Goal: Task Accomplishment & Management: Use online tool/utility

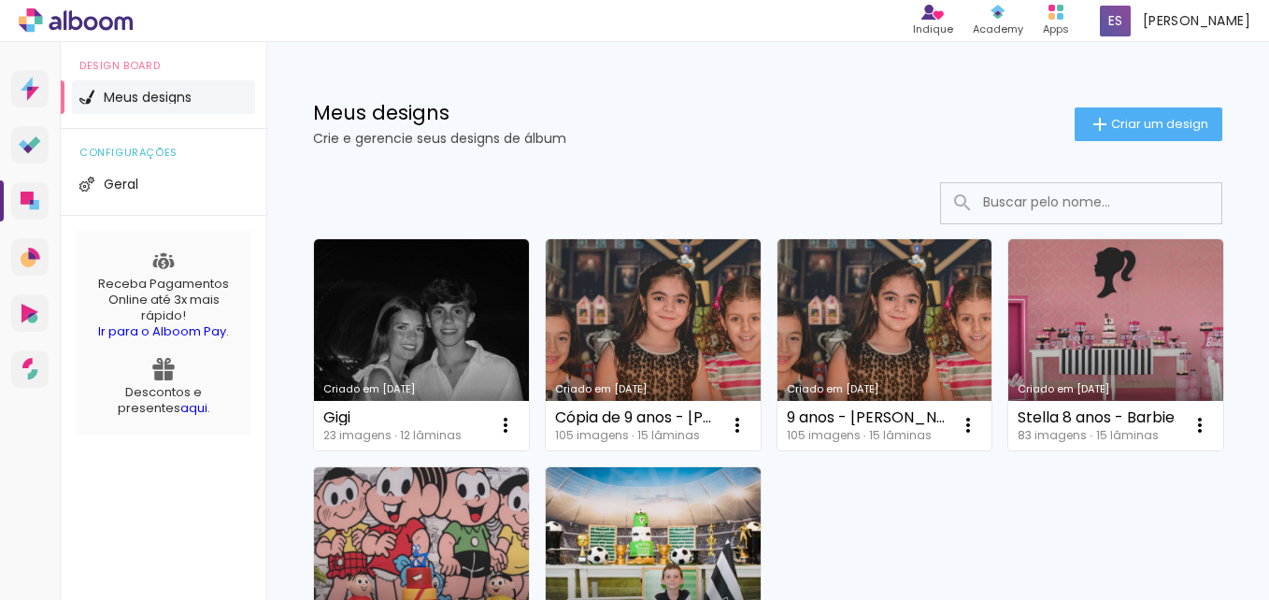
drag, startPoint x: 467, startPoint y: 295, endPoint x: 255, endPoint y: 451, distance: 263.3
click at [255, 451] on div "Design Board Meus designs configurações Geral Receba Pagamentos Online até 3x m…" at bounding box center [164, 342] width 206 height 600
click at [499, 433] on iron-icon at bounding box center [505, 425] width 22 height 22
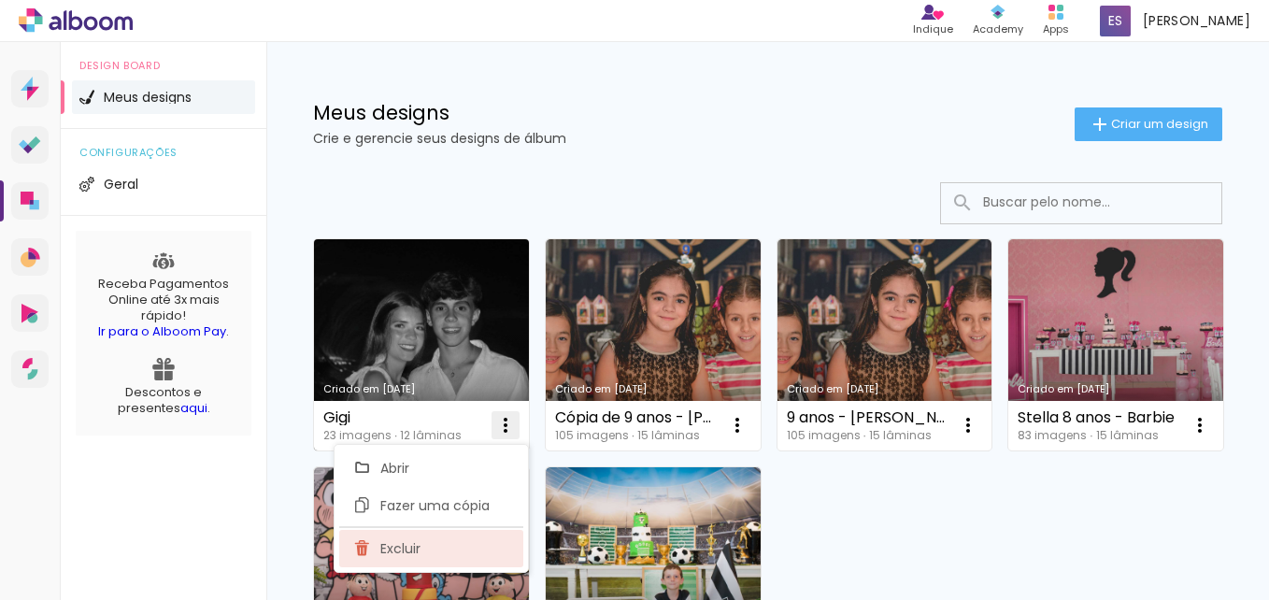
click at [468, 552] on paper-item "Excluir" at bounding box center [431, 548] width 184 height 37
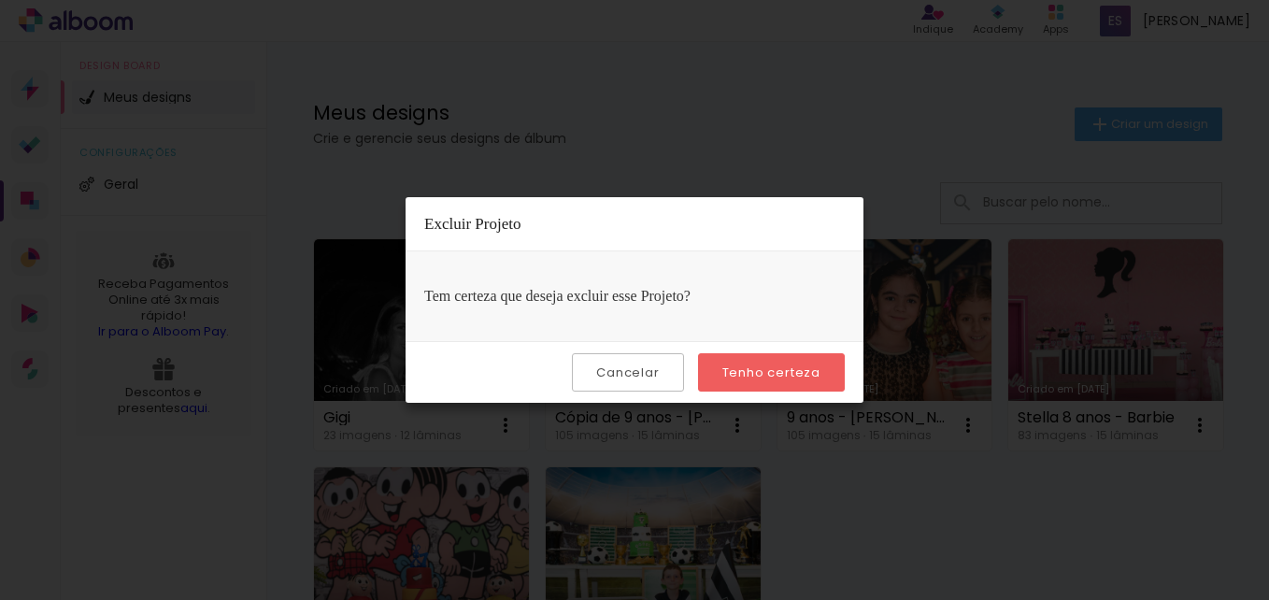
click at [0, 0] on slot "Tenho certeza" at bounding box center [0, 0] width 0 height 0
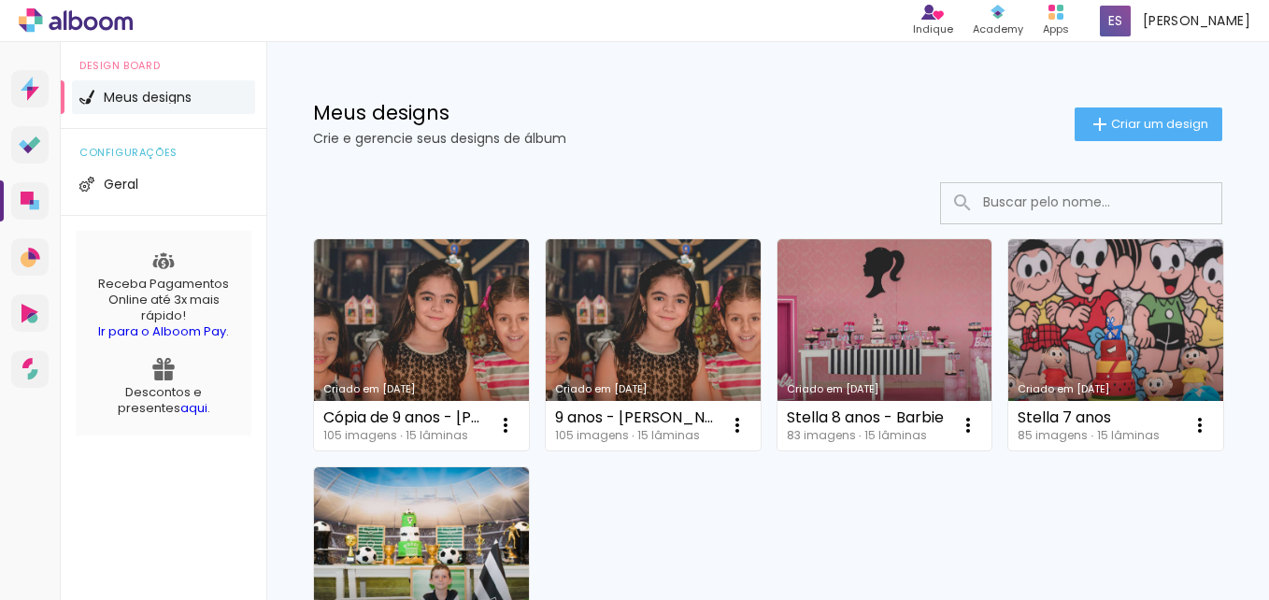
drag, startPoint x: 737, startPoint y: 426, endPoint x: 841, endPoint y: 494, distance: 124.1
click at [876, 504] on div "Criado em 06/04/25 Cópia de 9 anos - Harry Potter 105 imagens ∙ 15 lâminas Abri…" at bounding box center [768, 457] width 926 height 455
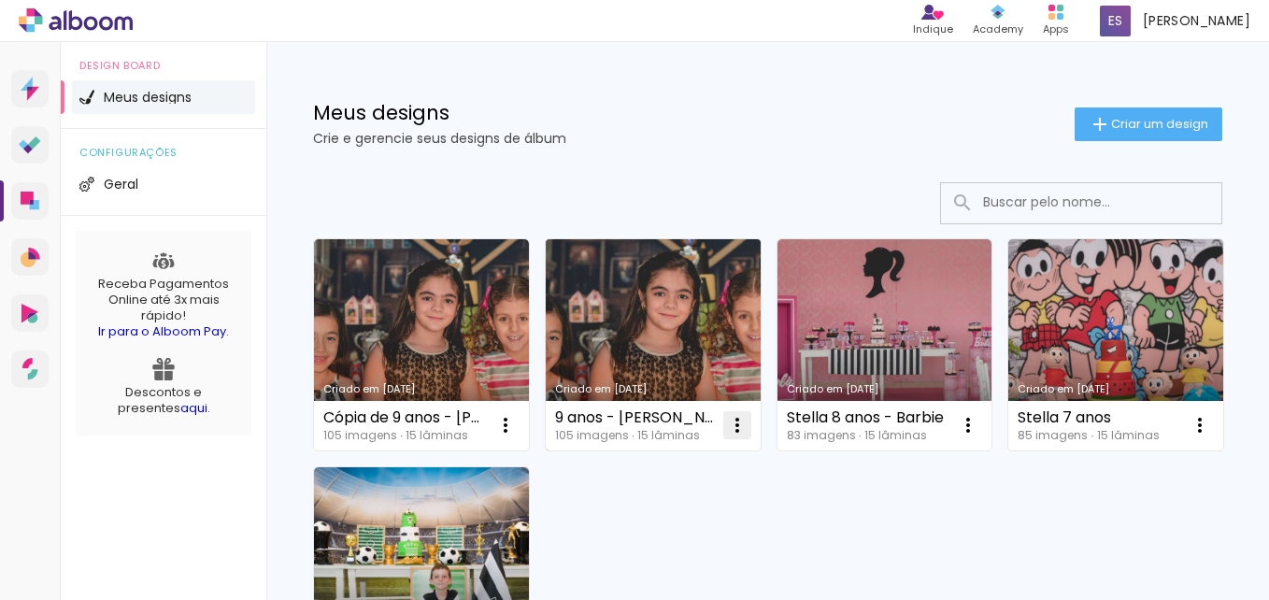
click at [517, 422] on iron-icon at bounding box center [505, 425] width 22 height 22
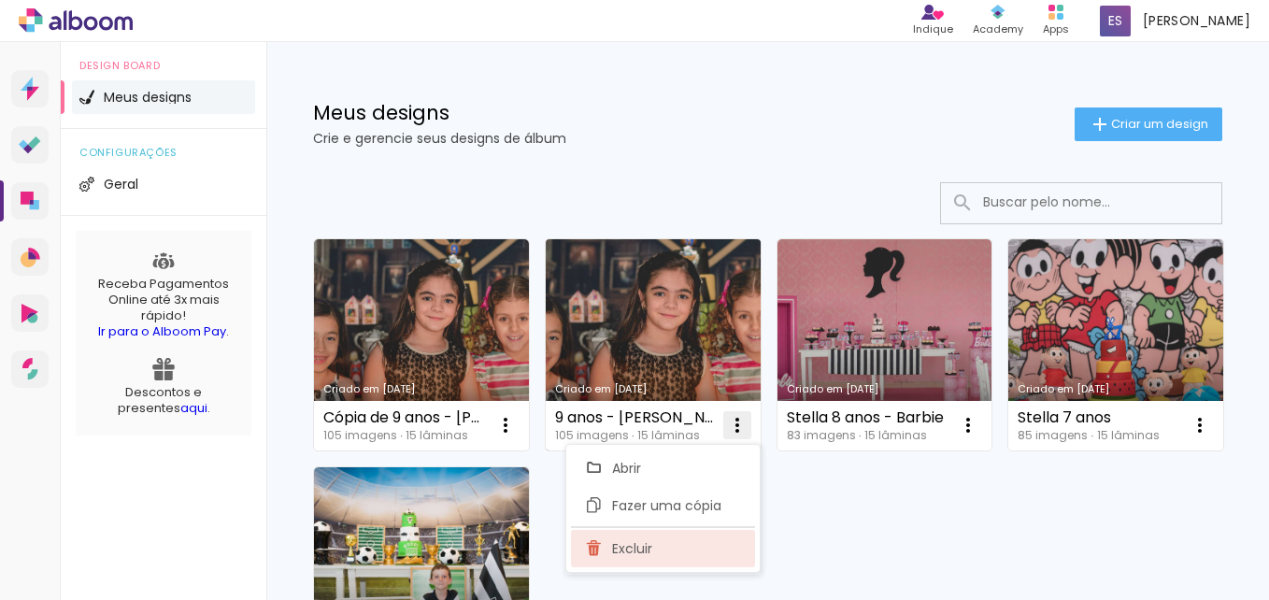
click at [674, 549] on paper-item "Excluir" at bounding box center [663, 548] width 184 height 37
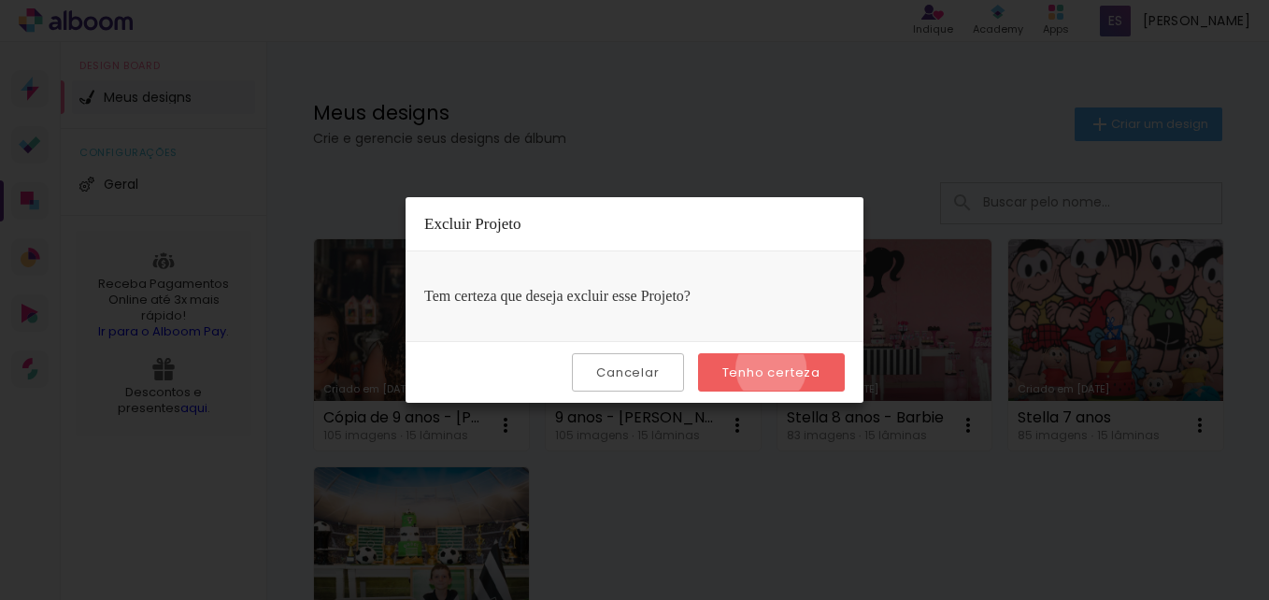
click at [0, 0] on slot "Tenho certeza" at bounding box center [0, 0] width 0 height 0
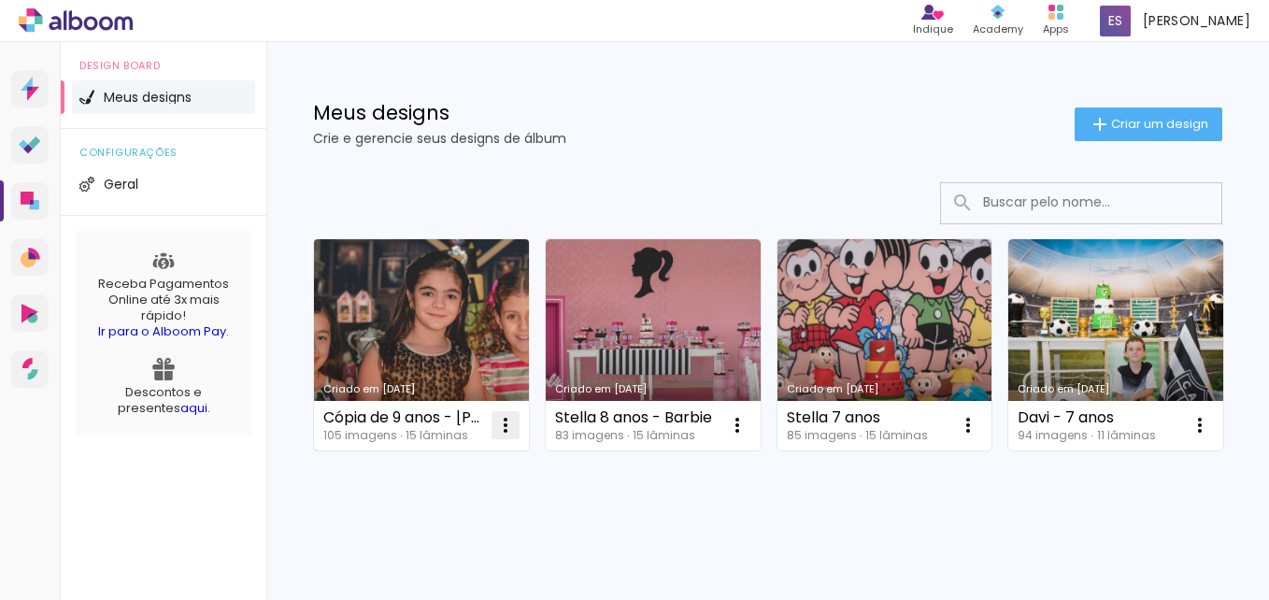
click at [503, 427] on iron-icon at bounding box center [505, 425] width 22 height 22
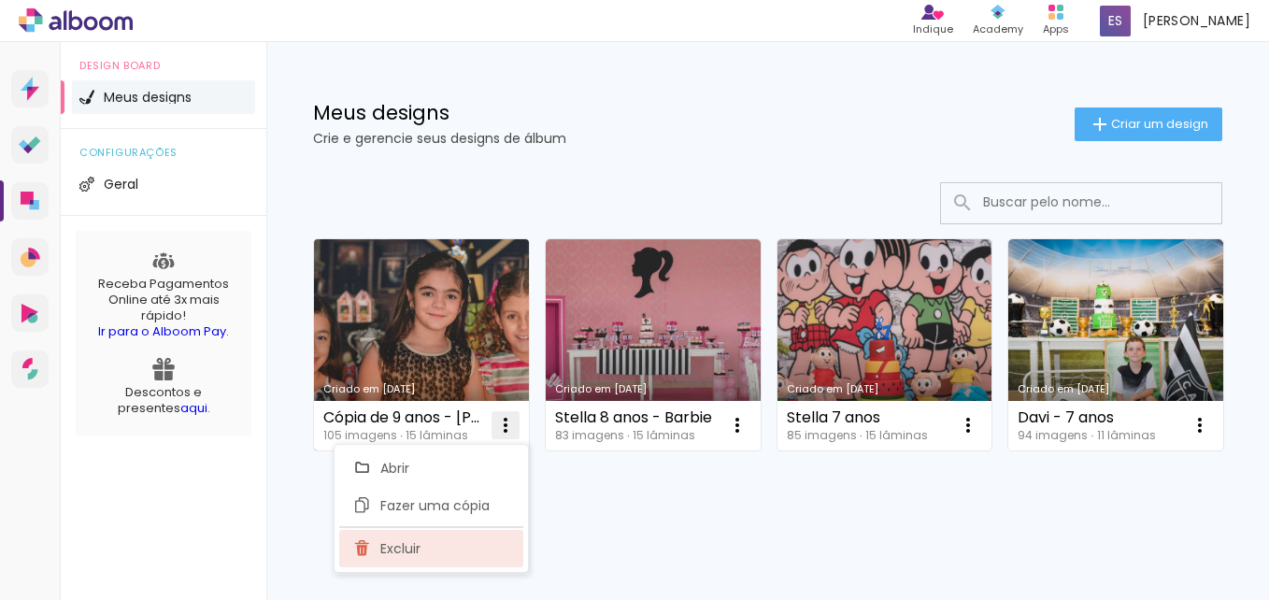
click at [464, 545] on paper-item "Excluir" at bounding box center [431, 548] width 184 height 37
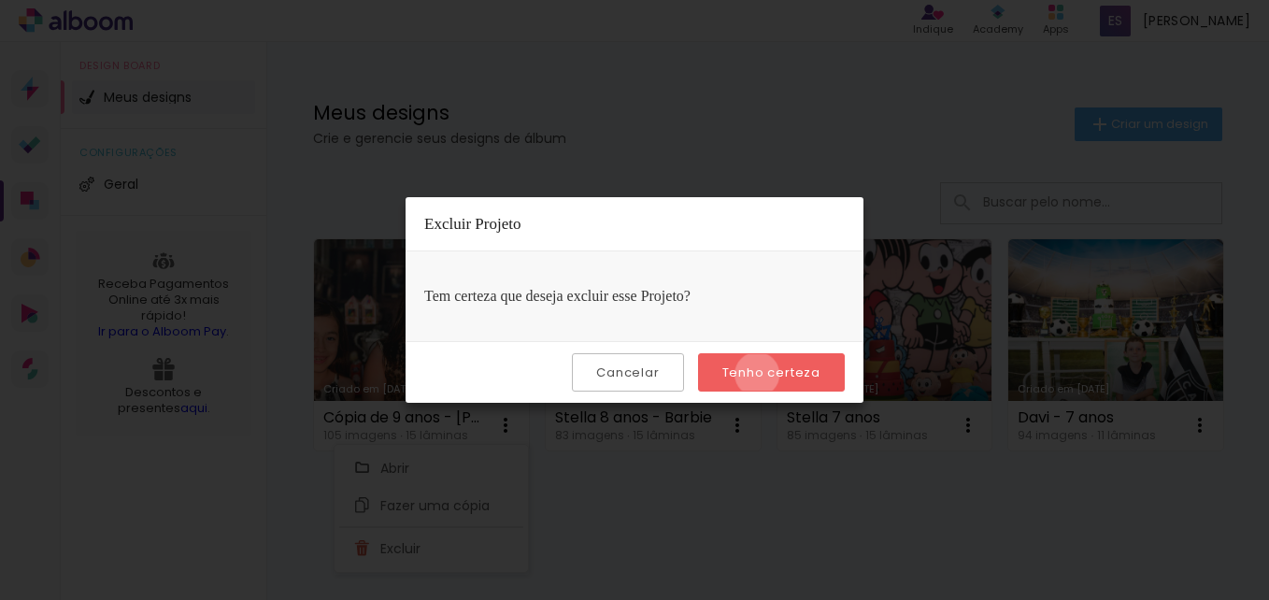
click at [0, 0] on slot "Tenho certeza" at bounding box center [0, 0] width 0 height 0
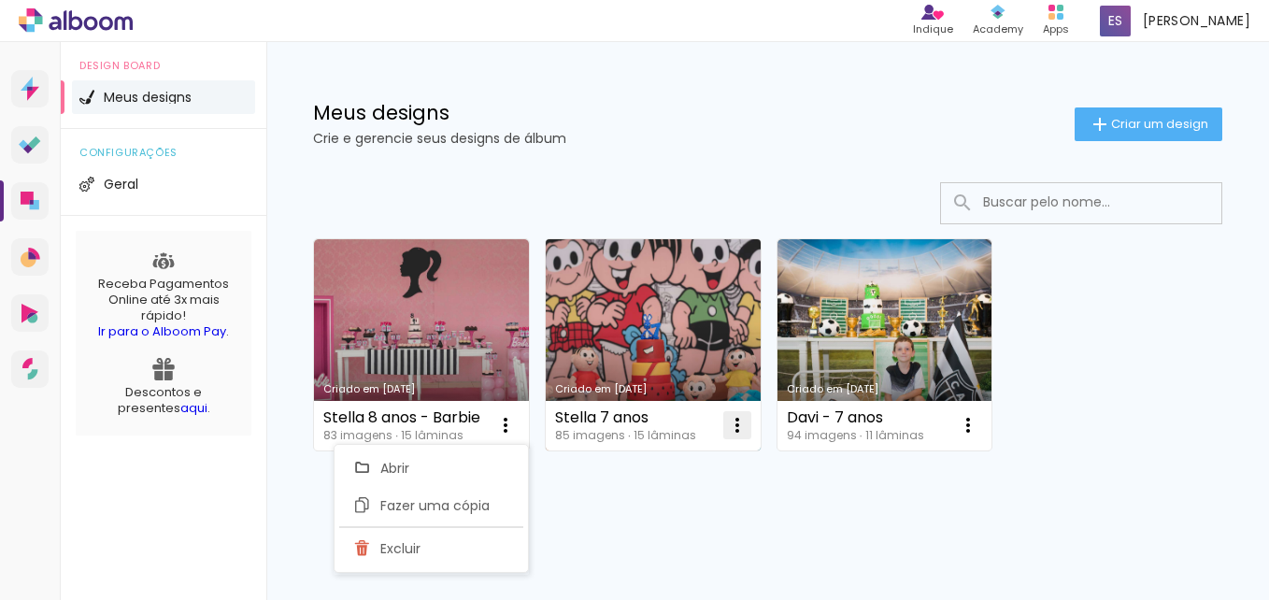
click at [517, 431] on iron-icon at bounding box center [505, 425] width 22 height 22
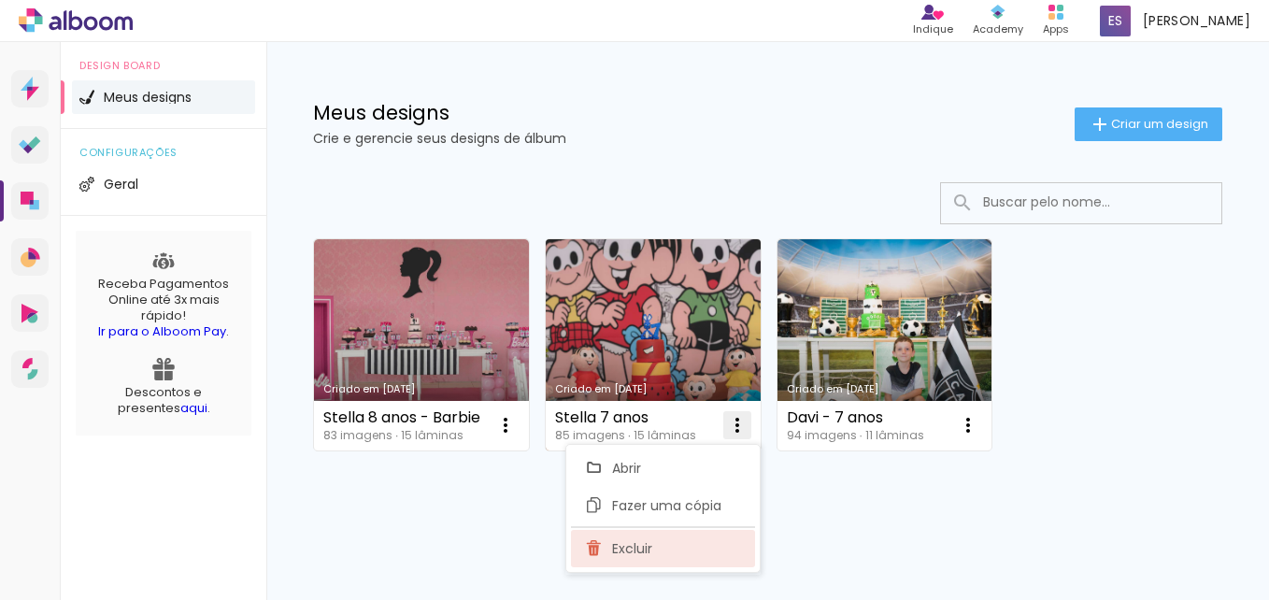
click at [678, 558] on paper-item "Excluir" at bounding box center [663, 548] width 184 height 37
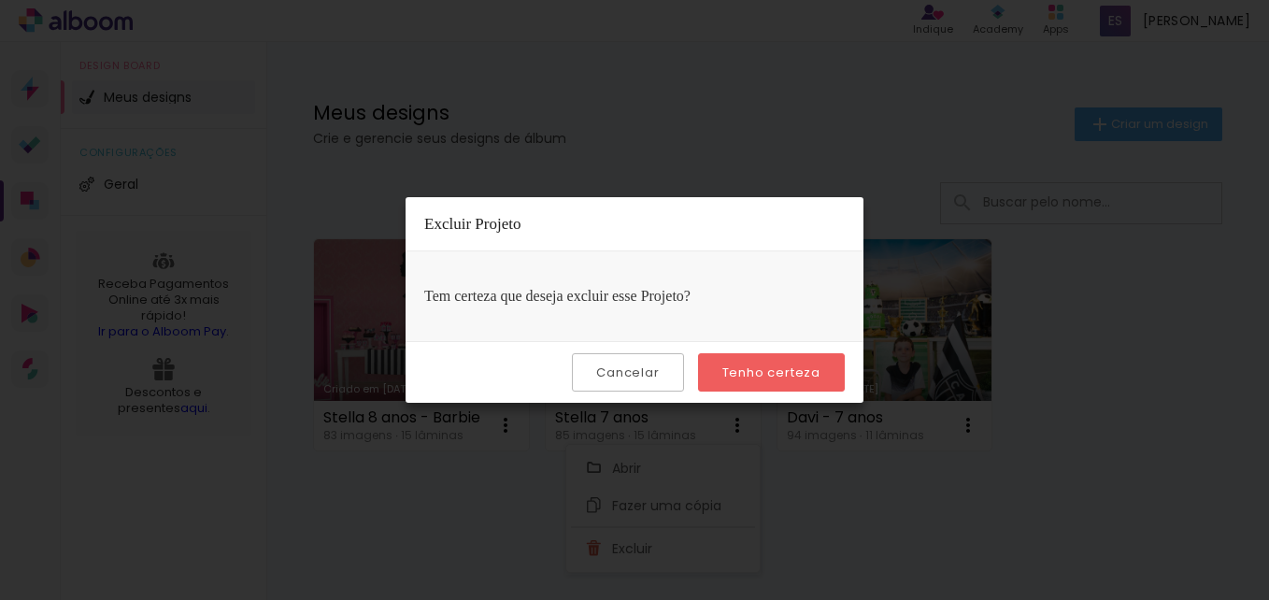
click at [0, 0] on slot "Tenho certeza" at bounding box center [0, 0] width 0 height 0
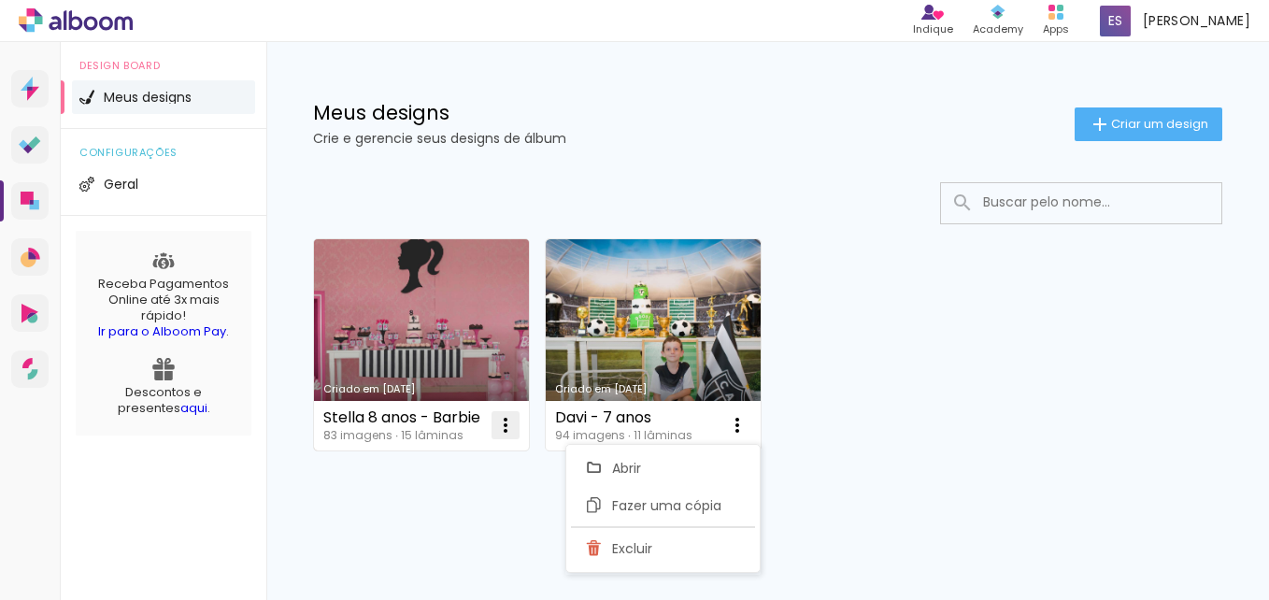
click at [508, 433] on iron-icon at bounding box center [505, 425] width 22 height 22
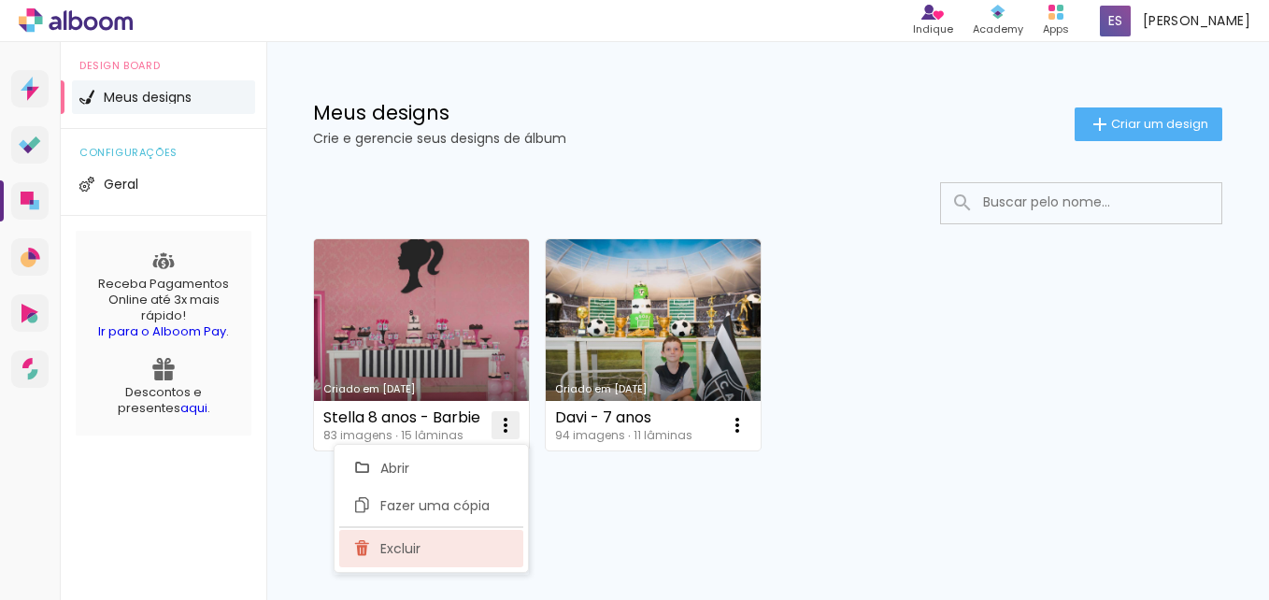
click at [445, 557] on paper-item "Excluir" at bounding box center [431, 548] width 184 height 37
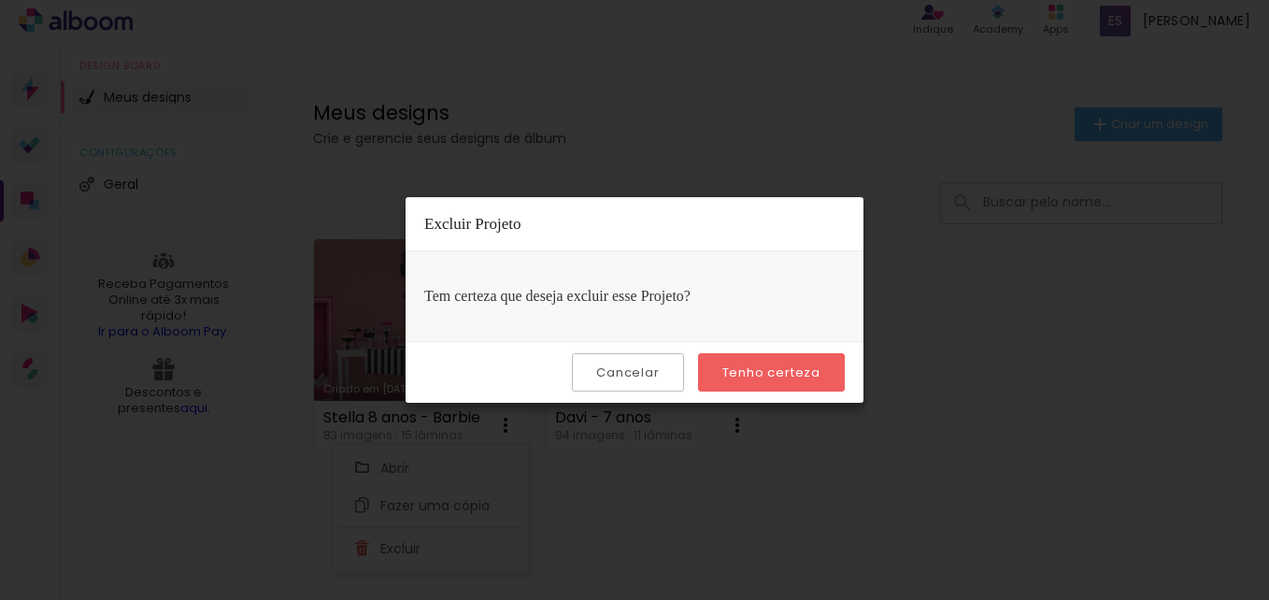
click at [0, 0] on slot "Tenho certeza" at bounding box center [0, 0] width 0 height 0
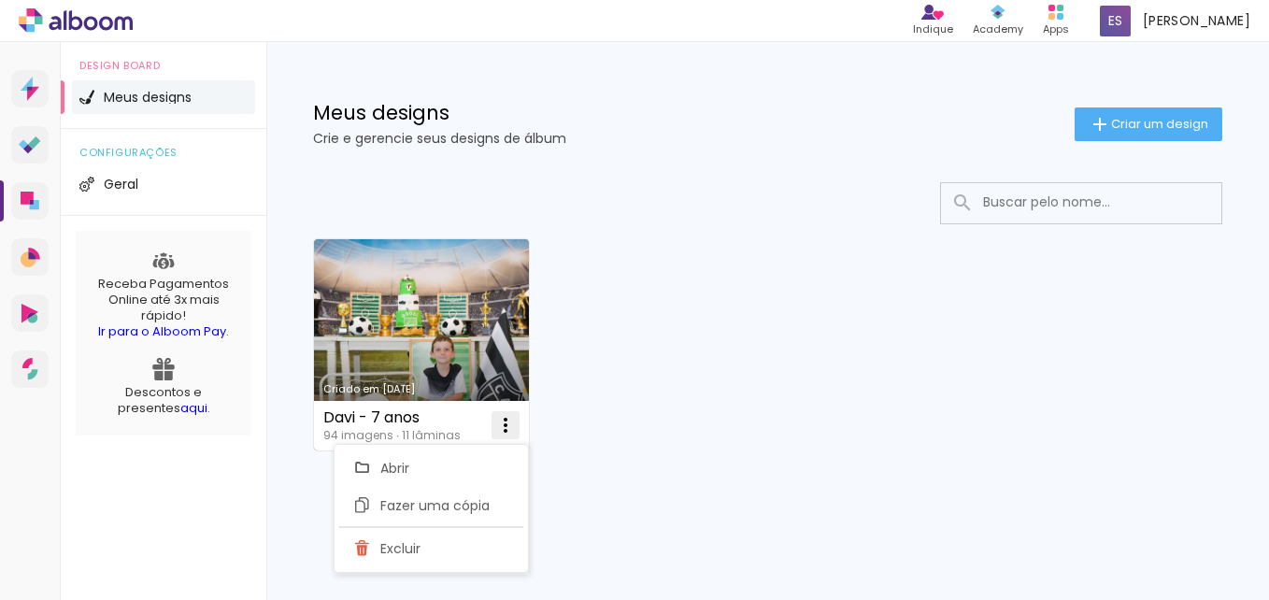
click at [505, 427] on iron-icon at bounding box center [505, 425] width 22 height 22
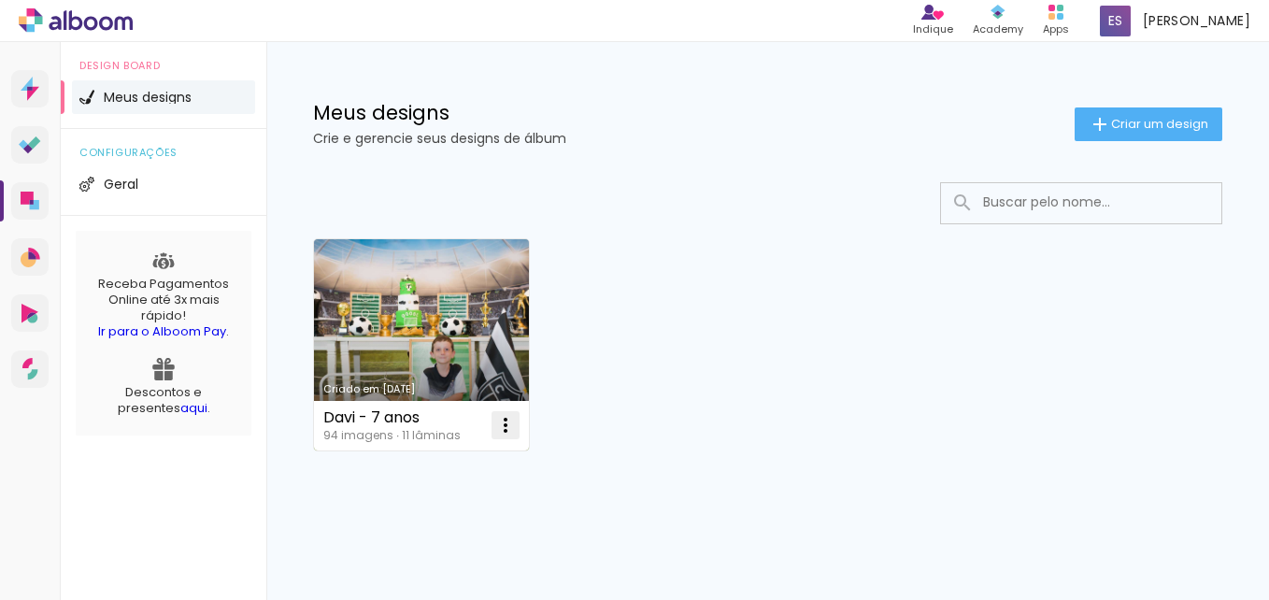
click at [505, 427] on iron-icon at bounding box center [505, 425] width 22 height 22
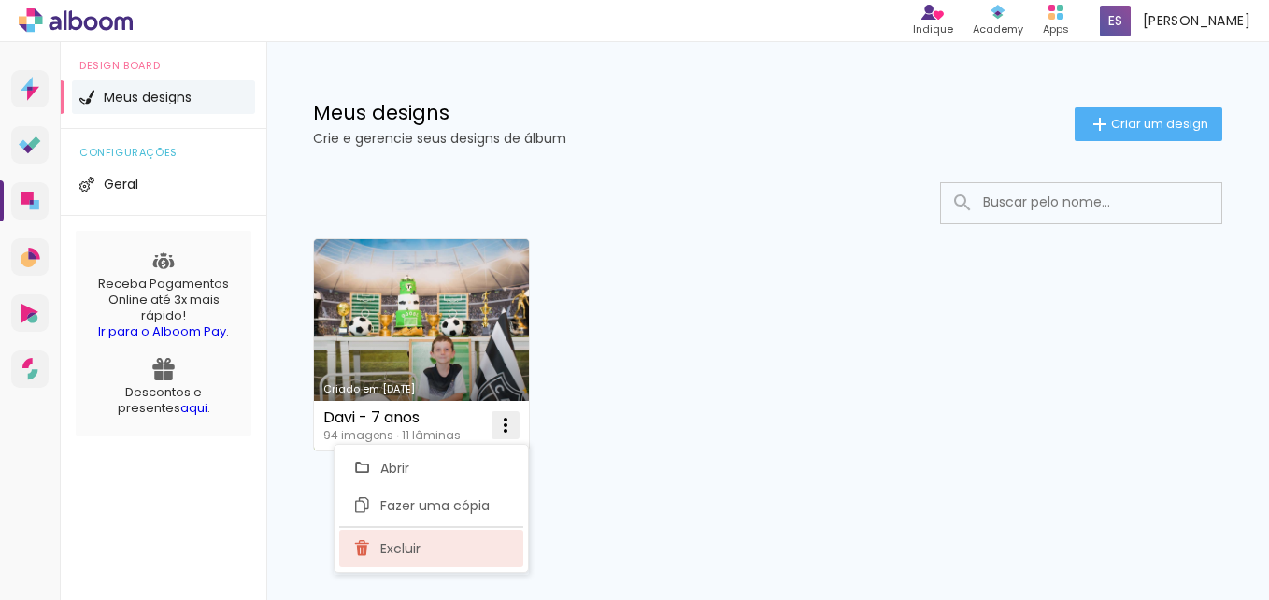
click at [452, 562] on paper-item "Excluir" at bounding box center [431, 548] width 184 height 37
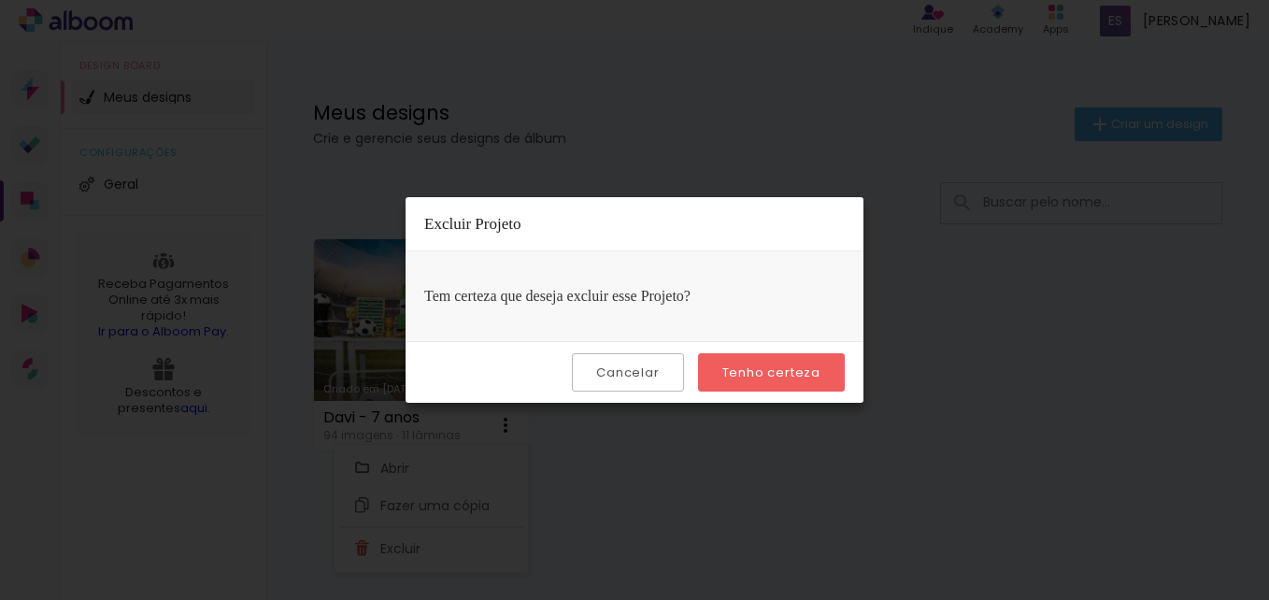
click at [0, 0] on slot "Tenho certeza" at bounding box center [0, 0] width 0 height 0
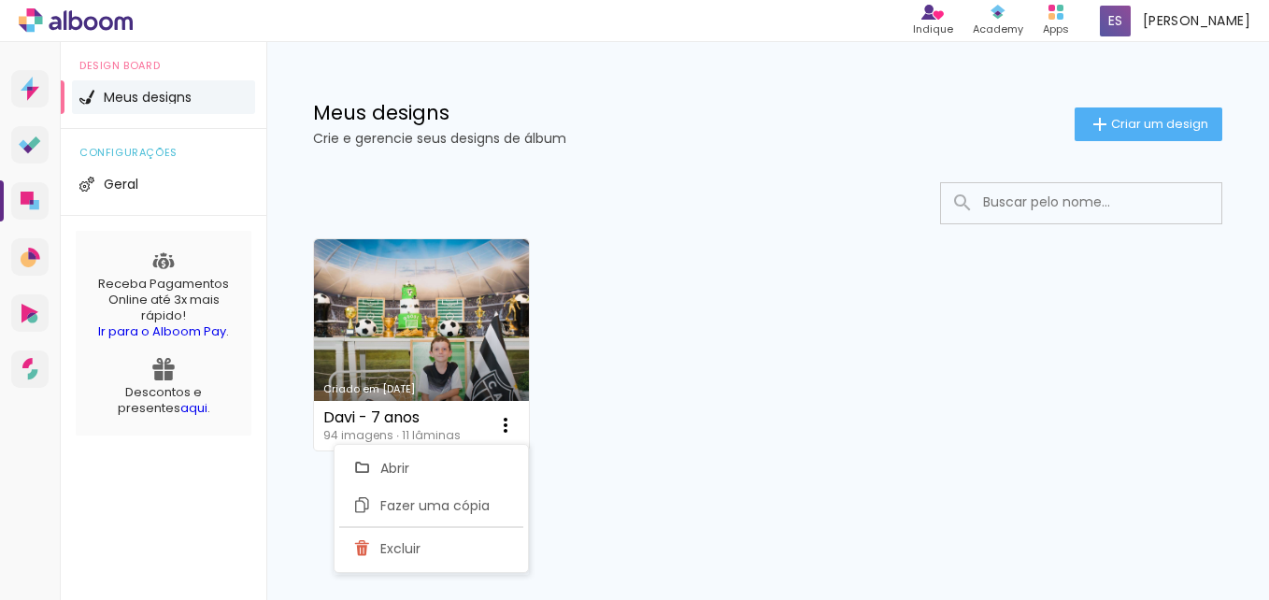
click at [754, 376] on div "Prosite Website + Landing pages Proof Sistema de seleção e venda de fotos Desig…" at bounding box center [634, 321] width 1269 height 558
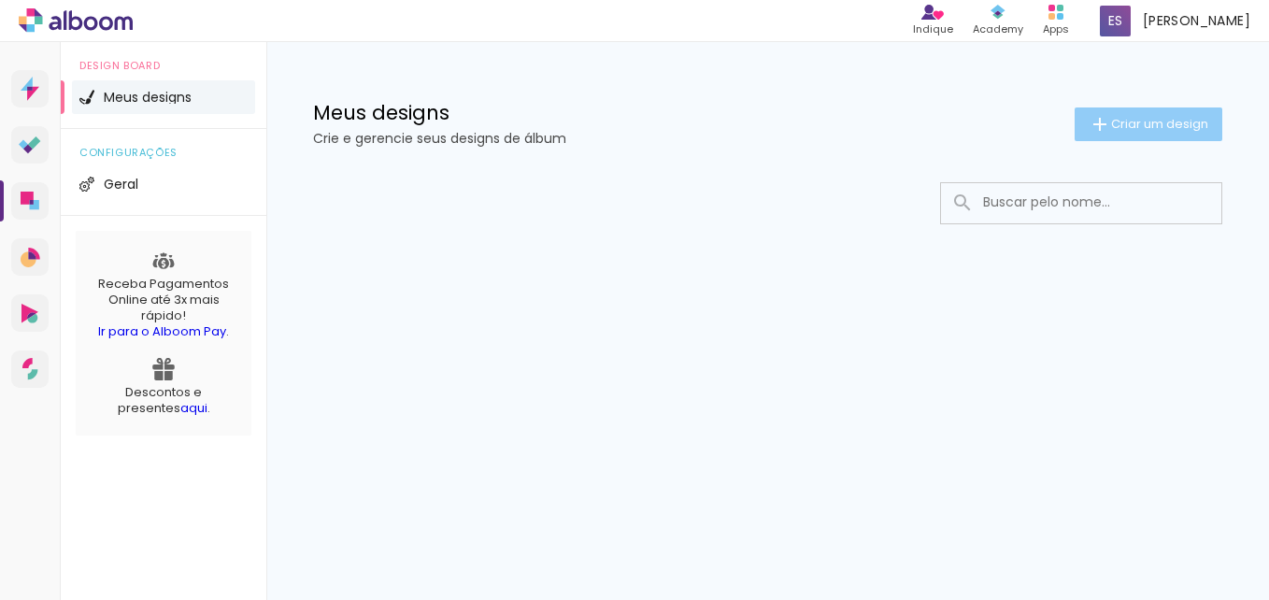
click at [1175, 126] on span "Criar um design" at bounding box center [1159, 124] width 97 height 12
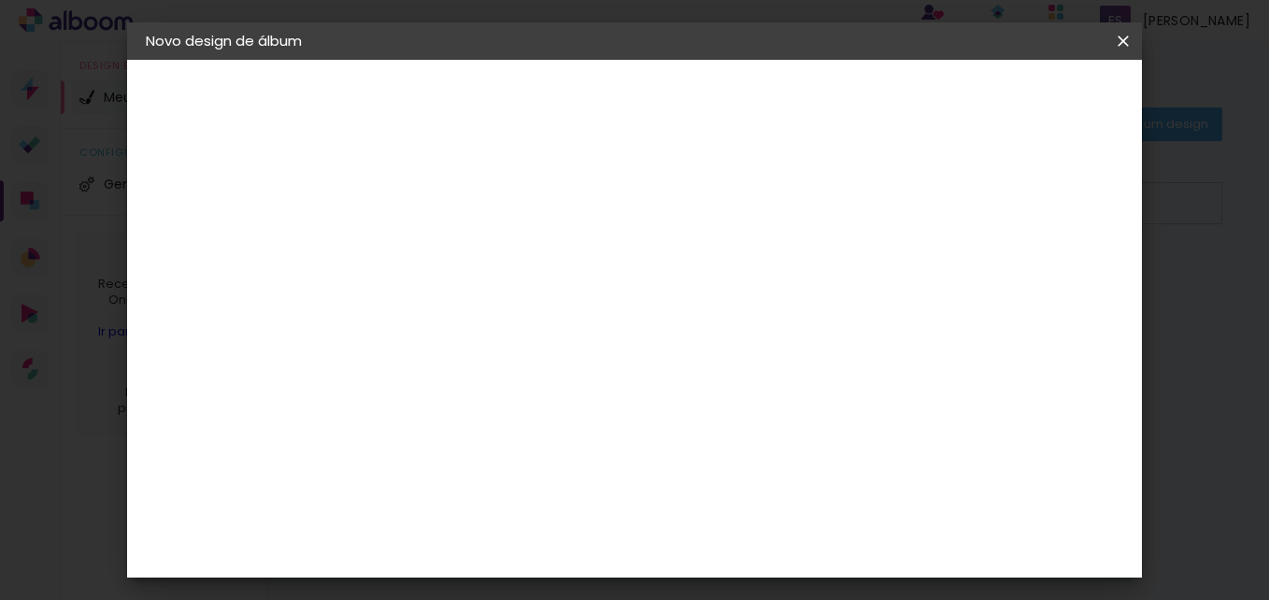
click at [451, 253] on input at bounding box center [451, 250] width 0 height 29
type input "[PERSON_NAME] - 80"
type paper-input "[PERSON_NAME] - 80"
click at [0, 0] on slot "Avançar" at bounding box center [0, 0] width 0 height 0
click at [0, 0] on slot "Tamanho Livre" at bounding box center [0, 0] width 0 height 0
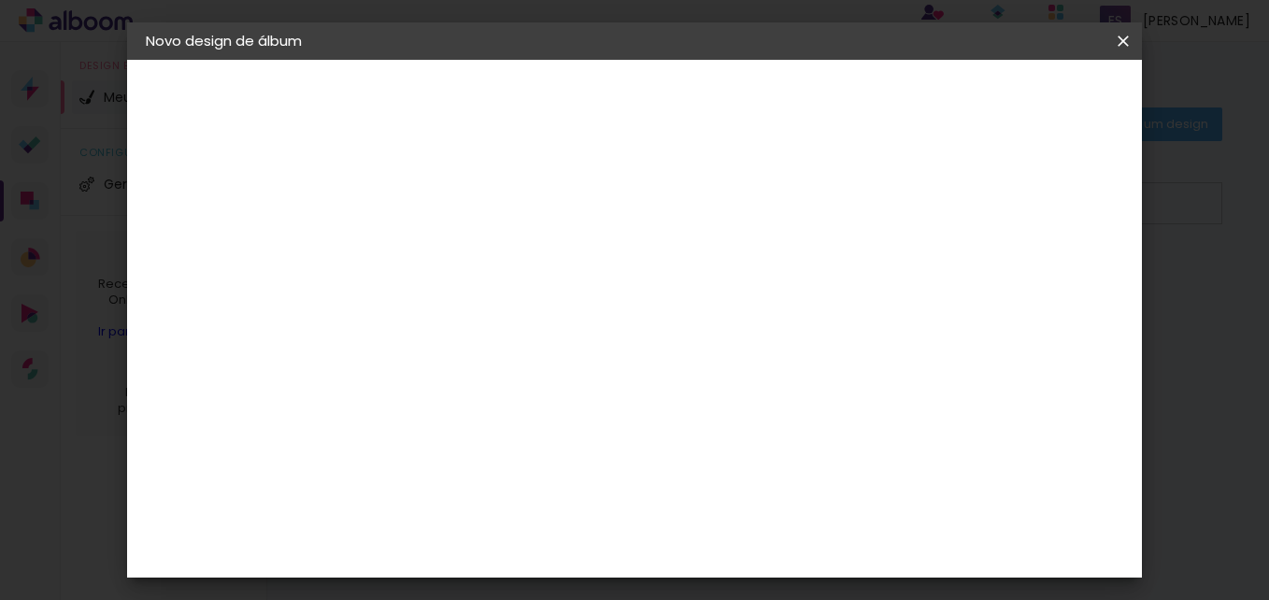
click at [0, 0] on slot "Avançar" at bounding box center [0, 0] width 0 height 0
click at [608, 200] on span "30" at bounding box center [604, 199] width 31 height 28
click at [432, 387] on div "cm" at bounding box center [428, 388] width 22 height 28
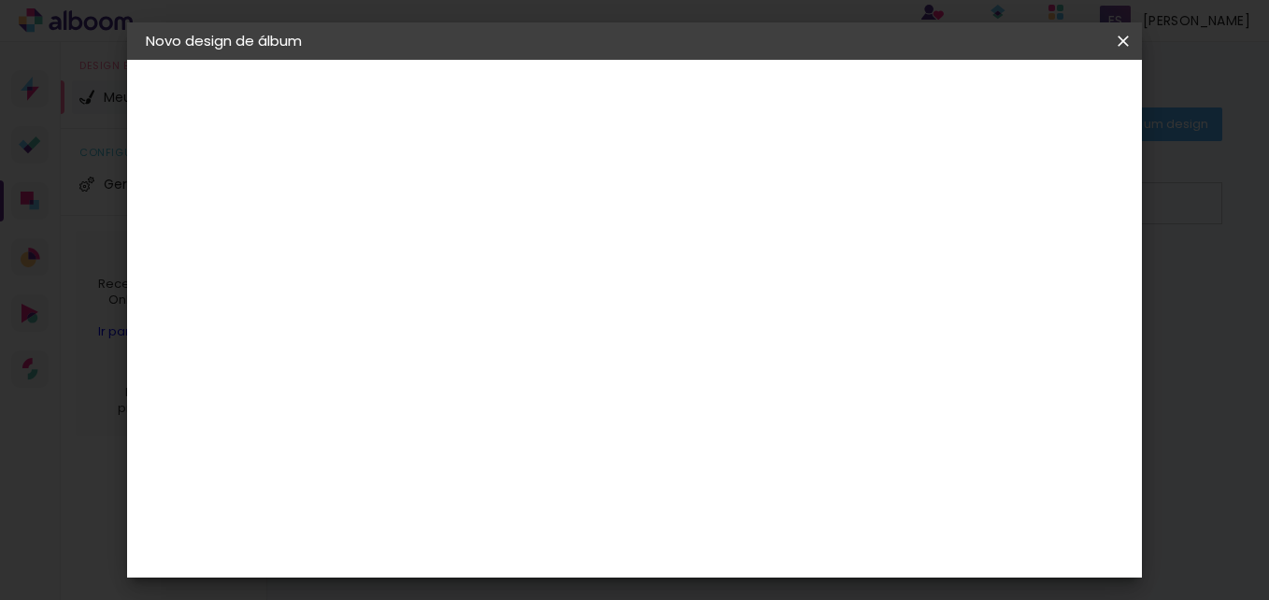
click at [431, 387] on div "cm" at bounding box center [428, 388] width 22 height 28
click at [419, 385] on div "cm" at bounding box center [428, 388] width 22 height 28
drag, startPoint x: 419, startPoint y: 385, endPoint x: 410, endPoint y: 389, distance: 10.1
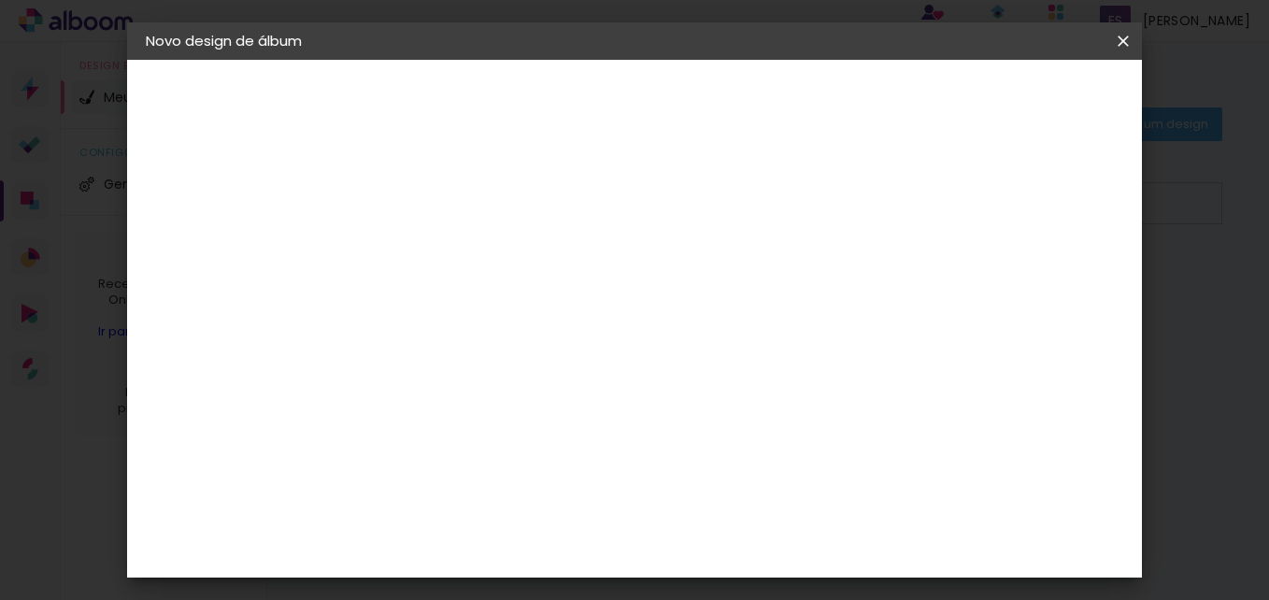
click at [410, 389] on input "30" at bounding box center [392, 388] width 49 height 28
type input "25"
type paper-input "25"
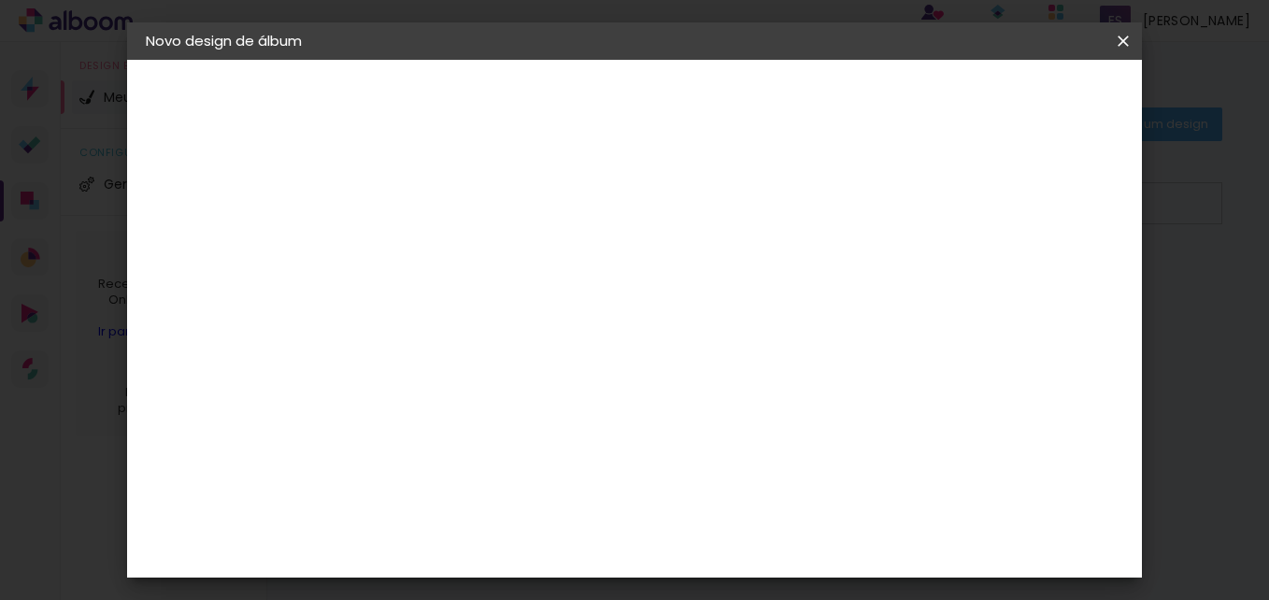
click at [622, 294] on span "cm" at bounding box center [630, 292] width 22 height 28
drag, startPoint x: 622, startPoint y: 294, endPoint x: 604, endPoint y: 293, distance: 17.8
click at [604, 293] on span "30" at bounding box center [604, 292] width 31 height 28
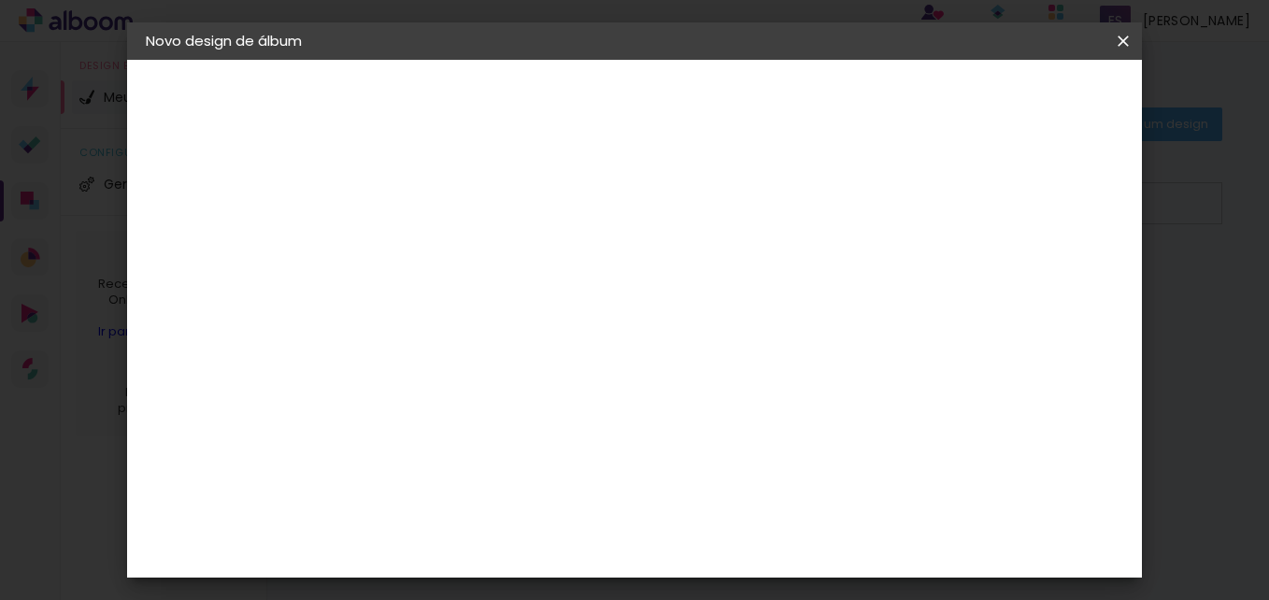
click at [604, 293] on span "30" at bounding box center [604, 292] width 31 height 28
click at [614, 292] on span "30" at bounding box center [604, 292] width 31 height 28
click at [605, 294] on span "30" at bounding box center [604, 292] width 31 height 28
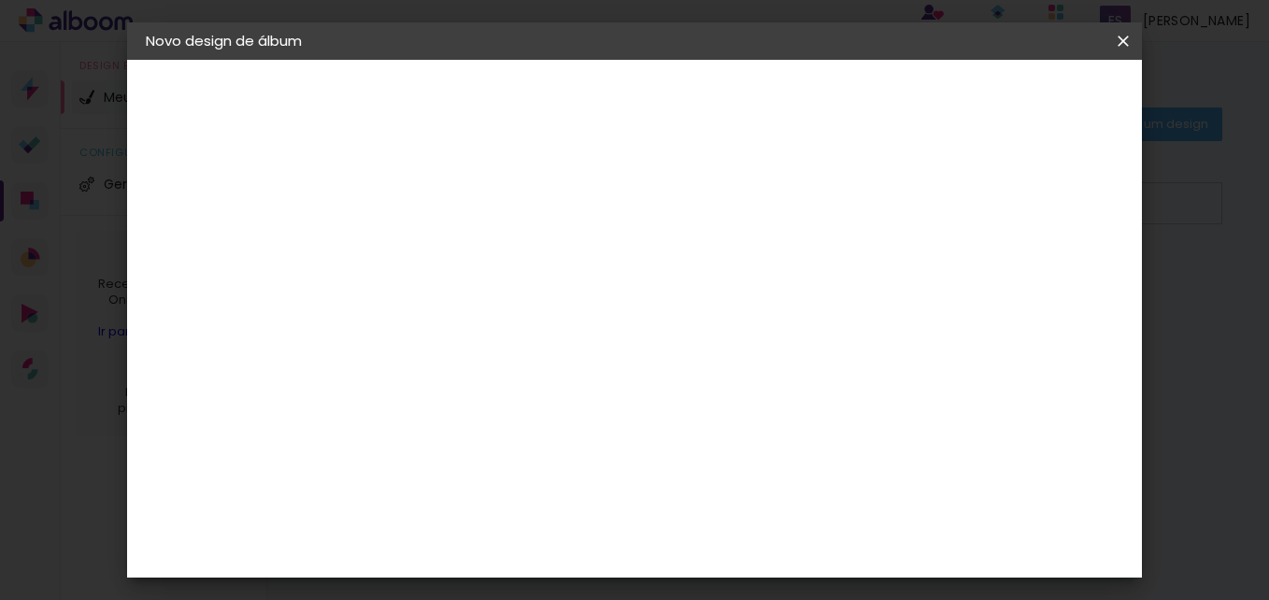
click at [605, 294] on span "30" at bounding box center [604, 292] width 31 height 28
click at [604, 295] on span "30" at bounding box center [604, 292] width 31 height 28
click at [610, 297] on span "30" at bounding box center [604, 292] width 31 height 28
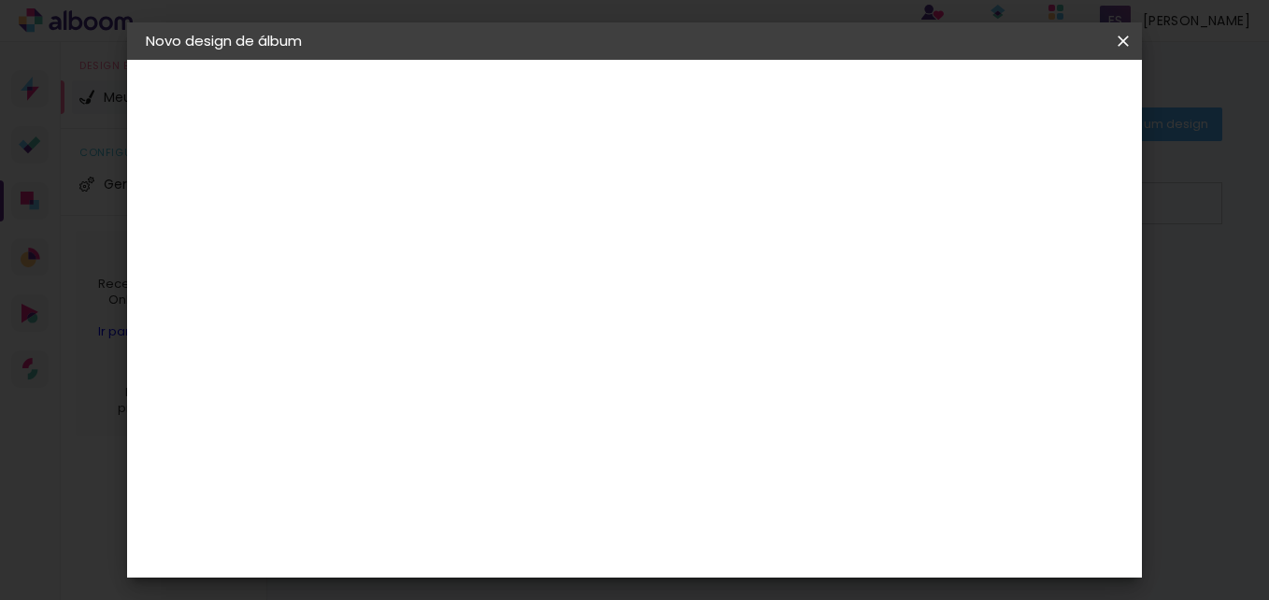
click at [610, 297] on span "30" at bounding box center [604, 292] width 31 height 28
click at [751, 548] on input "60" at bounding box center [737, 544] width 49 height 28
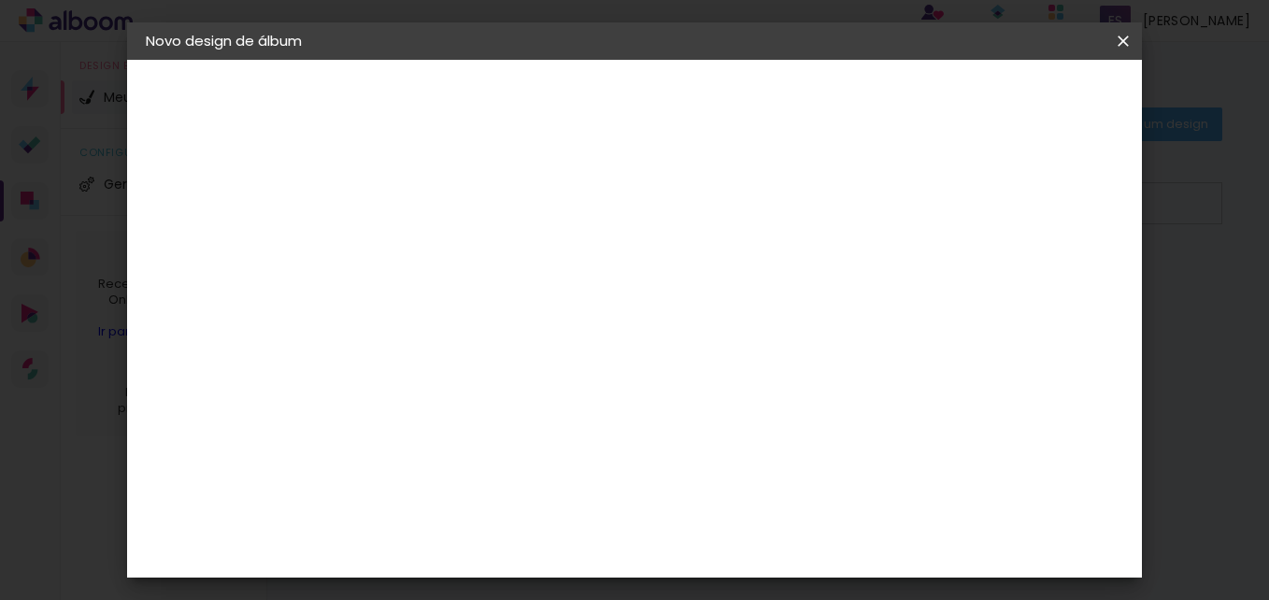
click at [751, 548] on input "60" at bounding box center [737, 544] width 49 height 28
click at [751, 547] on input "60" at bounding box center [737, 544] width 49 height 28
click at [749, 543] on input "60" at bounding box center [737, 544] width 49 height 28
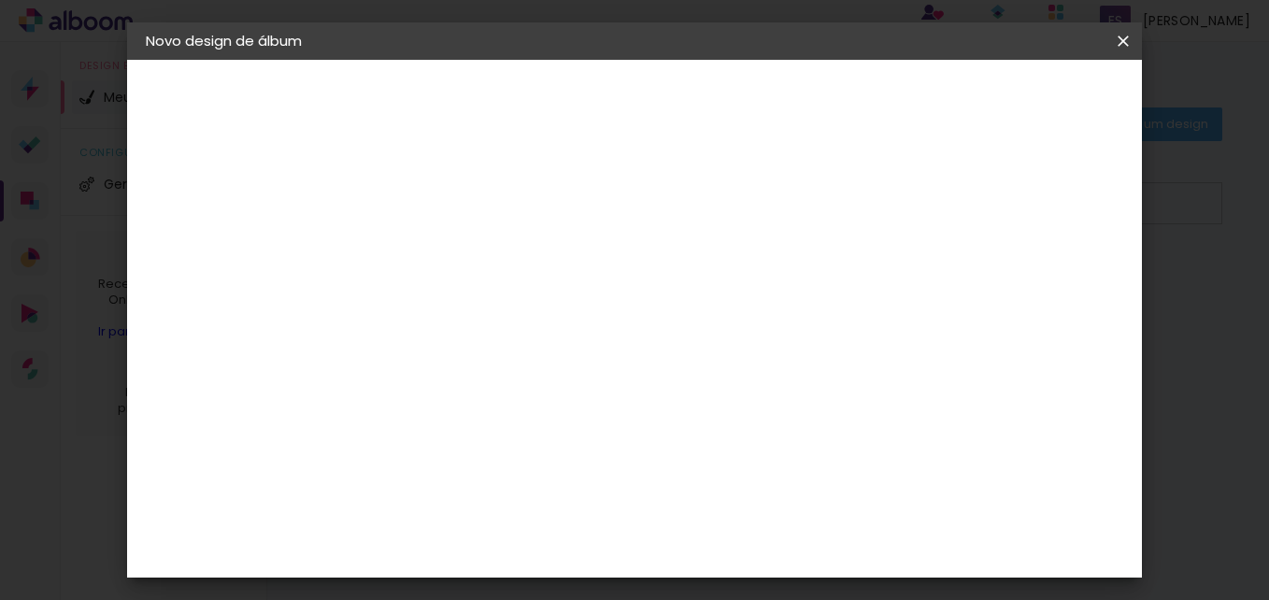
scroll to position [368, 0]
type input "50"
type paper-input "50"
click at [1006, 99] on span "Iniciar design" at bounding box center [963, 98] width 85 height 13
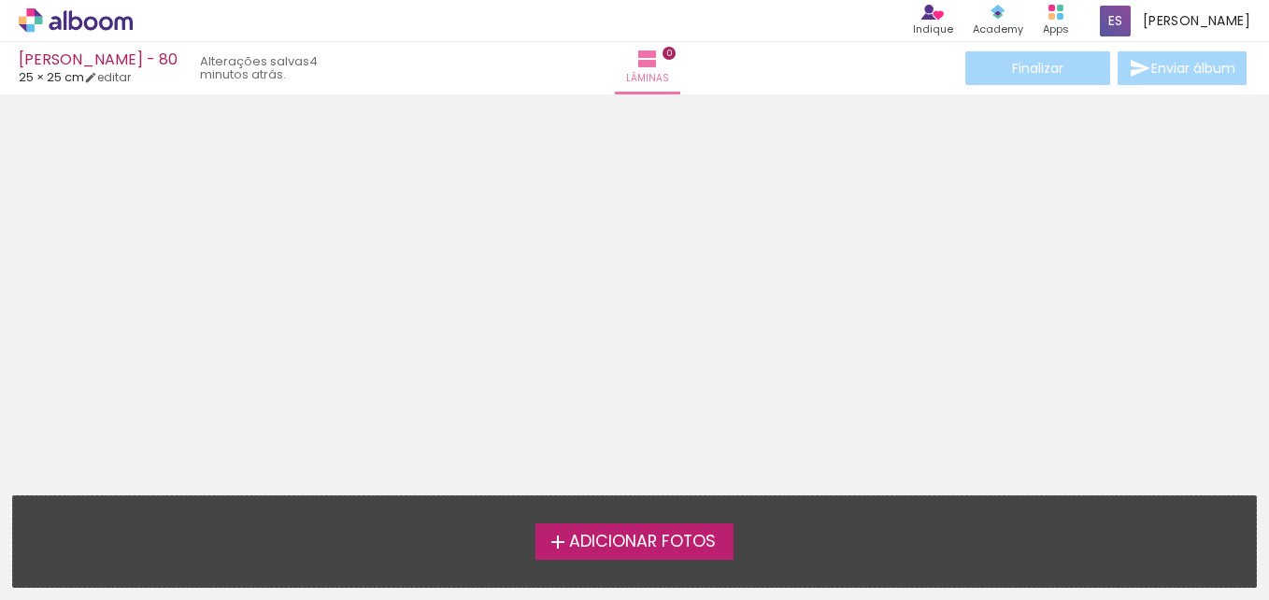
click at [635, 548] on span "Adicionar Fotos" at bounding box center [642, 541] width 147 height 17
click at [0, 0] on input "file" at bounding box center [0, 0] width 0 height 0
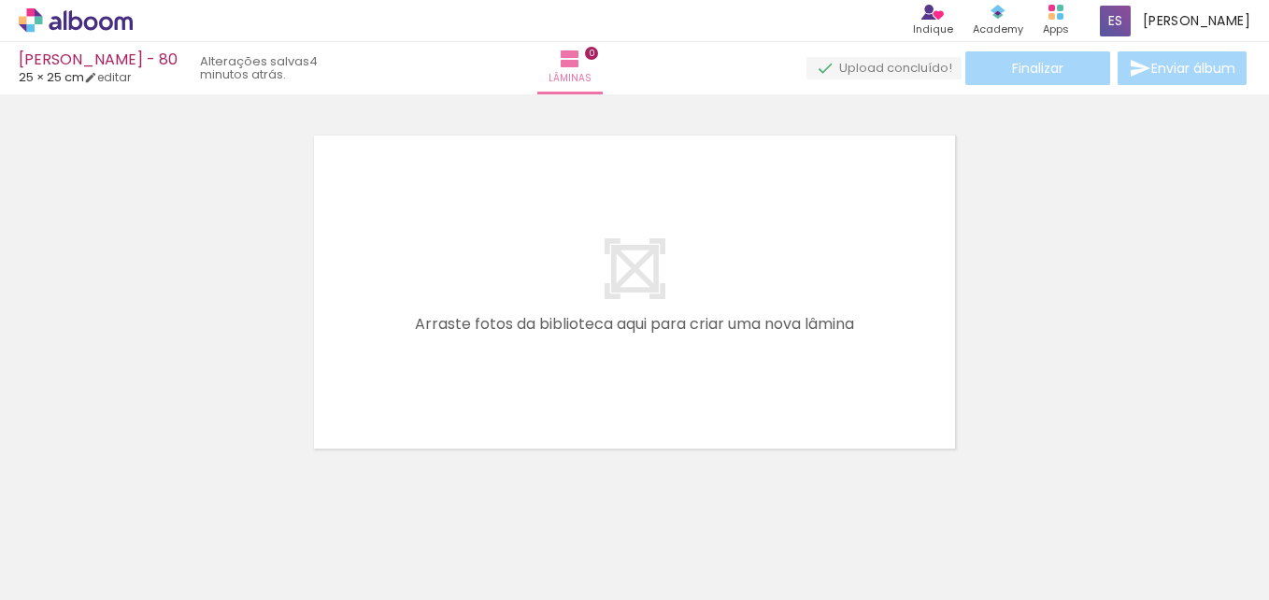
scroll to position [24, 0]
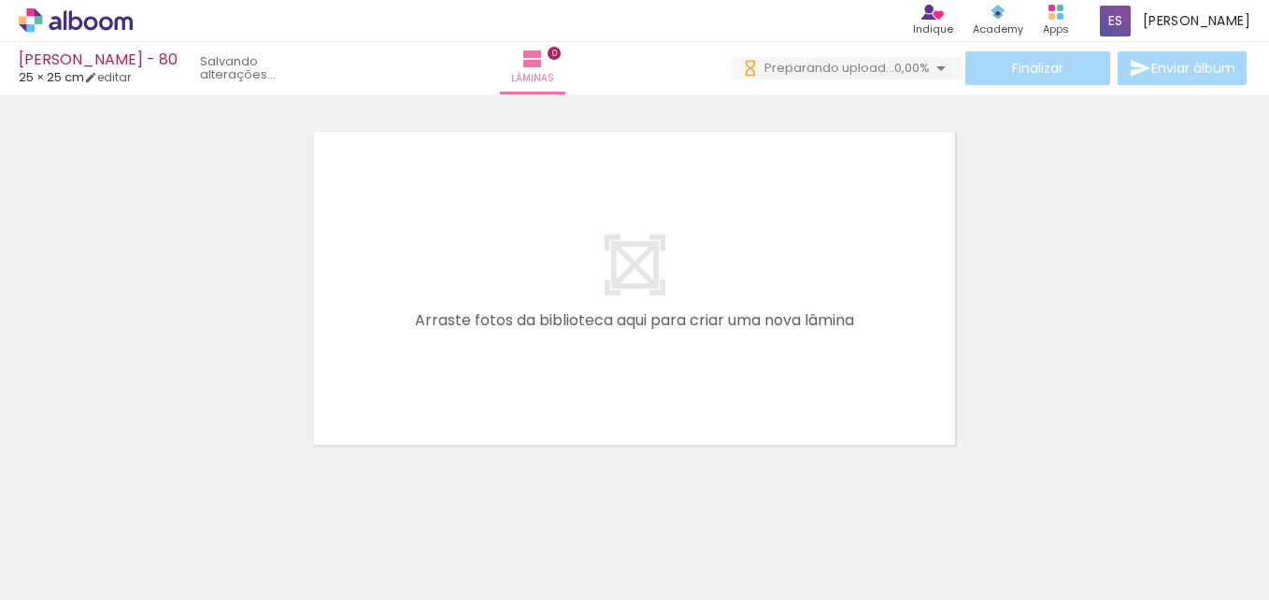
click at [88, 574] on span "Adicionar Fotos" at bounding box center [66, 574] width 56 height 21
click at [0, 0] on input "file" at bounding box center [0, 0] width 0 height 0
click at [92, 565] on span "Adicionar Fotos" at bounding box center [66, 574] width 56 height 21
click at [0, 0] on input "file" at bounding box center [0, 0] width 0 height 0
click at [82, 577] on span "Adicionar Fotos" at bounding box center [66, 574] width 56 height 21
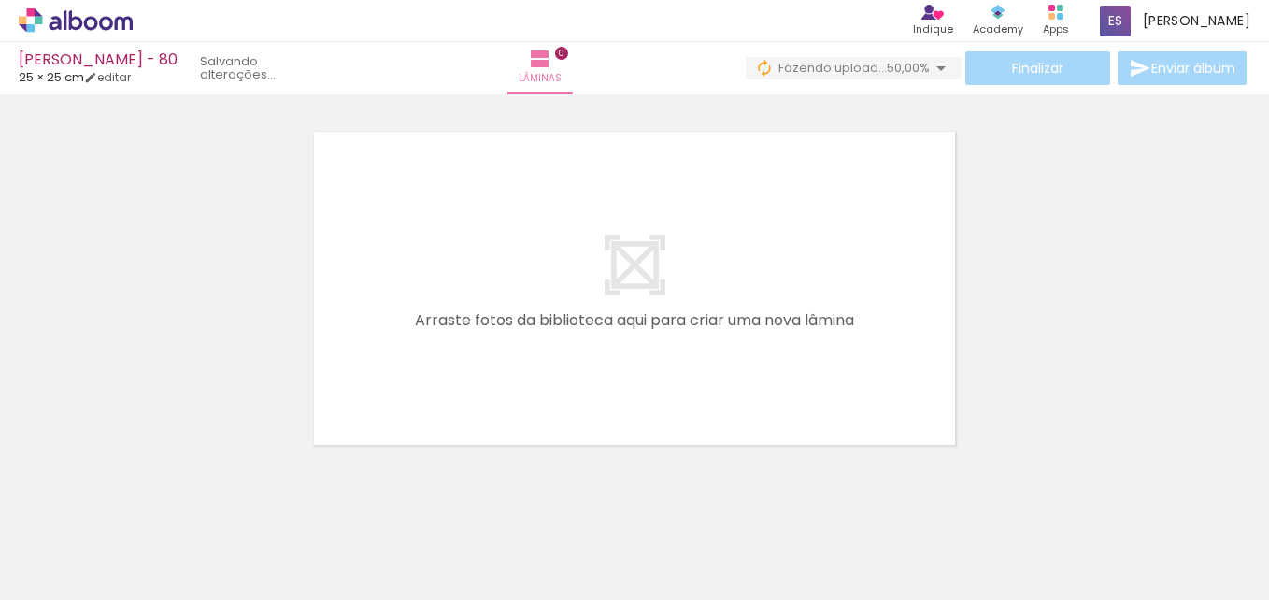
click at [0, 0] on input "file" at bounding box center [0, 0] width 0 height 0
click at [76, 576] on span "Adicionar Fotos" at bounding box center [66, 574] width 56 height 21
click at [0, 0] on input "file" at bounding box center [0, 0] width 0 height 0
click at [83, 567] on span "Adicionar Fotos" at bounding box center [66, 574] width 56 height 21
click at [0, 0] on input "file" at bounding box center [0, 0] width 0 height 0
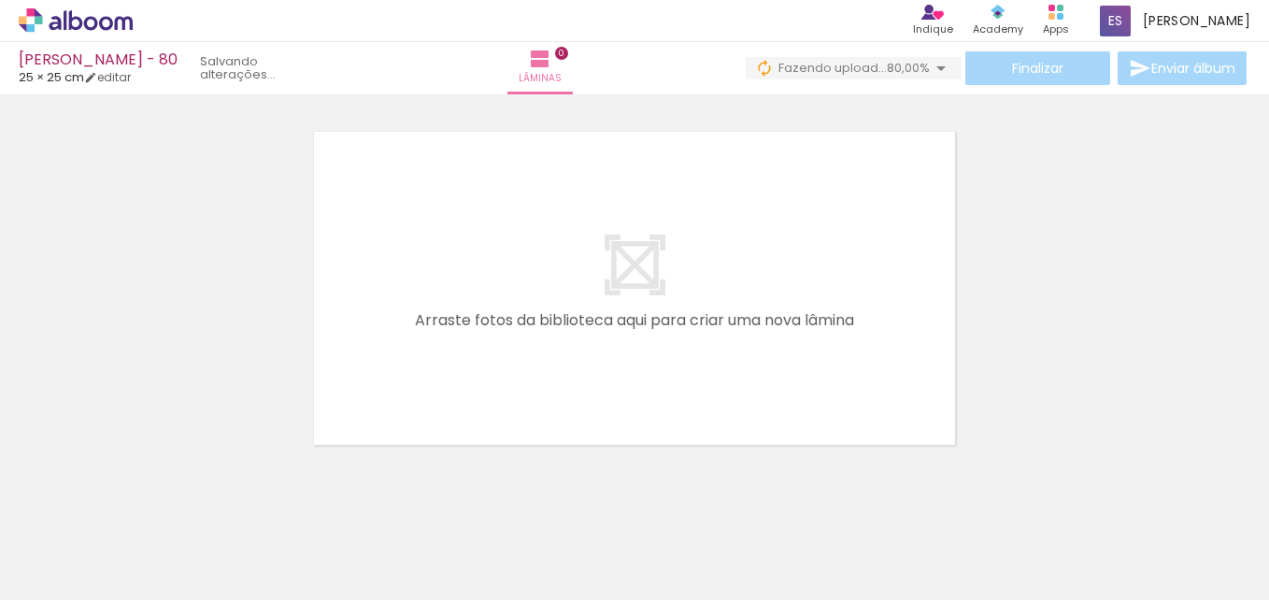
click at [88, 575] on span "Adicionar Fotos" at bounding box center [66, 574] width 56 height 21
click at [0, 0] on input "file" at bounding box center [0, 0] width 0 height 0
click at [74, 580] on span "Adicionar Fotos" at bounding box center [66, 574] width 56 height 21
click at [0, 0] on input "file" at bounding box center [0, 0] width 0 height 0
click at [42, 577] on span "Adicionar Fotos" at bounding box center [66, 574] width 56 height 21
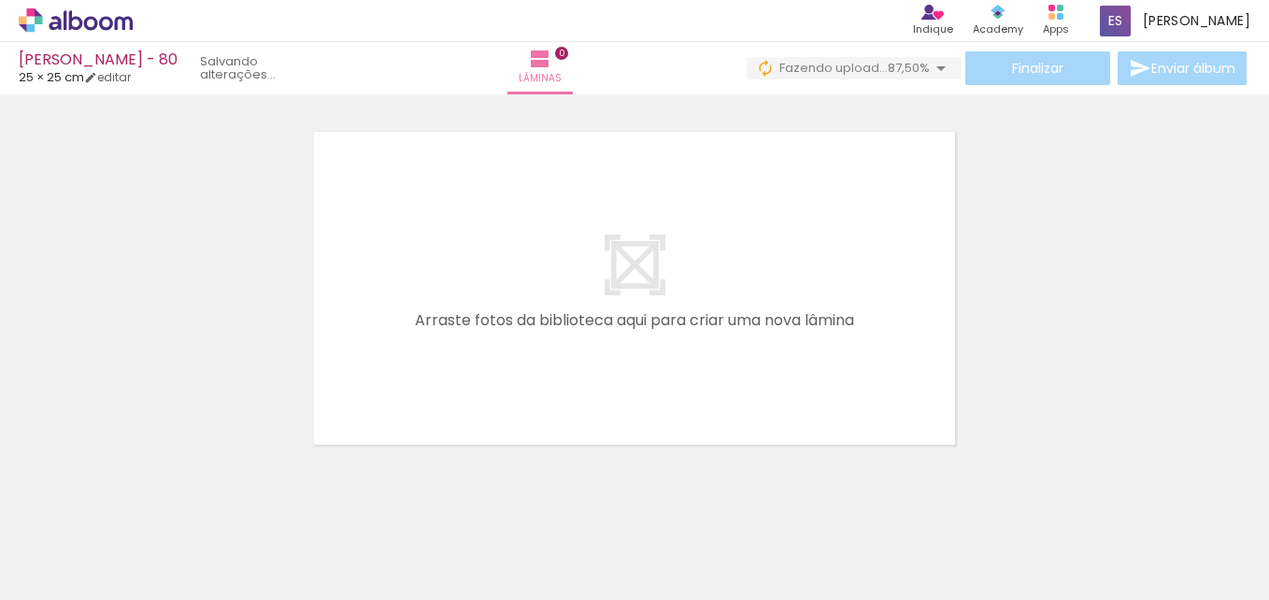
click at [0, 0] on input "file" at bounding box center [0, 0] width 0 height 0
click at [84, 575] on span "Adicionar Fotos" at bounding box center [66, 574] width 56 height 21
click at [0, 0] on input "file" at bounding box center [0, 0] width 0 height 0
click at [53, 575] on span "Adicionar Fotos" at bounding box center [66, 574] width 56 height 21
click at [0, 0] on input "file" at bounding box center [0, 0] width 0 height 0
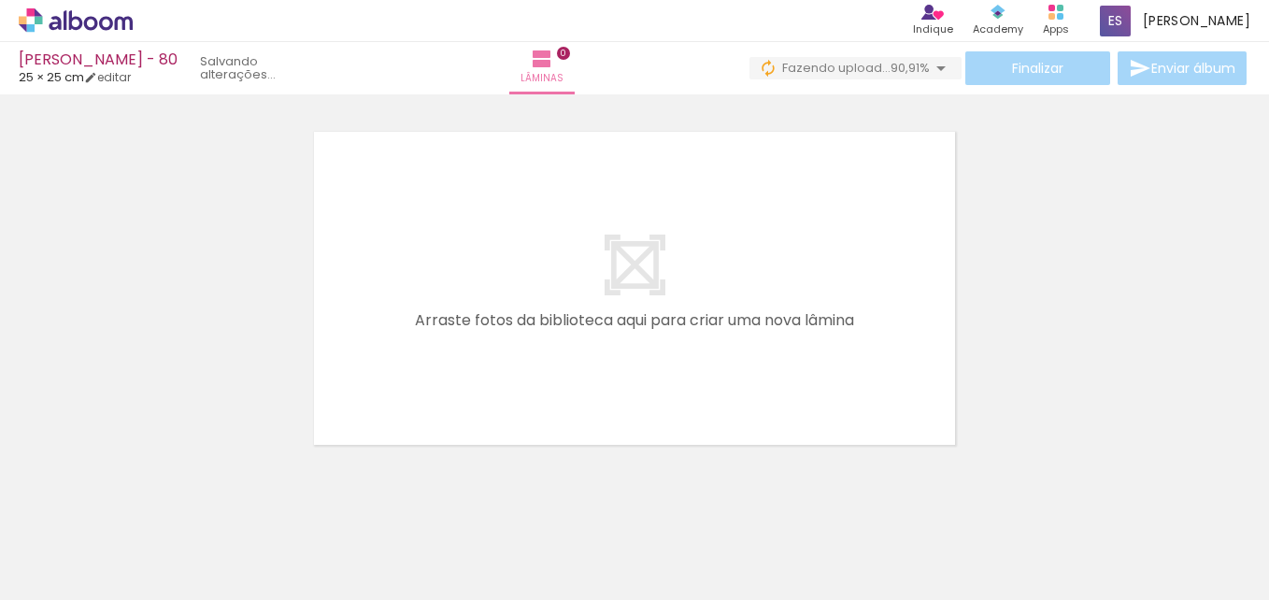
scroll to position [0, 41]
click at [91, 568] on span "Adicionar Fotos" at bounding box center [66, 574] width 56 height 21
click at [0, 0] on input "file" at bounding box center [0, 0] width 0 height 0
click at [78, 577] on span "Adicionar Fotos" at bounding box center [66, 574] width 56 height 21
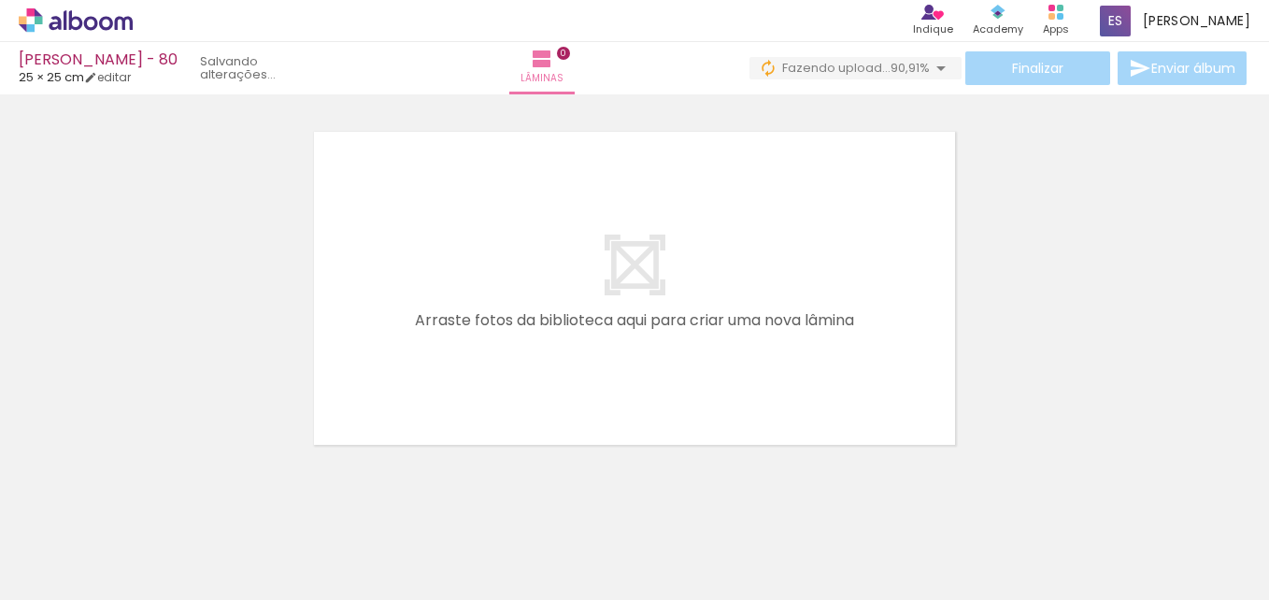
click at [0, 0] on input "file" at bounding box center [0, 0] width 0 height 0
click at [92, 569] on span "Adicionar Fotos" at bounding box center [66, 574] width 56 height 21
click at [0, 0] on input "file" at bounding box center [0, 0] width 0 height 0
click at [82, 570] on span "Adicionar Fotos" at bounding box center [66, 574] width 56 height 21
click at [0, 0] on input "file" at bounding box center [0, 0] width 0 height 0
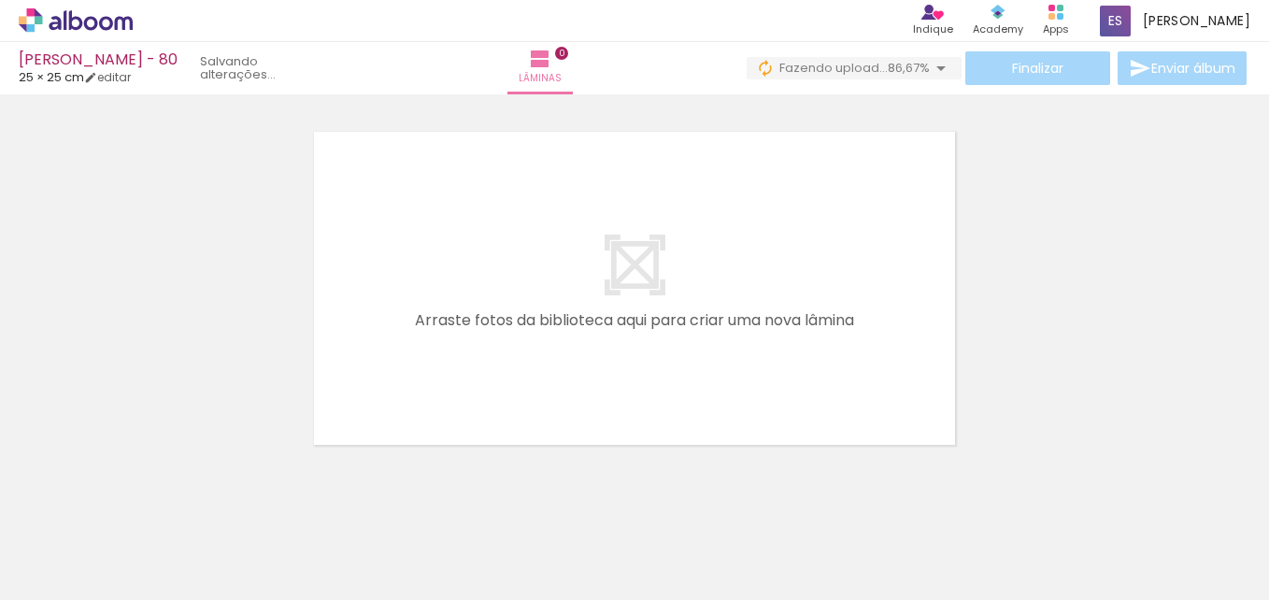
scroll to position [0, 460]
click at [88, 577] on span "Adicionar Fotos" at bounding box center [66, 574] width 56 height 21
click at [0, 0] on input "file" at bounding box center [0, 0] width 0 height 0
click at [75, 569] on span "Adicionar Fotos" at bounding box center [66, 574] width 56 height 21
click at [0, 0] on input "file" at bounding box center [0, 0] width 0 height 0
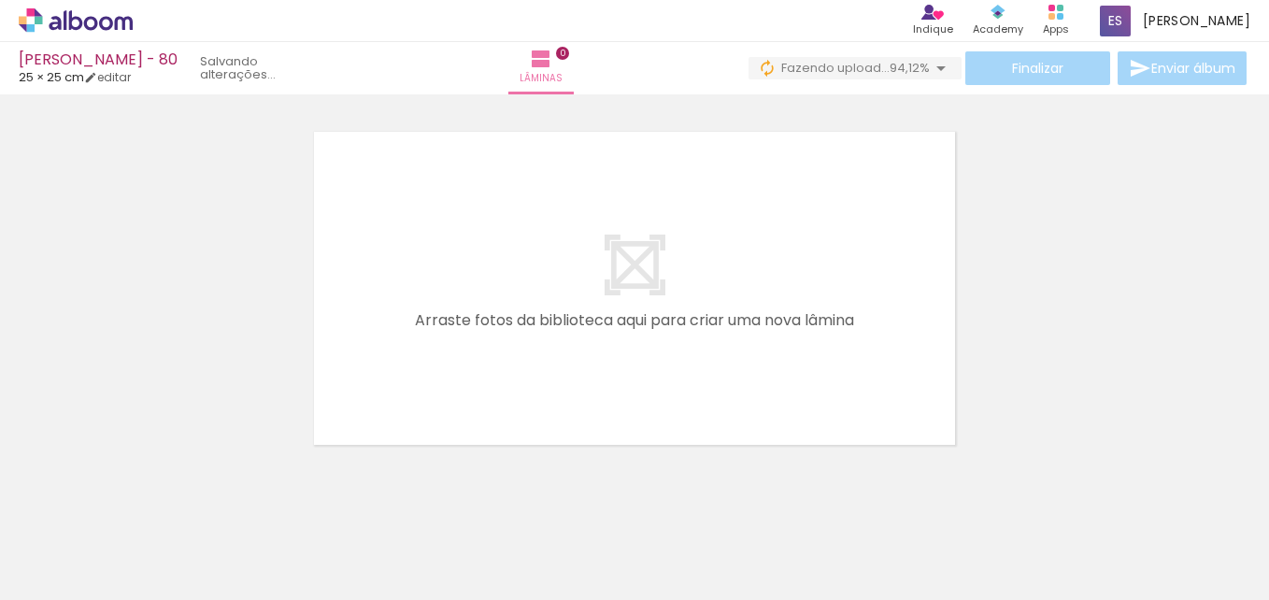
click at [91, 573] on span "Adicionar Fotos" at bounding box center [66, 574] width 56 height 21
click at [0, 0] on input "file" at bounding box center [0, 0] width 0 height 0
click at [62, 578] on span "Adicionar Fotos" at bounding box center [66, 574] width 56 height 21
click at [0, 0] on input "file" at bounding box center [0, 0] width 0 height 0
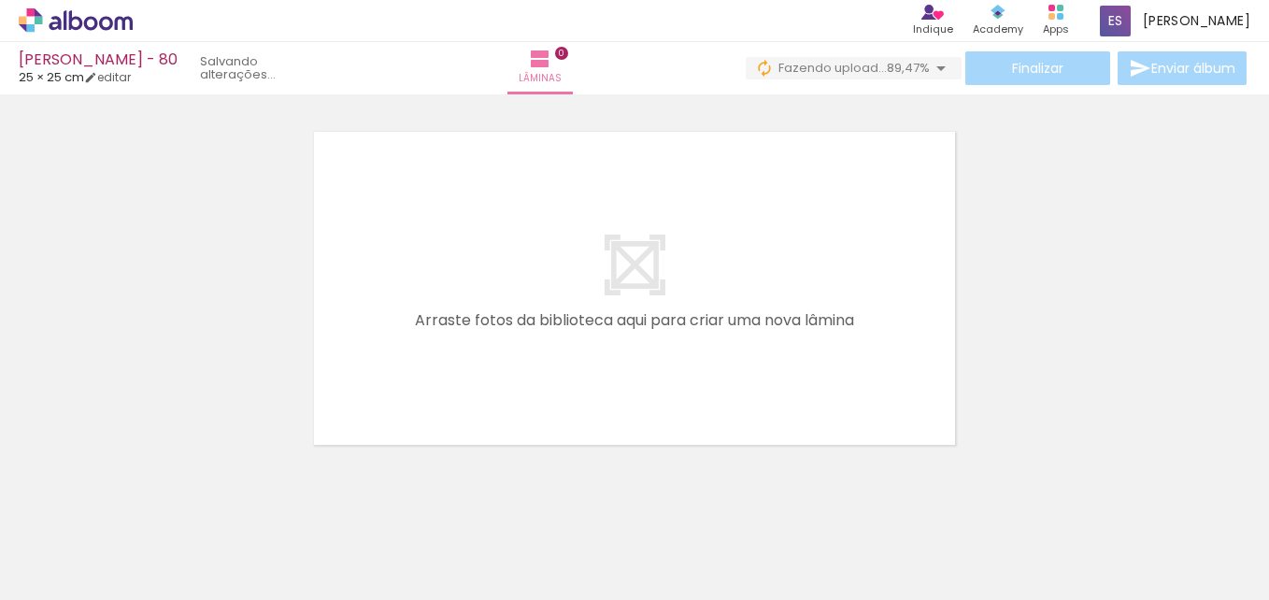
click at [91, 577] on span "Adicionar Fotos" at bounding box center [66, 574] width 56 height 21
click at [0, 0] on input "file" at bounding box center [0, 0] width 0 height 0
click at [35, 576] on iron-icon at bounding box center [27, 574] width 22 height 22
click at [0, 0] on input "file" at bounding box center [0, 0] width 0 height 0
click at [79, 579] on span "Adicionar Fotos" at bounding box center [66, 574] width 56 height 21
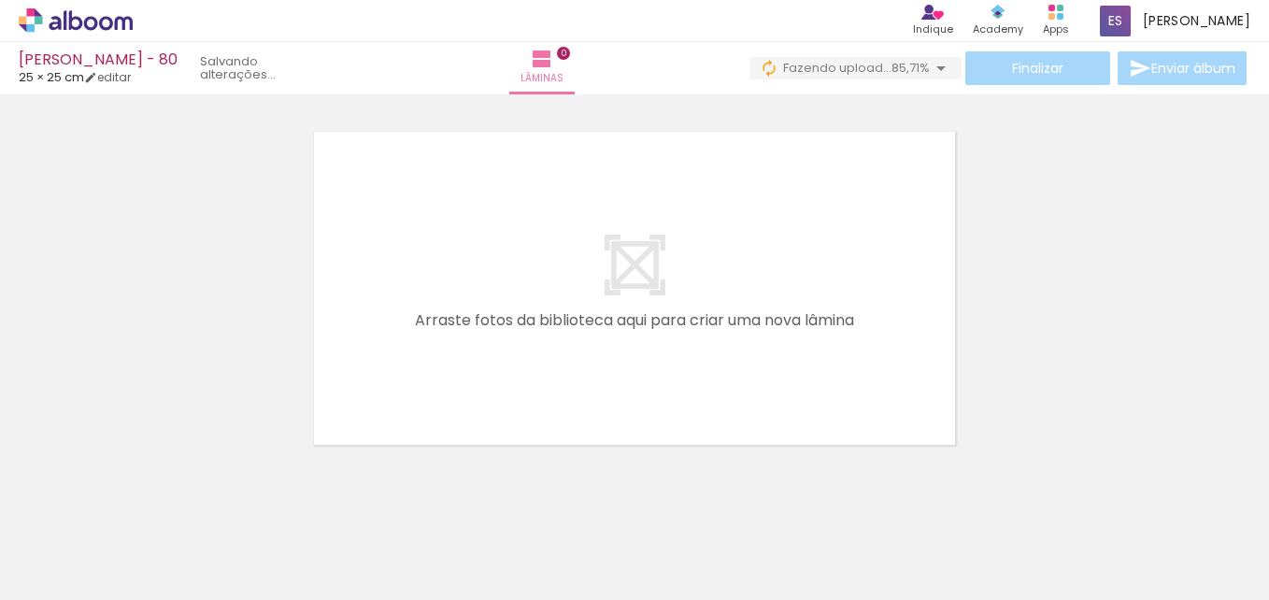
click at [0, 0] on input "file" at bounding box center [0, 0] width 0 height 0
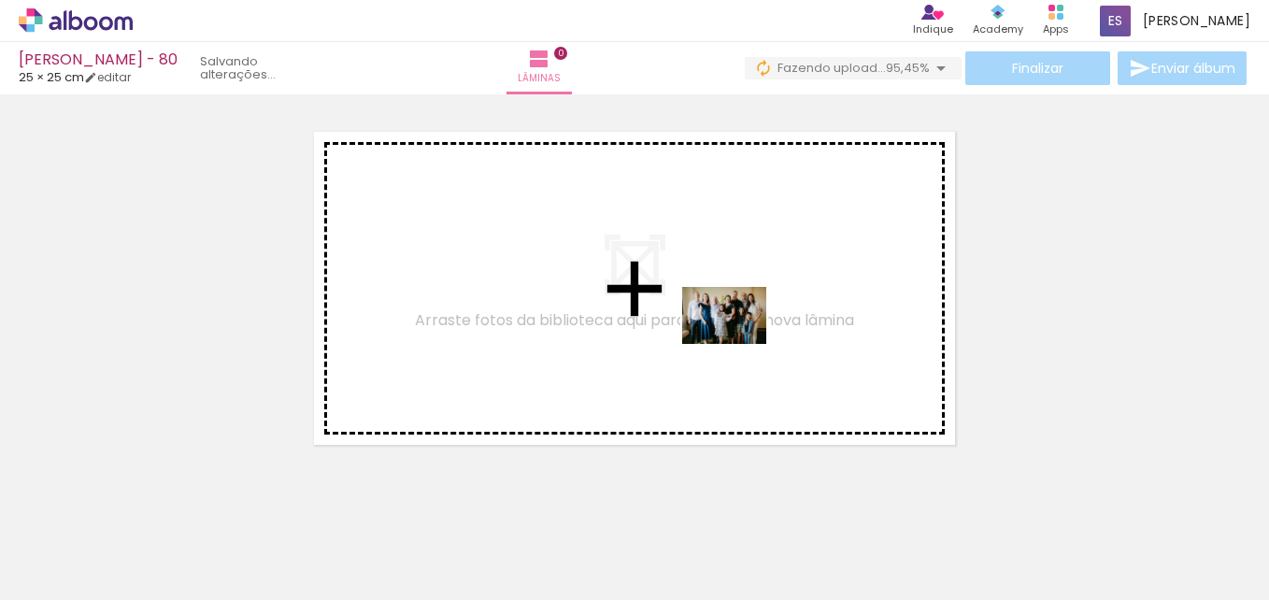
drag, startPoint x: 1223, startPoint y: 546, endPoint x: 738, endPoint y: 343, distance: 525.5
click at [738, 343] on quentale-workspace at bounding box center [634, 300] width 1269 height 600
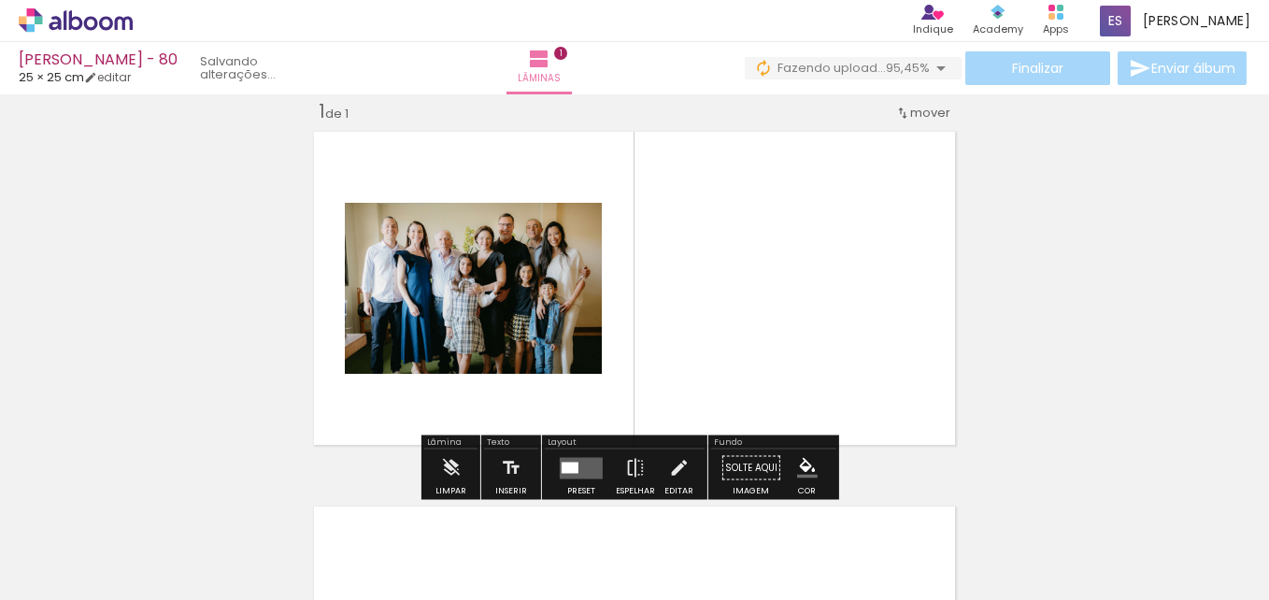
scroll to position [24, 0]
click at [573, 473] on quentale-layouter at bounding box center [581, 467] width 43 height 21
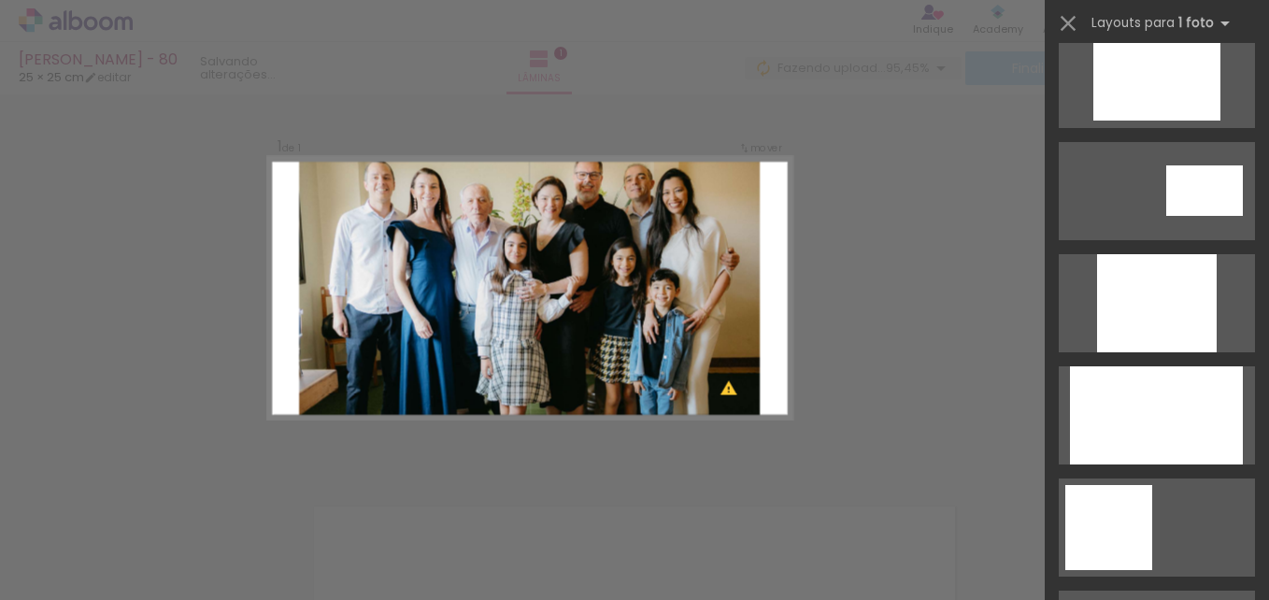
scroll to position [1028, 0]
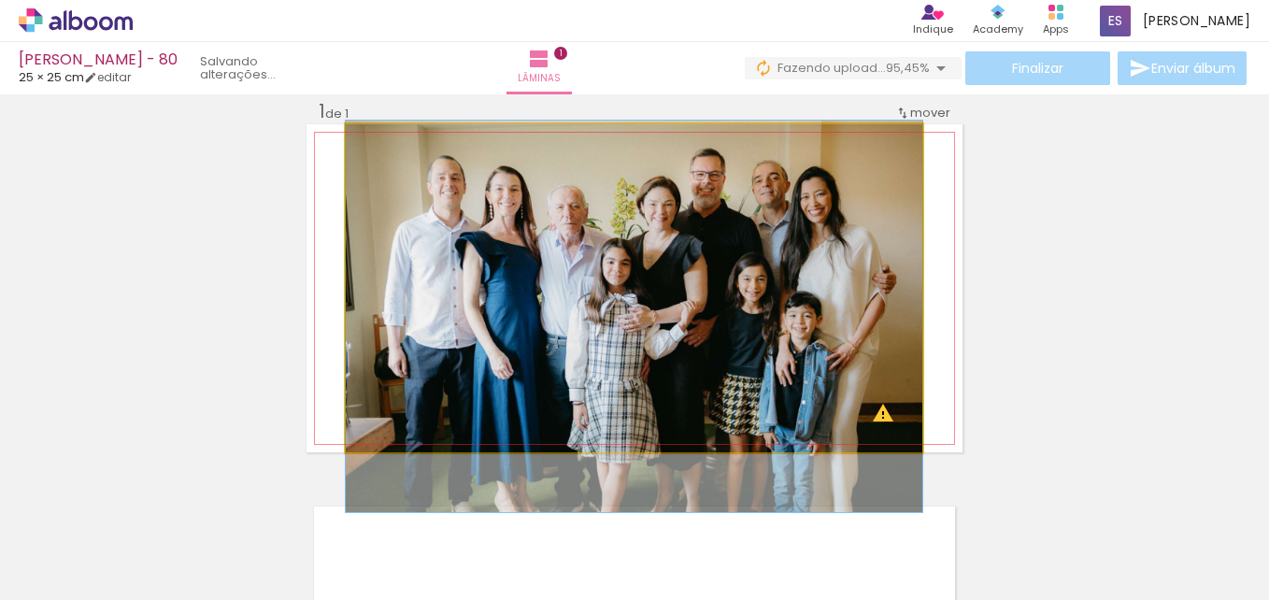
drag, startPoint x: 766, startPoint y: 364, endPoint x: 769, endPoint y: 392, distance: 28.2
drag, startPoint x: 769, startPoint y: 392, endPoint x: 735, endPoint y: 392, distance: 33.6
drag, startPoint x: 745, startPoint y: 385, endPoint x: 735, endPoint y: 385, distance: 10.3
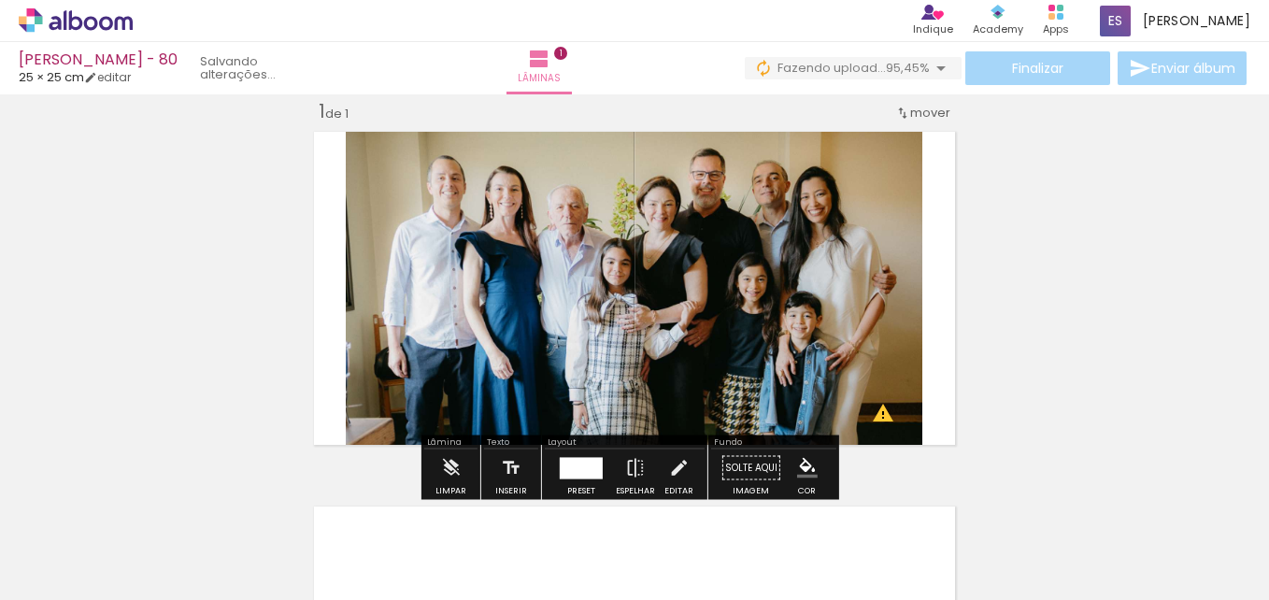
click at [1081, 335] on div "Inserir lâmina 1 de 1 O Designbox precisará aumentar a sua imagem em 481% para …" at bounding box center [634, 452] width 1269 height 750
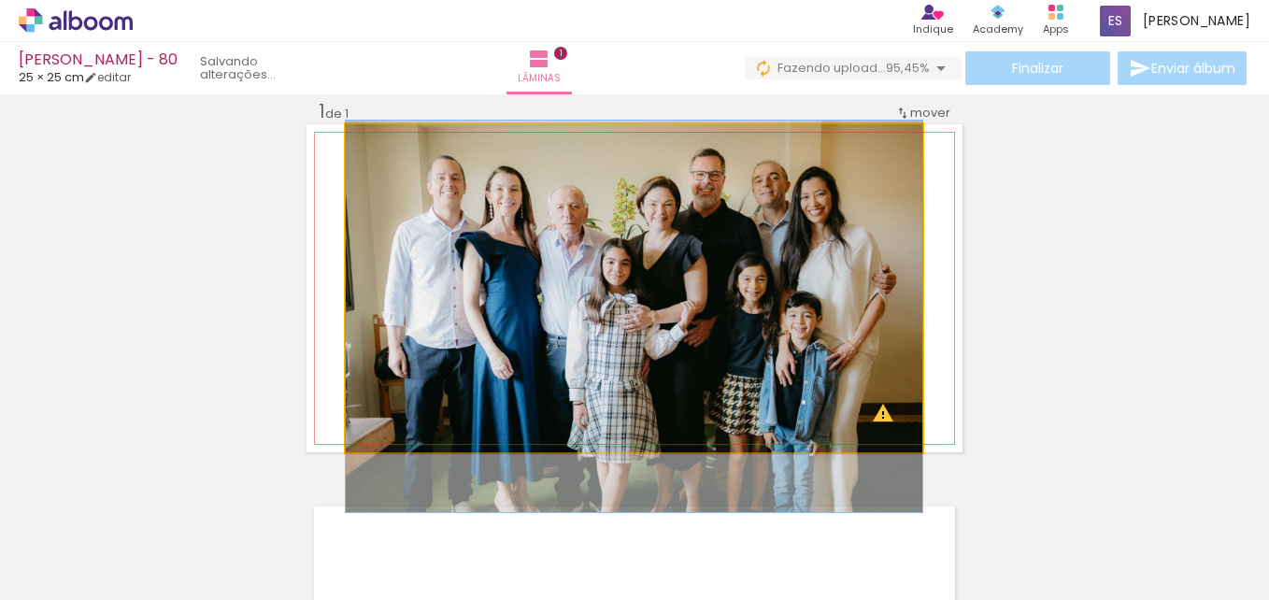
click at [716, 359] on quentale-photo at bounding box center [634, 288] width 576 height 328
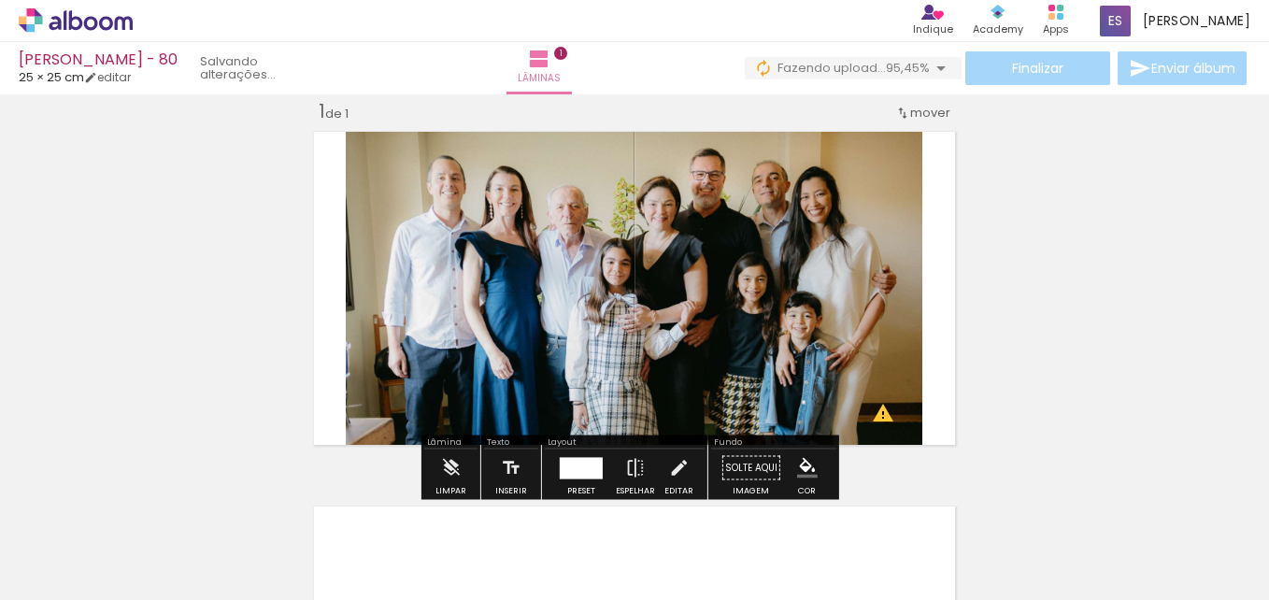
click at [586, 475] on div at bounding box center [581, 467] width 43 height 21
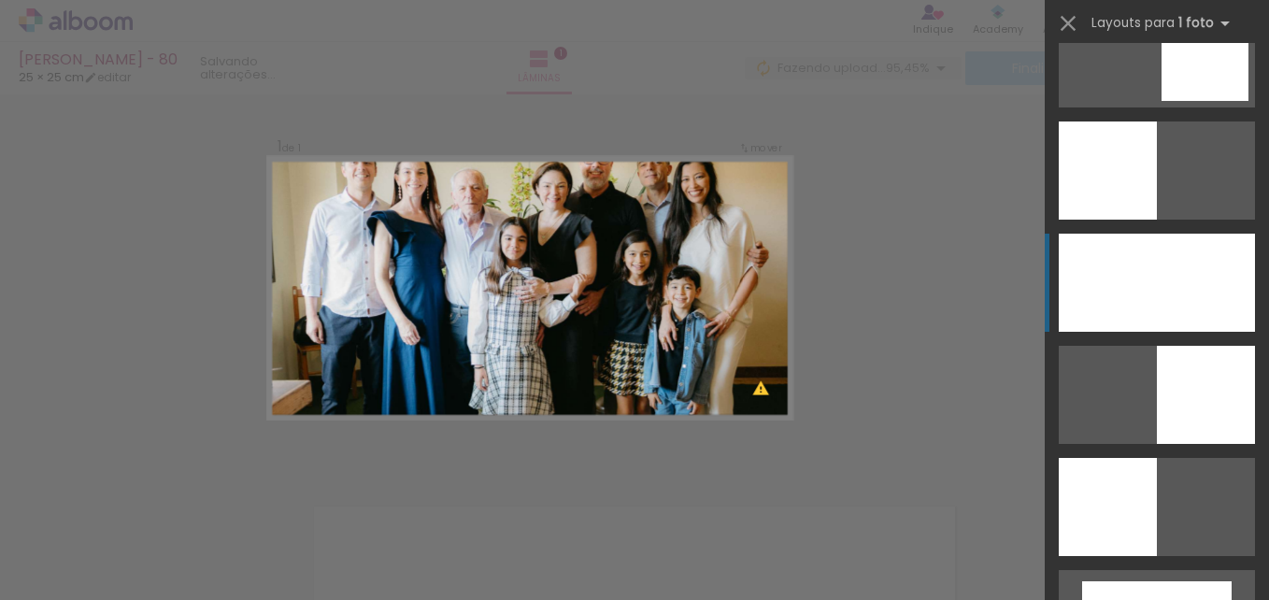
scroll to position [2634, 0]
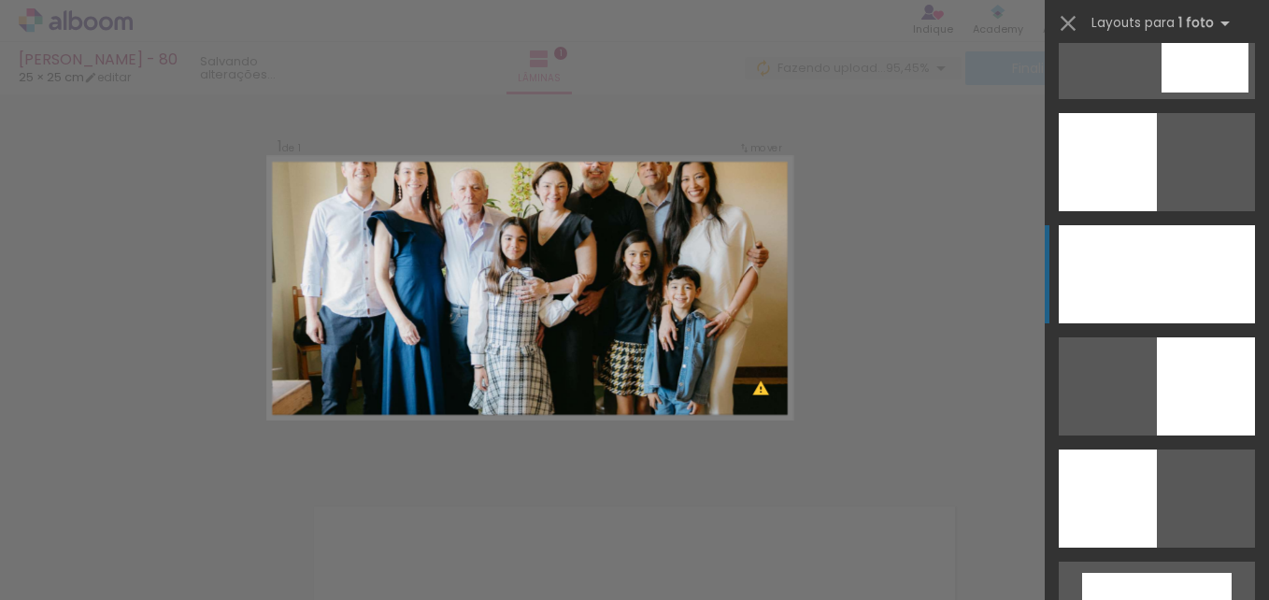
click at [1112, 282] on div at bounding box center [1156, 274] width 196 height 98
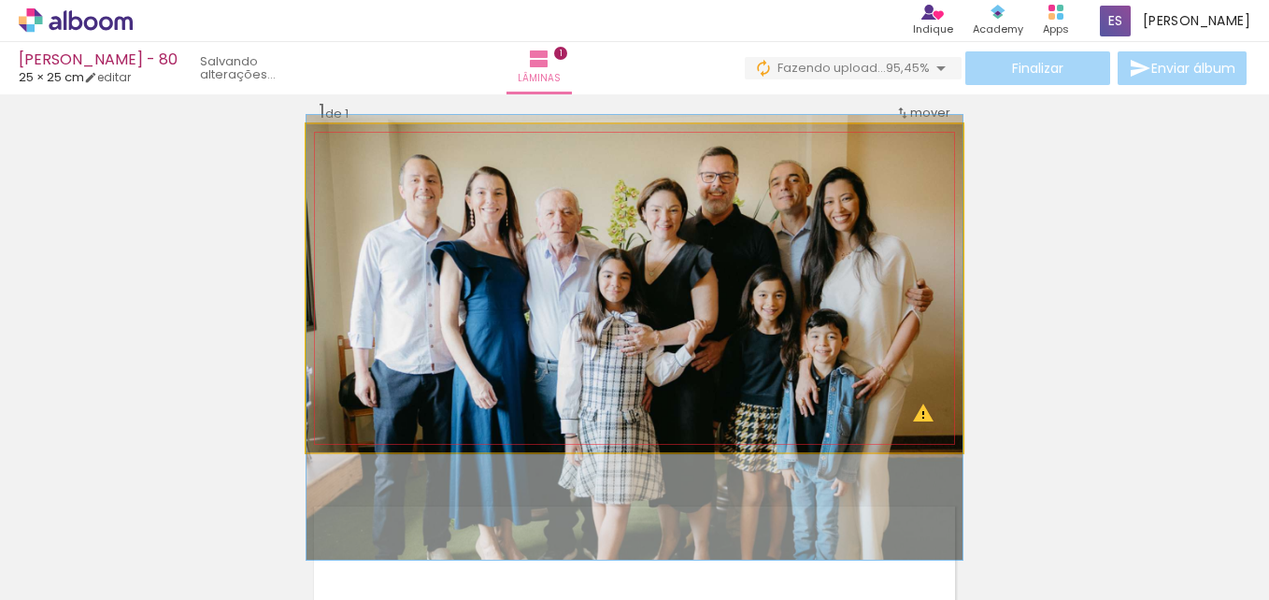
drag, startPoint x: 693, startPoint y: 344, endPoint x: 674, endPoint y: 393, distance: 53.3
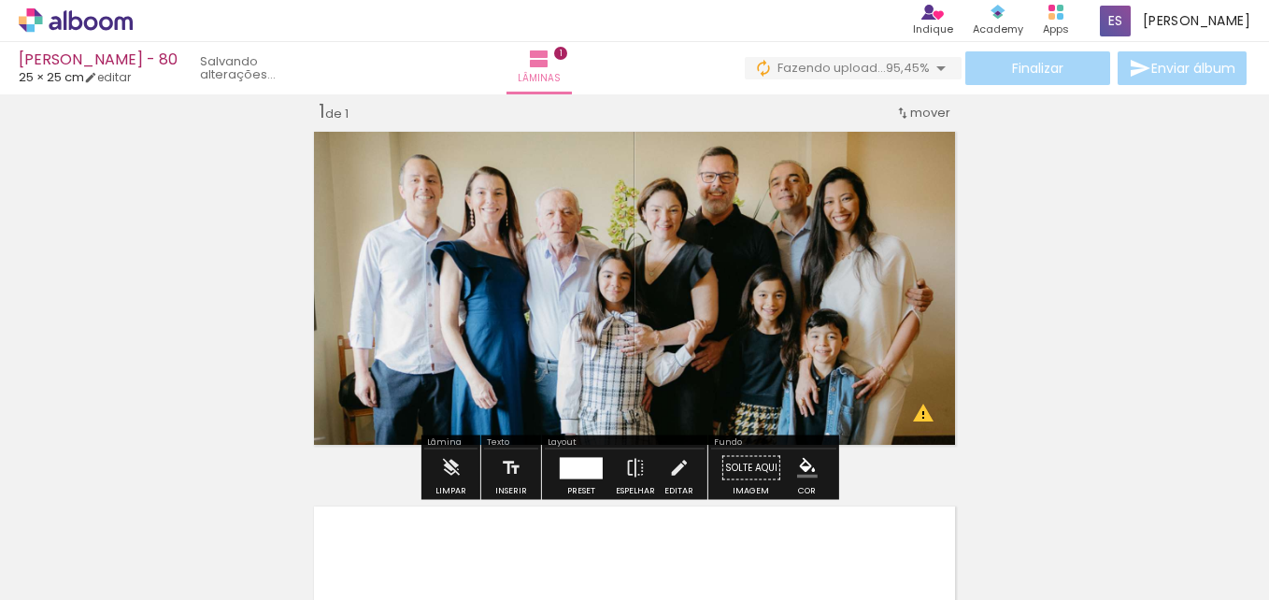
click at [1100, 383] on div "Inserir lâmina 1 de 1 O Designbox precisará aumentar a sua imagem em 547% para …" at bounding box center [634, 452] width 1269 height 750
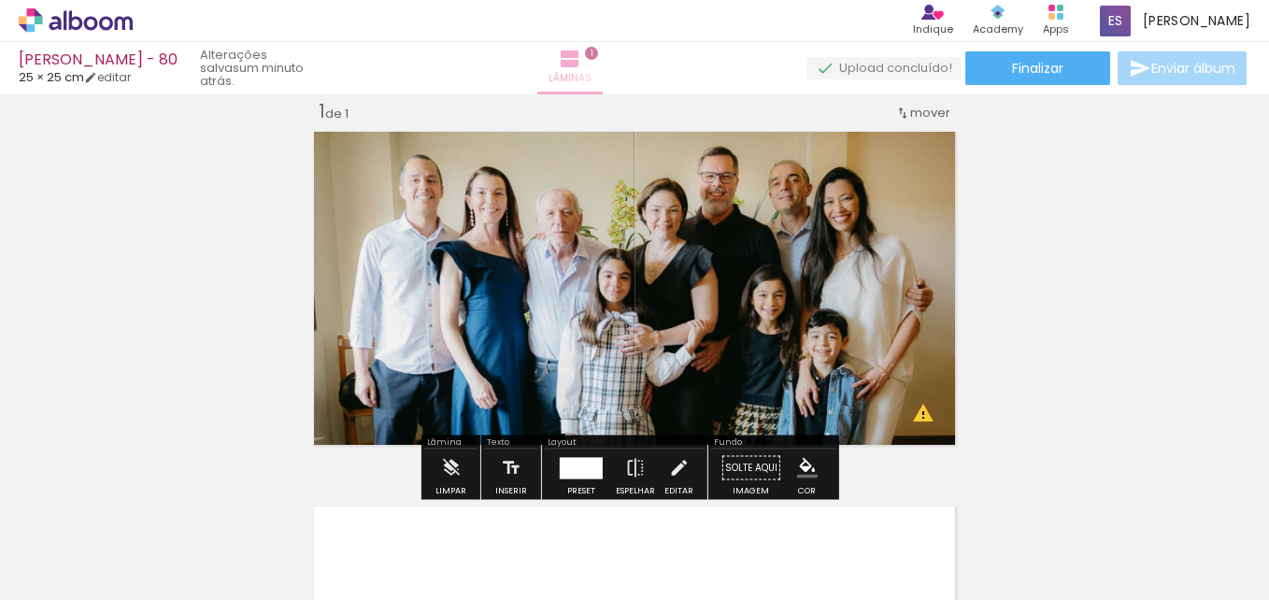
click at [591, 74] on span "Lâminas" at bounding box center [569, 78] width 43 height 17
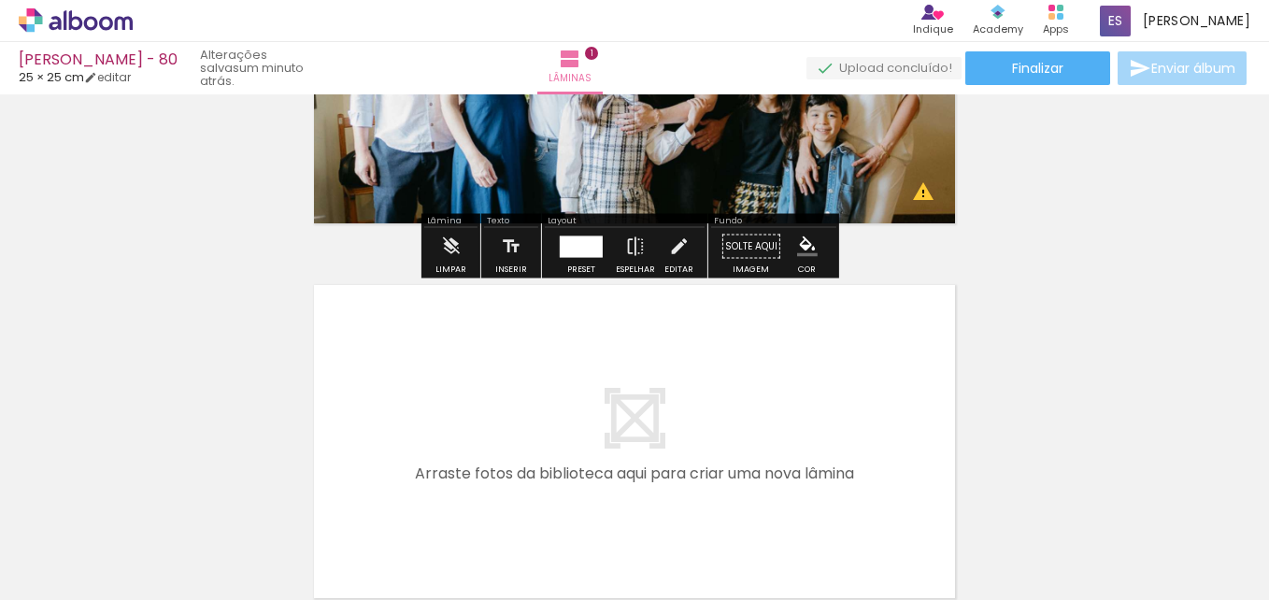
scroll to position [305, 0]
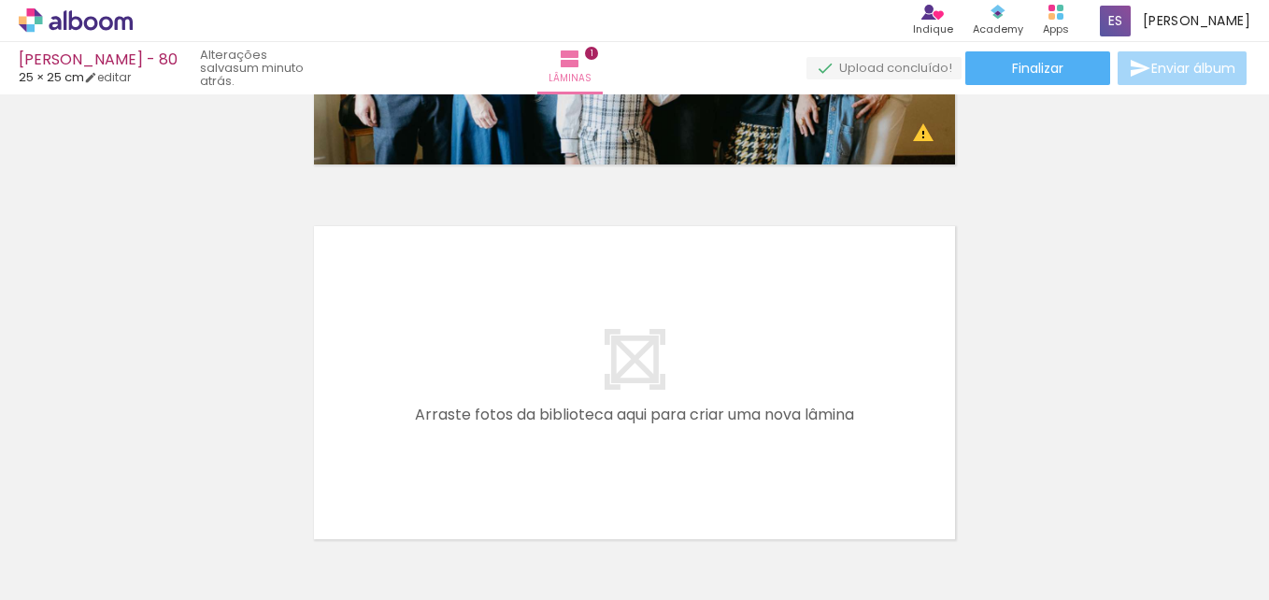
click at [805, 373] on quentale-layouter at bounding box center [634, 383] width 656 height 328
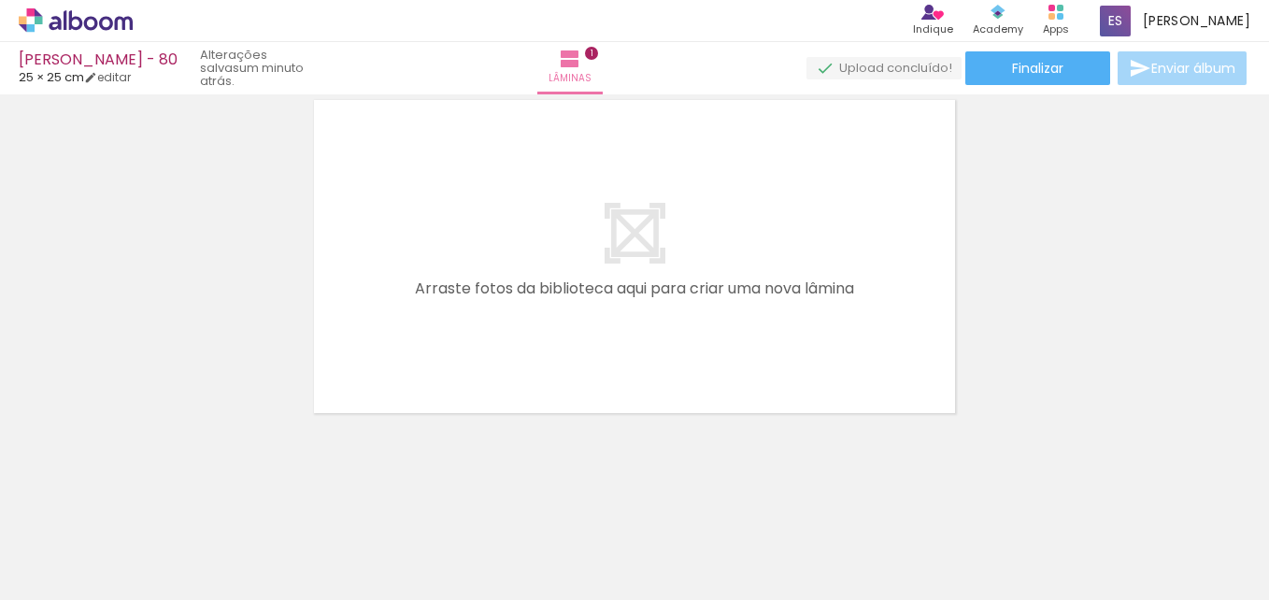
scroll to position [433, 0]
click at [798, 330] on quentale-layouter at bounding box center [634, 254] width 656 height 328
click at [42, 564] on span "Adicionar Fotos" at bounding box center [66, 574] width 56 height 21
click at [0, 0] on input "file" at bounding box center [0, 0] width 0 height 0
click at [42, 575] on span "Adicionar Fotos" at bounding box center [66, 574] width 56 height 21
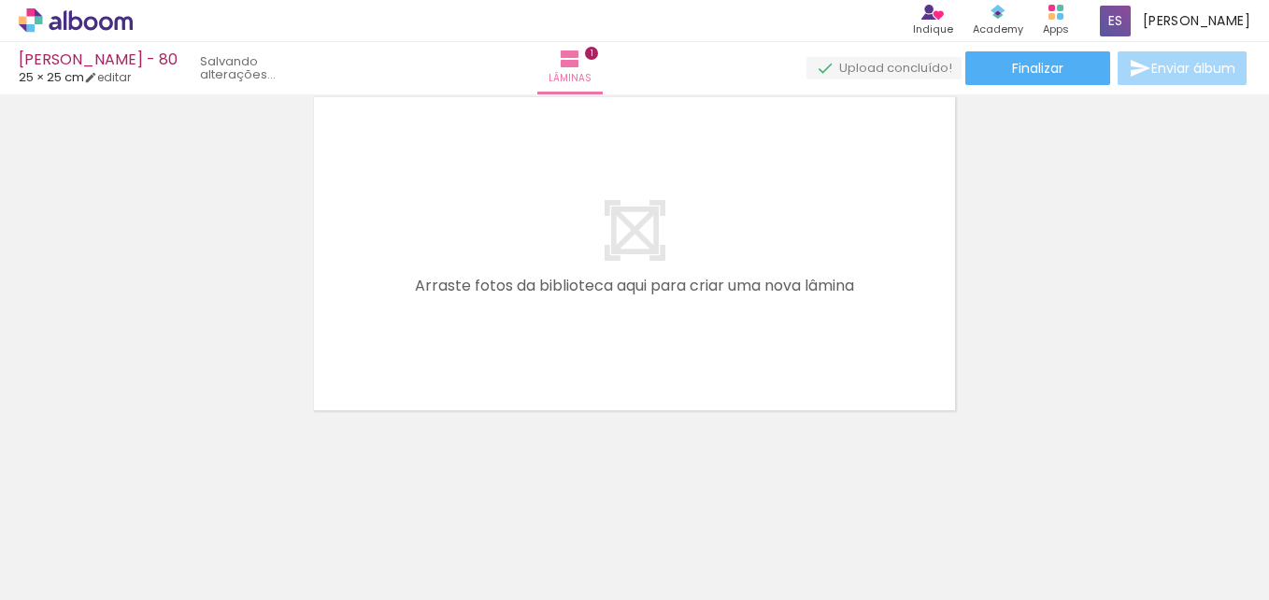
click at [0, 0] on input "file" at bounding box center [0, 0] width 0 height 0
click at [89, 577] on span "Adicionar Fotos" at bounding box center [66, 574] width 56 height 21
click at [0, 0] on input "file" at bounding box center [0, 0] width 0 height 0
click at [61, 570] on span "Adicionar Fotos" at bounding box center [66, 574] width 56 height 21
click at [0, 0] on input "file" at bounding box center [0, 0] width 0 height 0
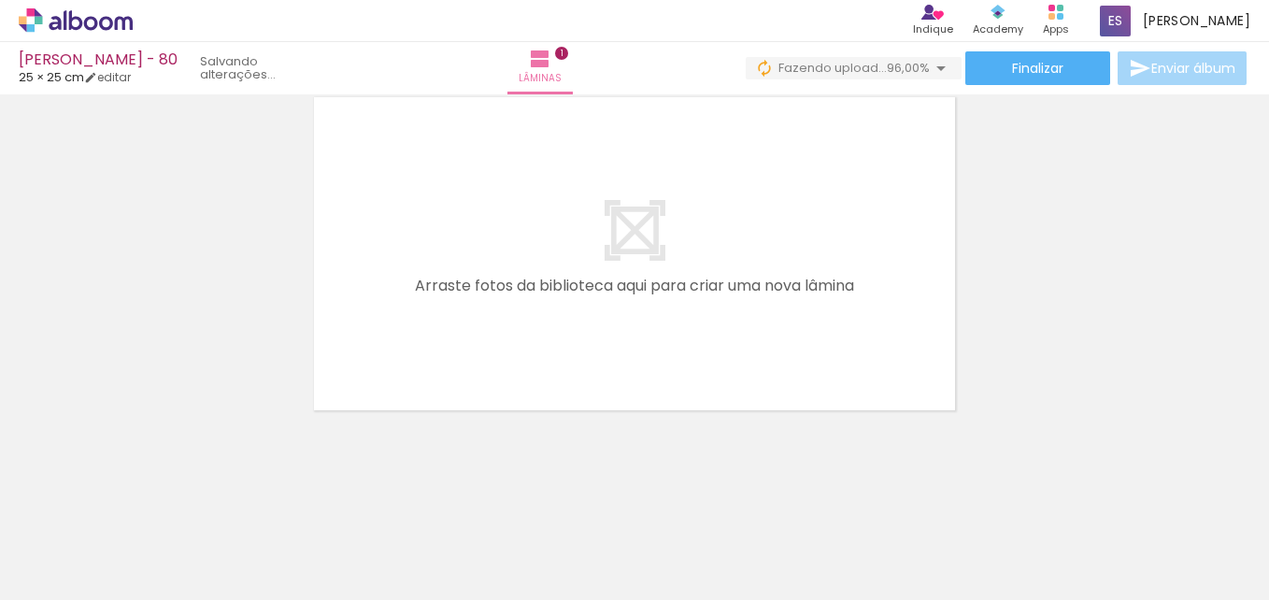
scroll to position [0, 0]
click at [75, 572] on span "Adicionar Fotos" at bounding box center [66, 574] width 56 height 21
click at [0, 0] on input "file" at bounding box center [0, 0] width 0 height 0
click at [69, 579] on span "Adicionar Fotos" at bounding box center [66, 574] width 56 height 21
click at [0, 0] on input "file" at bounding box center [0, 0] width 0 height 0
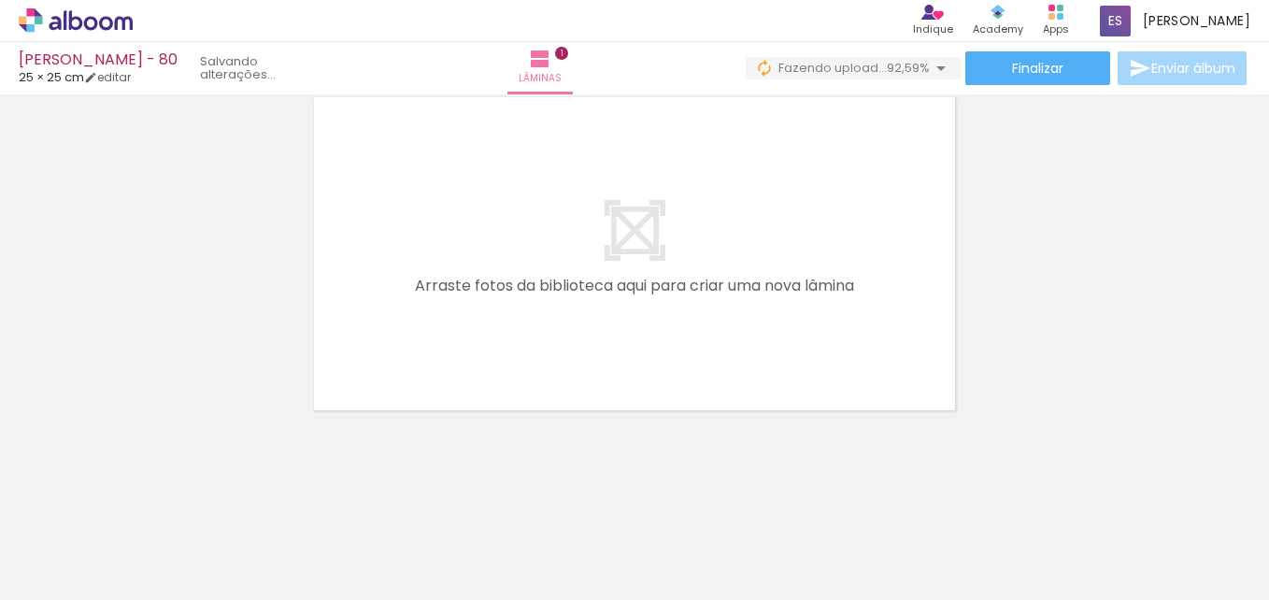
click at [84, 574] on span "Adicionar Fotos" at bounding box center [66, 574] width 56 height 21
click at [0, 0] on input "file" at bounding box center [0, 0] width 0 height 0
click at [78, 568] on span "Adicionar Fotos" at bounding box center [66, 574] width 56 height 21
click at [0, 0] on input "file" at bounding box center [0, 0] width 0 height 0
click at [92, 575] on span "Adicionar Fotos" at bounding box center [66, 574] width 56 height 21
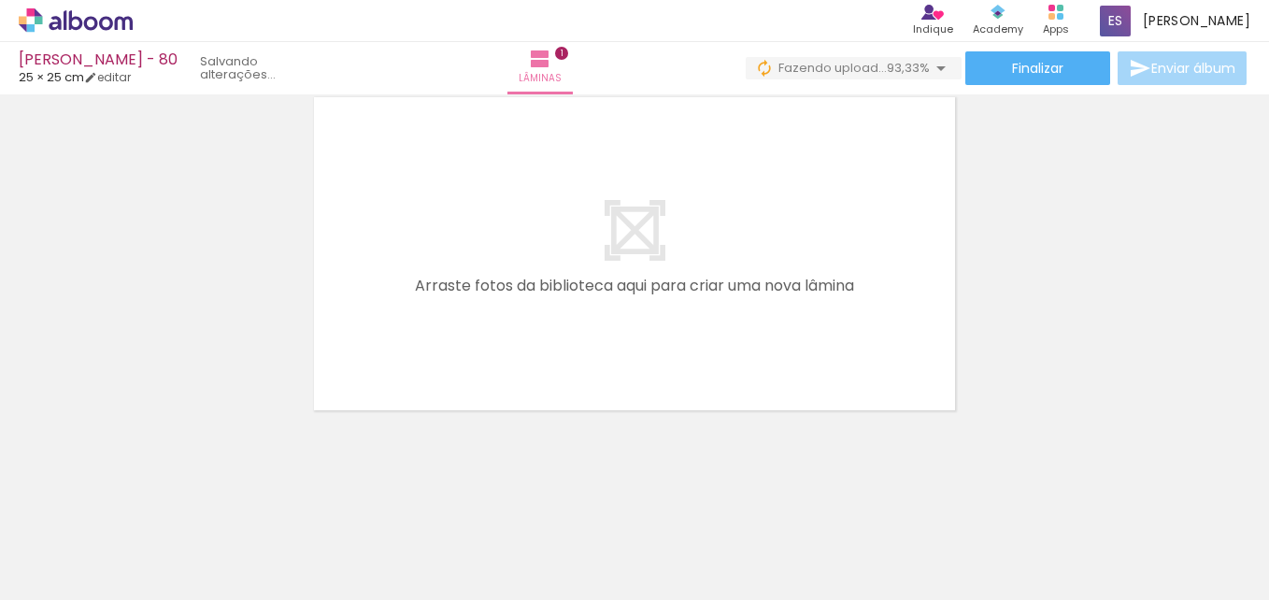
click at [0, 0] on input "file" at bounding box center [0, 0] width 0 height 0
click at [91, 574] on span "Adicionar Fotos" at bounding box center [66, 574] width 56 height 21
click at [0, 0] on input "file" at bounding box center [0, 0] width 0 height 0
click at [82, 575] on span "Adicionar Fotos" at bounding box center [66, 574] width 56 height 21
click at [0, 0] on input "file" at bounding box center [0, 0] width 0 height 0
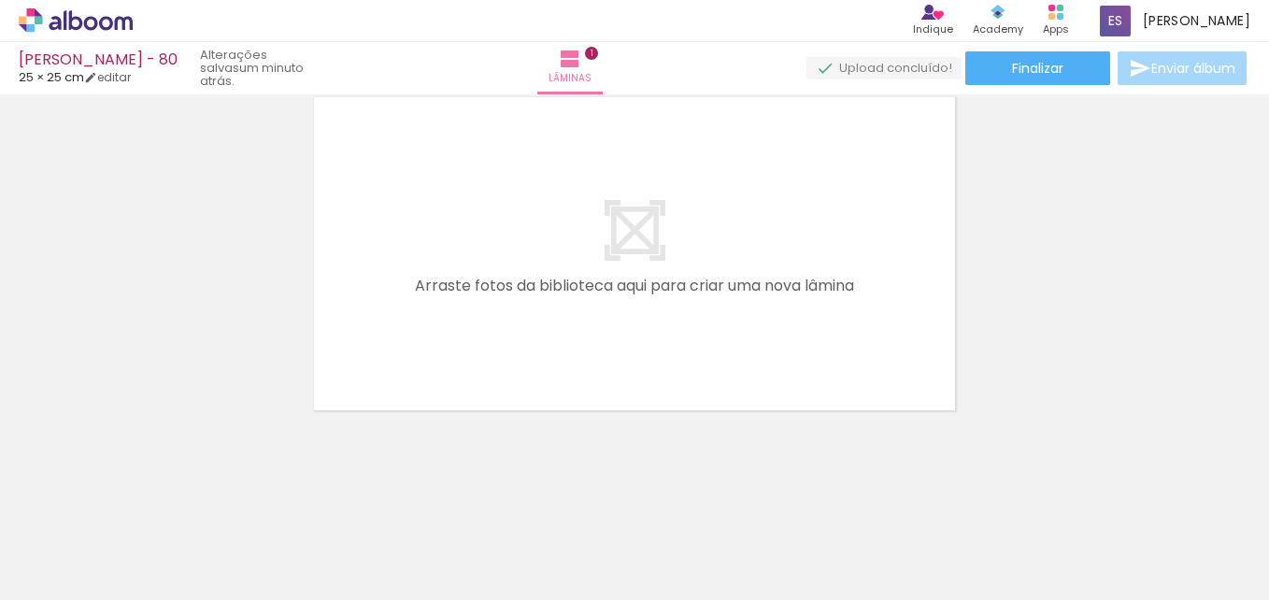
click at [57, 579] on span "Adicionar Fotos" at bounding box center [66, 574] width 56 height 21
click at [0, 0] on input "file" at bounding box center [0, 0] width 0 height 0
click at [56, 568] on span "Adicionar Fotos" at bounding box center [66, 574] width 56 height 21
click at [0, 0] on input "file" at bounding box center [0, 0] width 0 height 0
click at [92, 578] on span "Adicionar Fotos" at bounding box center [66, 574] width 56 height 21
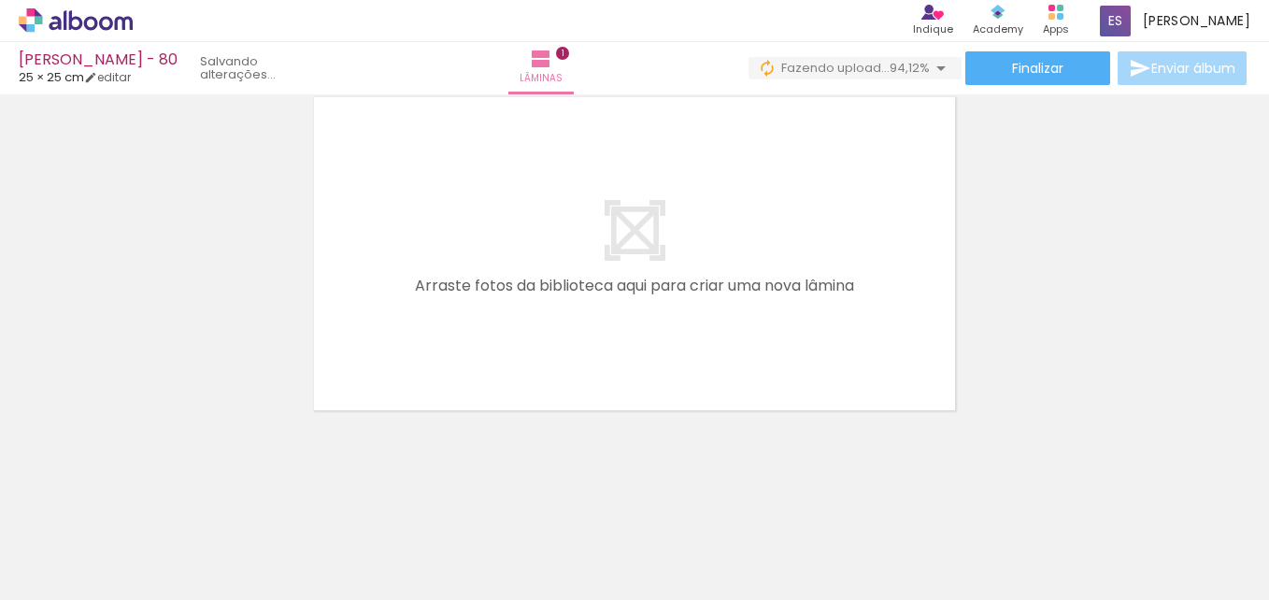
click at [0, 0] on input "file" at bounding box center [0, 0] width 0 height 0
click at [82, 578] on span "Adicionar Fotos" at bounding box center [66, 574] width 56 height 21
click at [0, 0] on input "file" at bounding box center [0, 0] width 0 height 0
click at [79, 575] on span "Adicionar Fotos" at bounding box center [66, 574] width 56 height 21
click at [0, 0] on input "file" at bounding box center [0, 0] width 0 height 0
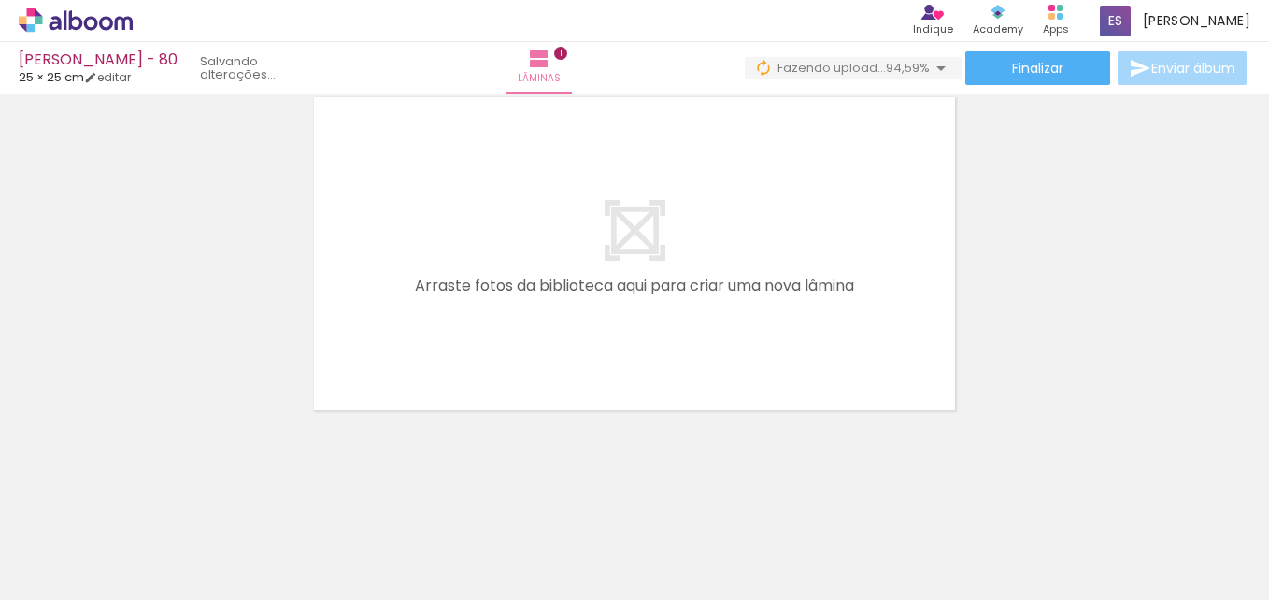
click at [48, 569] on span "Adicionar Fotos" at bounding box center [66, 574] width 56 height 21
click at [0, 0] on input "file" at bounding box center [0, 0] width 0 height 0
click at [51, 575] on span "Adicionar Fotos" at bounding box center [66, 574] width 56 height 21
click at [0, 0] on input "file" at bounding box center [0, 0] width 0 height 0
click at [80, 574] on span "Adicionar Fotos" at bounding box center [66, 574] width 56 height 21
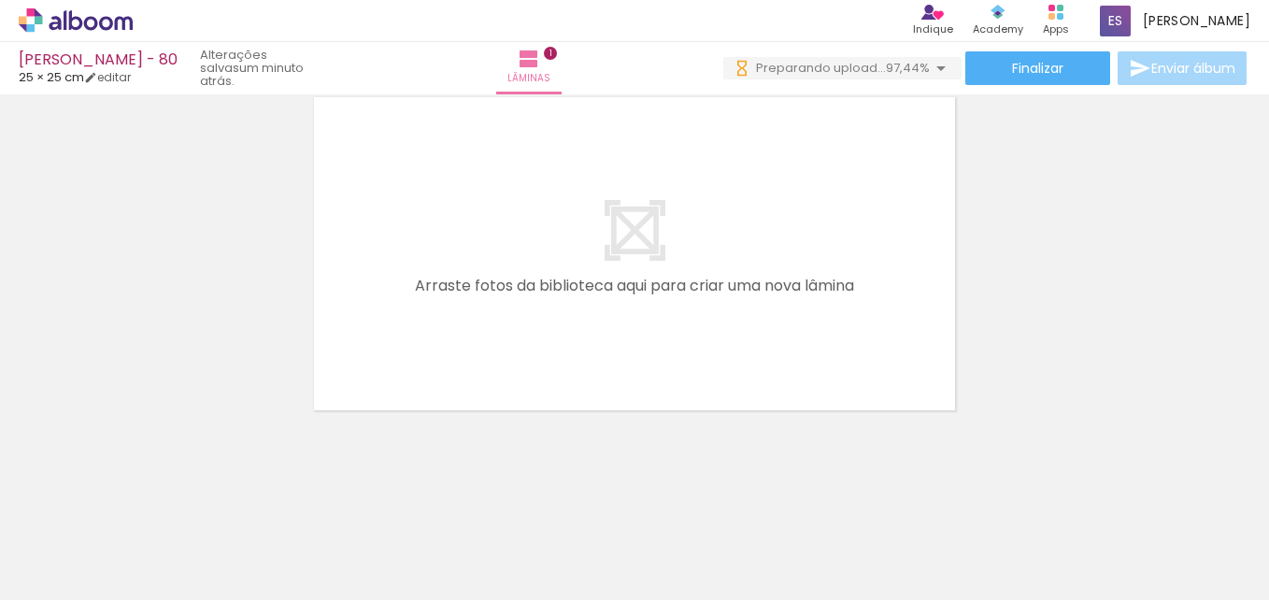
click at [0, 0] on input "file" at bounding box center [0, 0] width 0 height 0
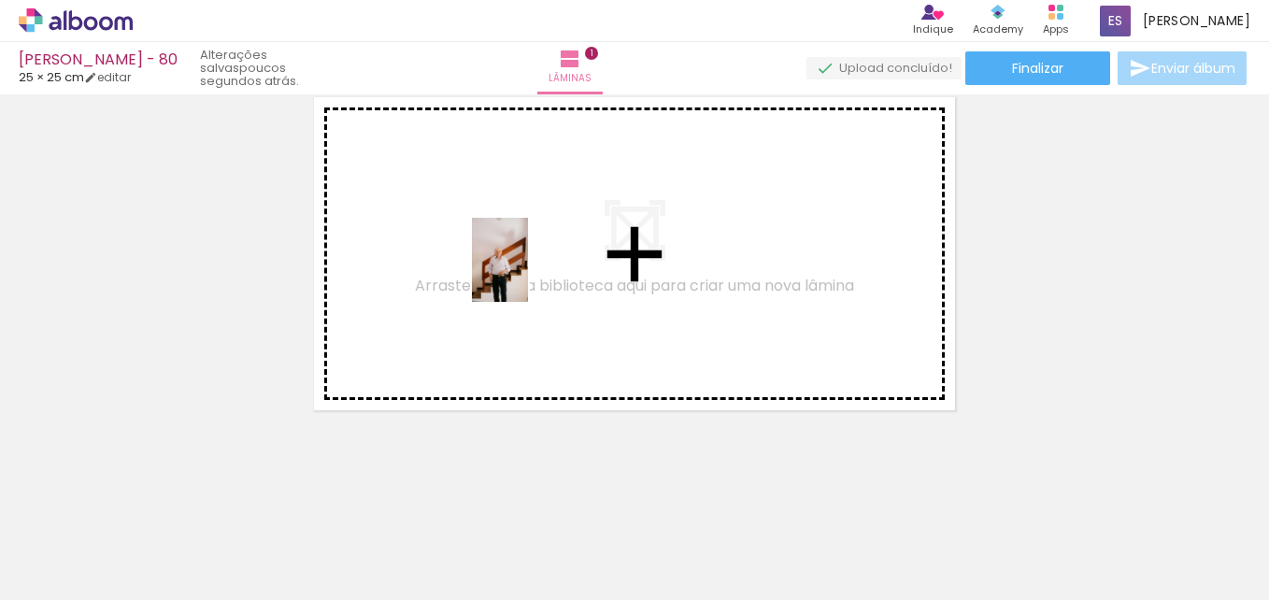
drag, startPoint x: 1160, startPoint y: 555, endPoint x: 528, endPoint y: 274, distance: 692.1
click at [528, 274] on quentale-workspace at bounding box center [634, 300] width 1269 height 600
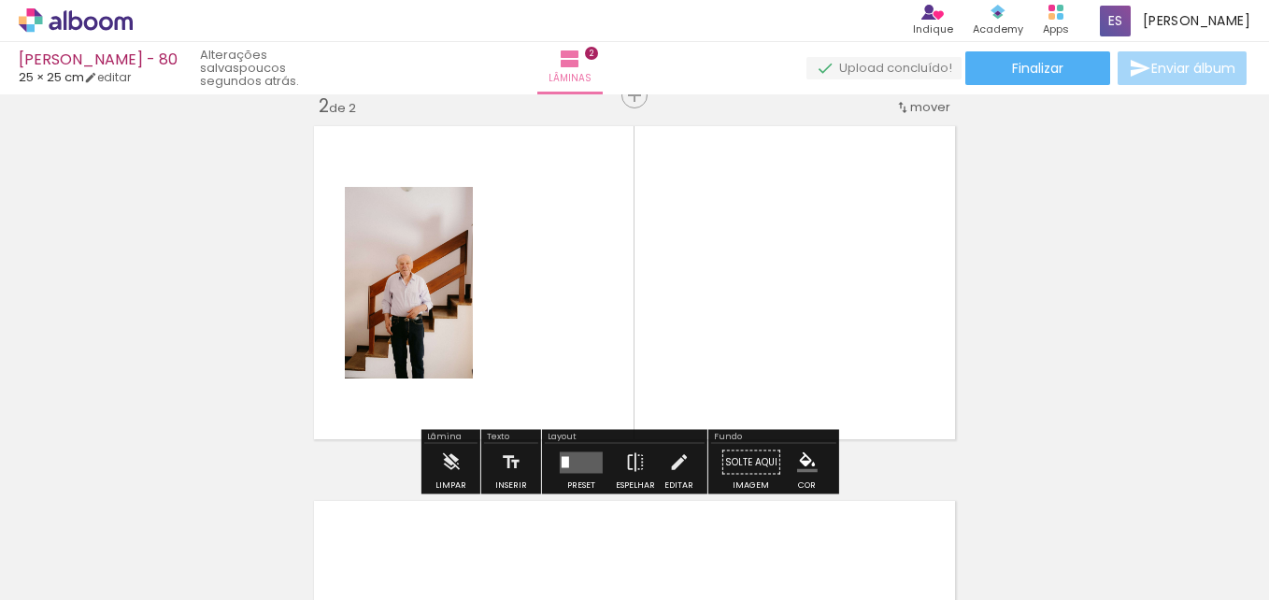
scroll to position [399, 0]
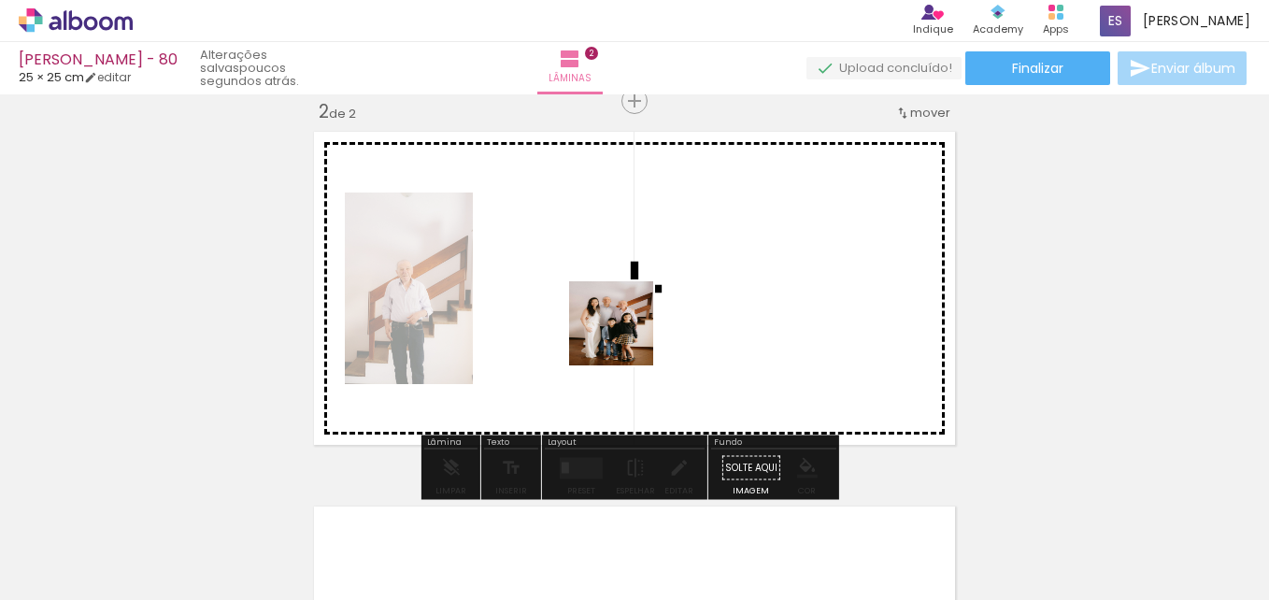
drag, startPoint x: 745, startPoint y: 549, endPoint x: 611, endPoint y: 288, distance: 293.7
click at [611, 288] on quentale-workspace at bounding box center [634, 300] width 1269 height 600
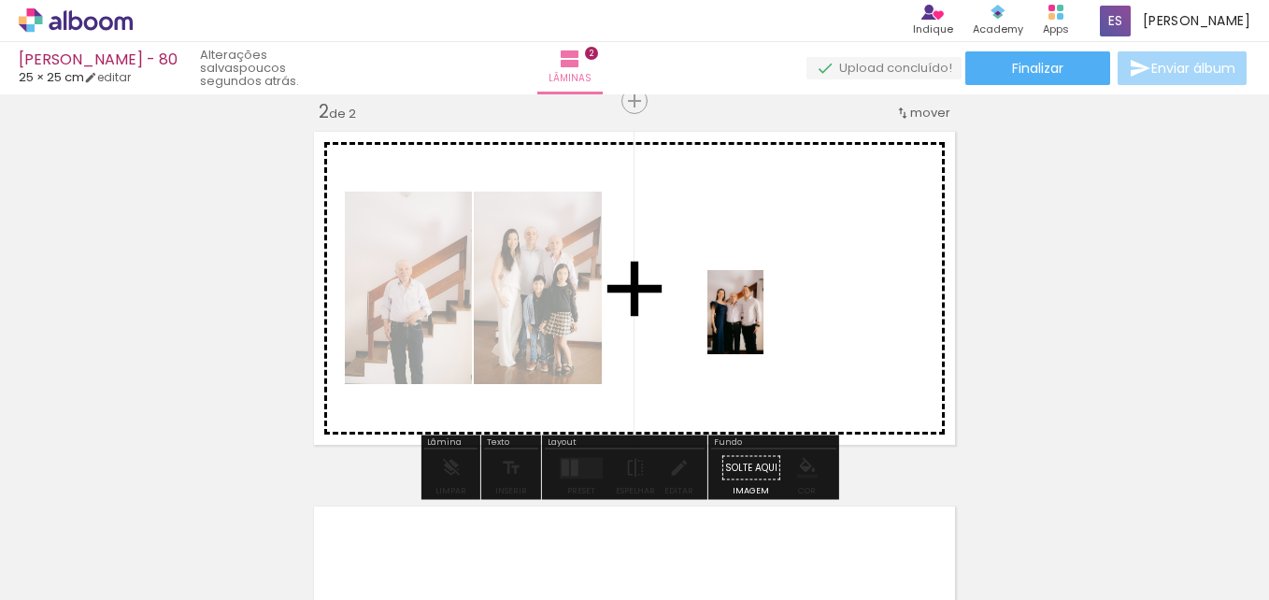
drag, startPoint x: 944, startPoint y: 545, endPoint x: 758, endPoint y: 319, distance: 292.0
click at [758, 319] on quentale-workspace at bounding box center [634, 300] width 1269 height 600
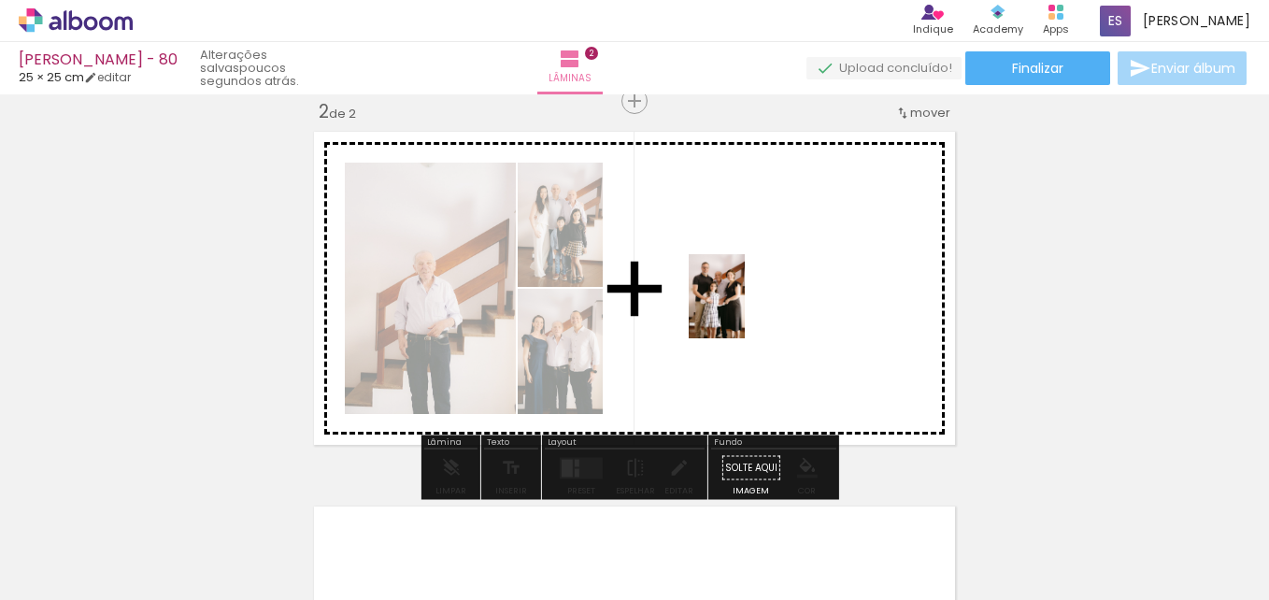
drag, startPoint x: 637, startPoint y: 546, endPoint x: 741, endPoint y: 307, distance: 259.8
click at [747, 305] on quentale-workspace at bounding box center [634, 300] width 1269 height 600
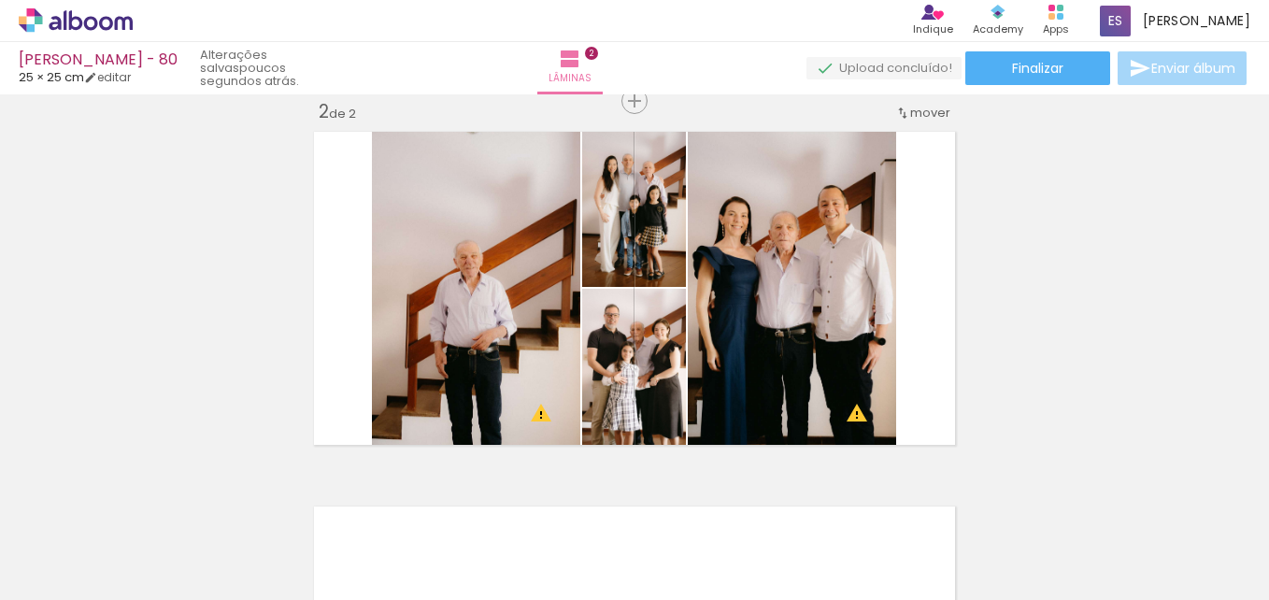
click at [592, 475] on div "Inserir lâmina 1 de 2 Inserir lâmina 2 de 2 O Designbox precisará aumentar a su…" at bounding box center [634, 264] width 1269 height 1125
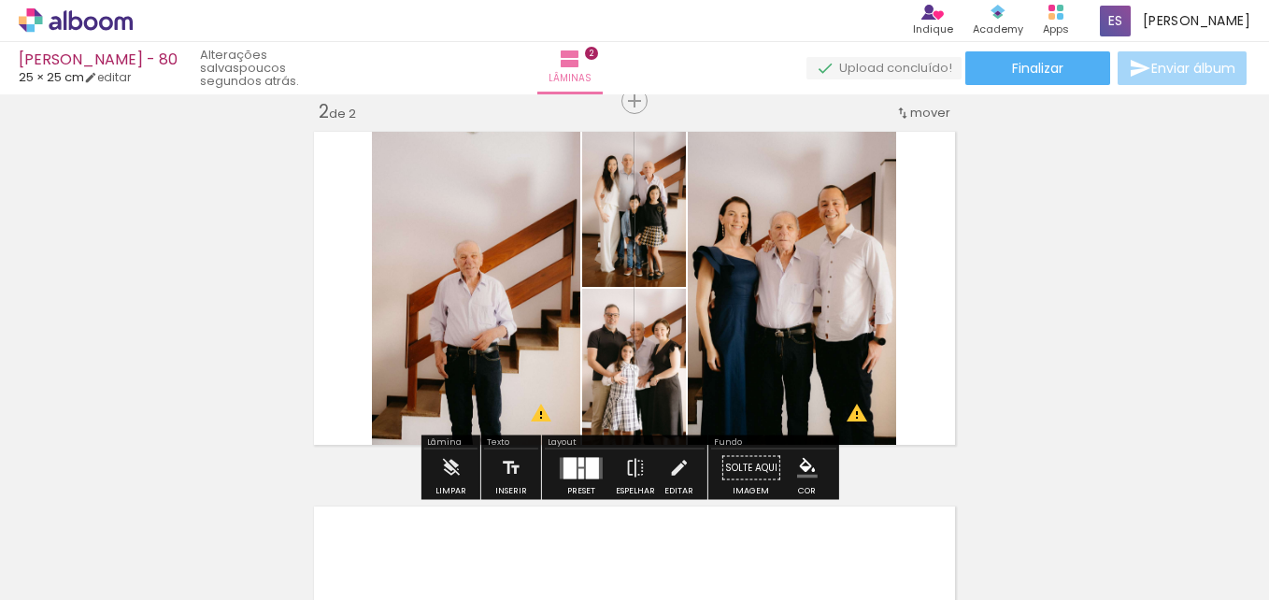
click at [586, 475] on div at bounding box center [592, 467] width 13 height 21
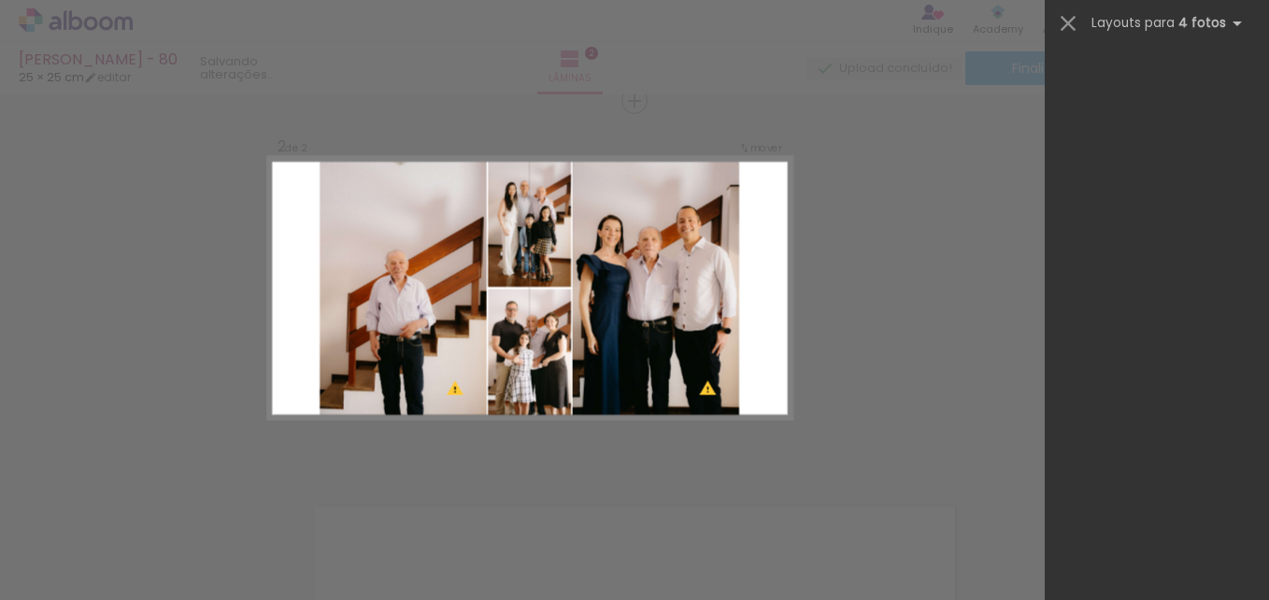
scroll to position [0, 0]
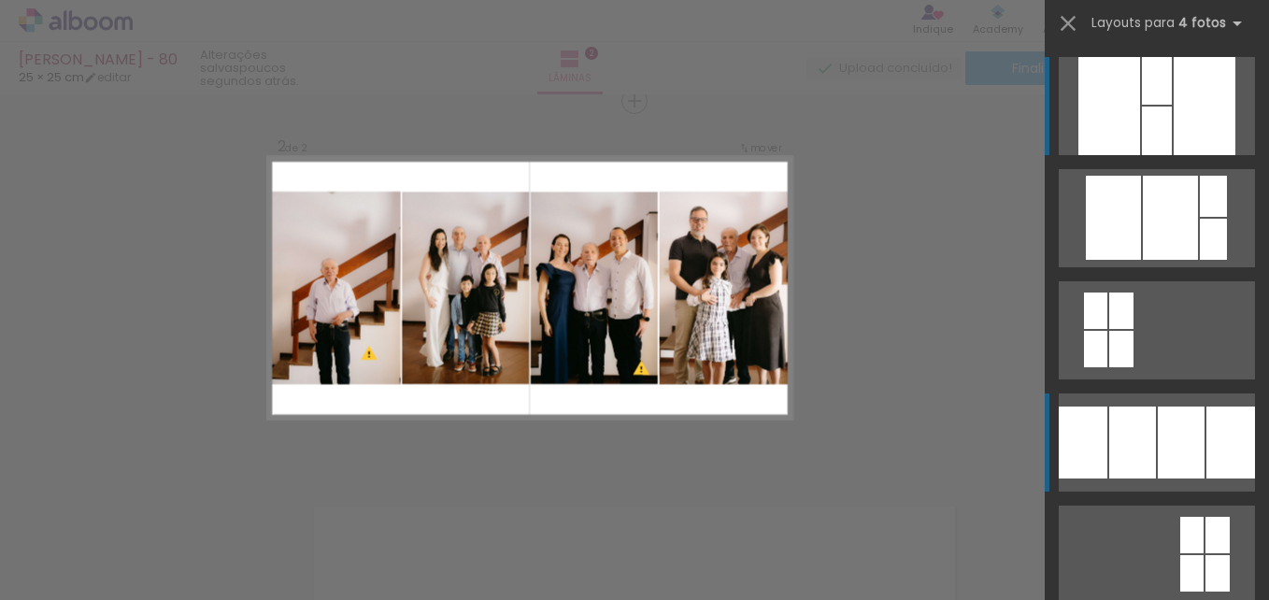
click at [1097, 464] on div at bounding box center [1082, 442] width 49 height 72
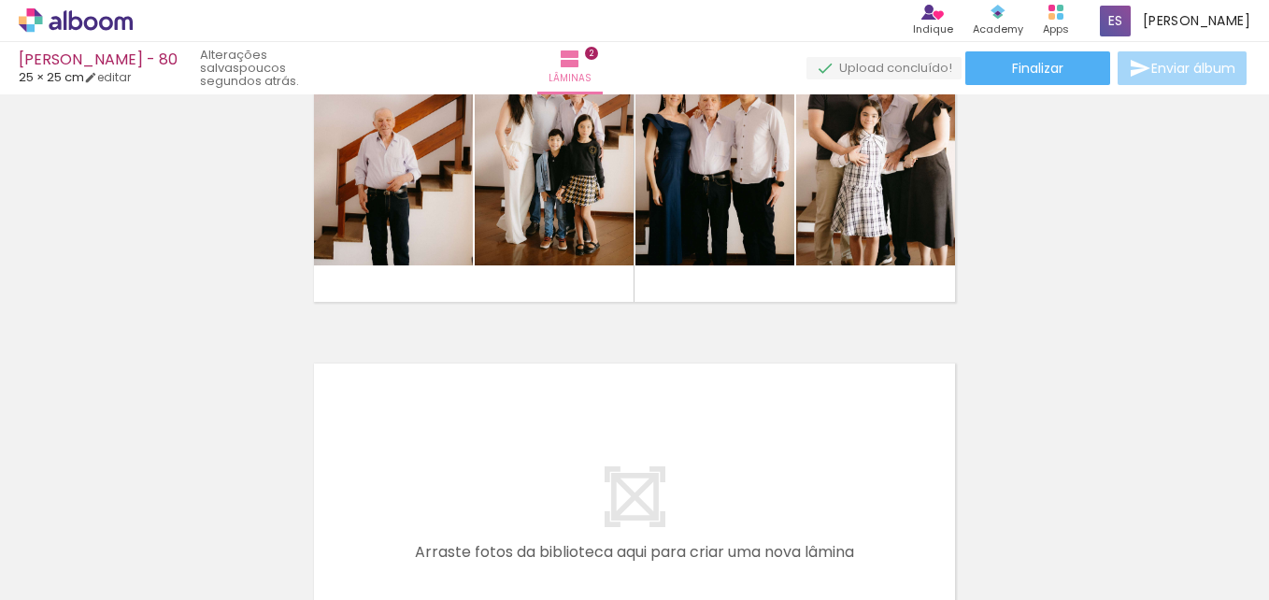
scroll to position [586, 0]
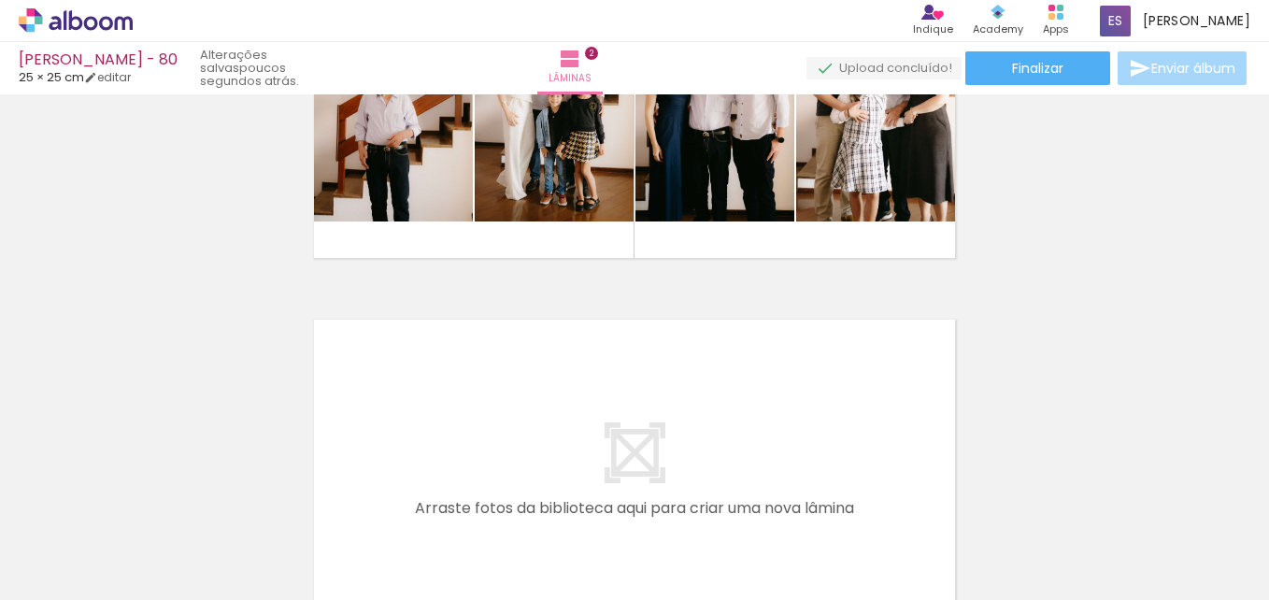
click at [916, 374] on quentale-layouter at bounding box center [634, 476] width 656 height 328
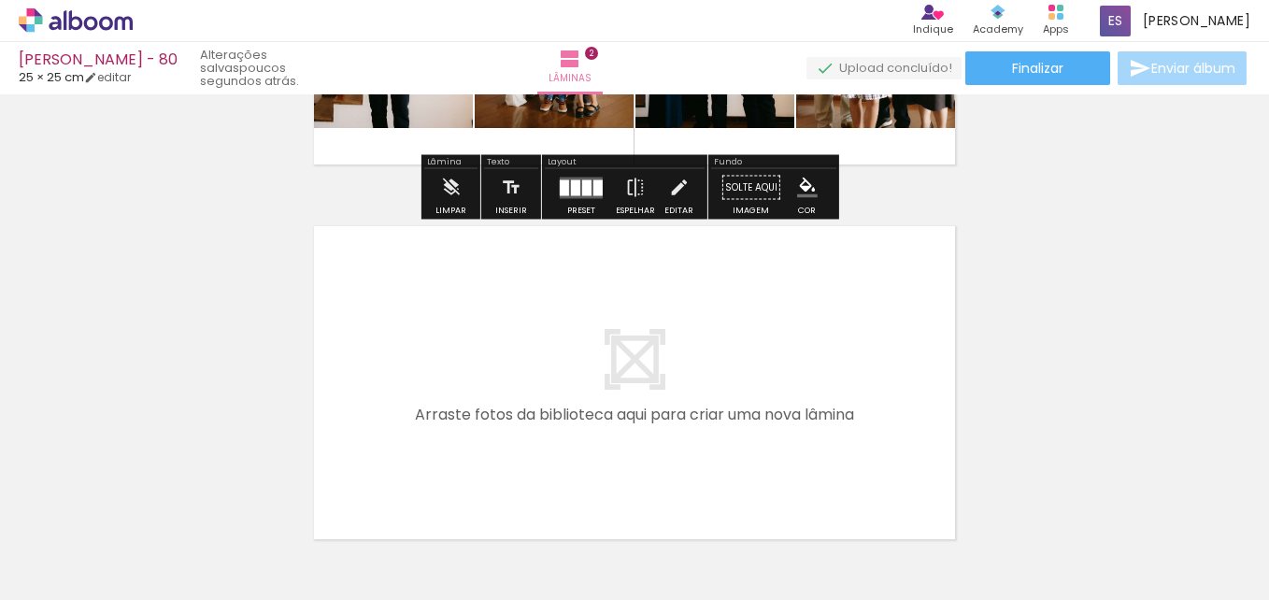
scroll to position [773, 0]
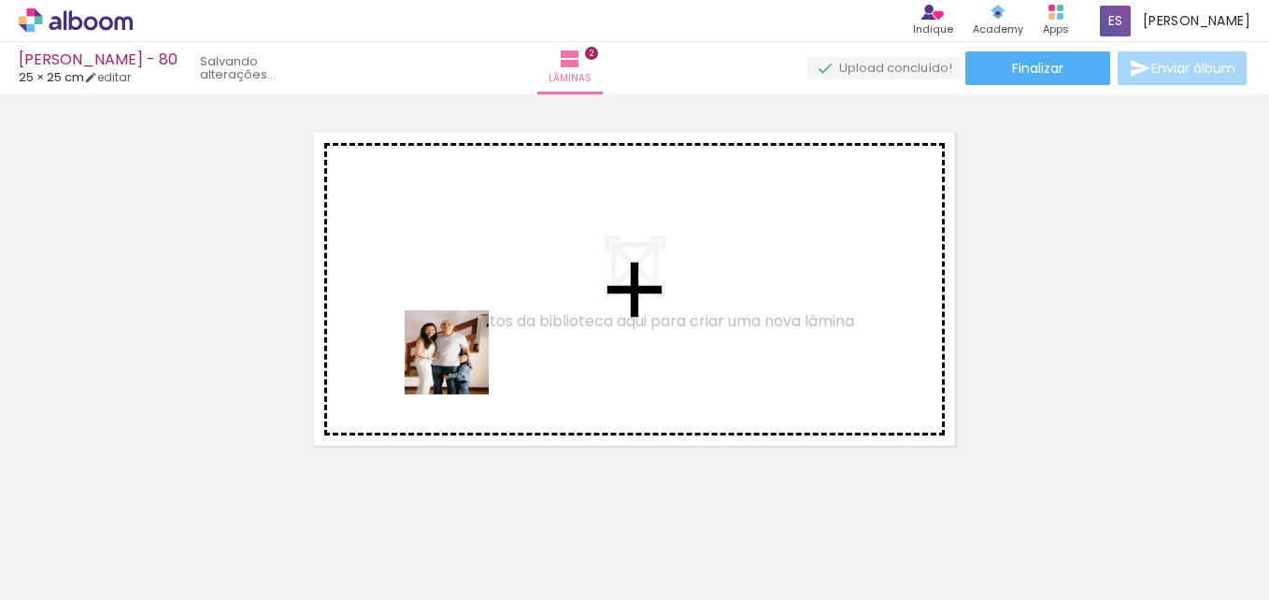
drag, startPoint x: 227, startPoint y: 549, endPoint x: 462, endPoint y: 363, distance: 300.0
click at [462, 363] on quentale-workspace at bounding box center [634, 300] width 1269 height 600
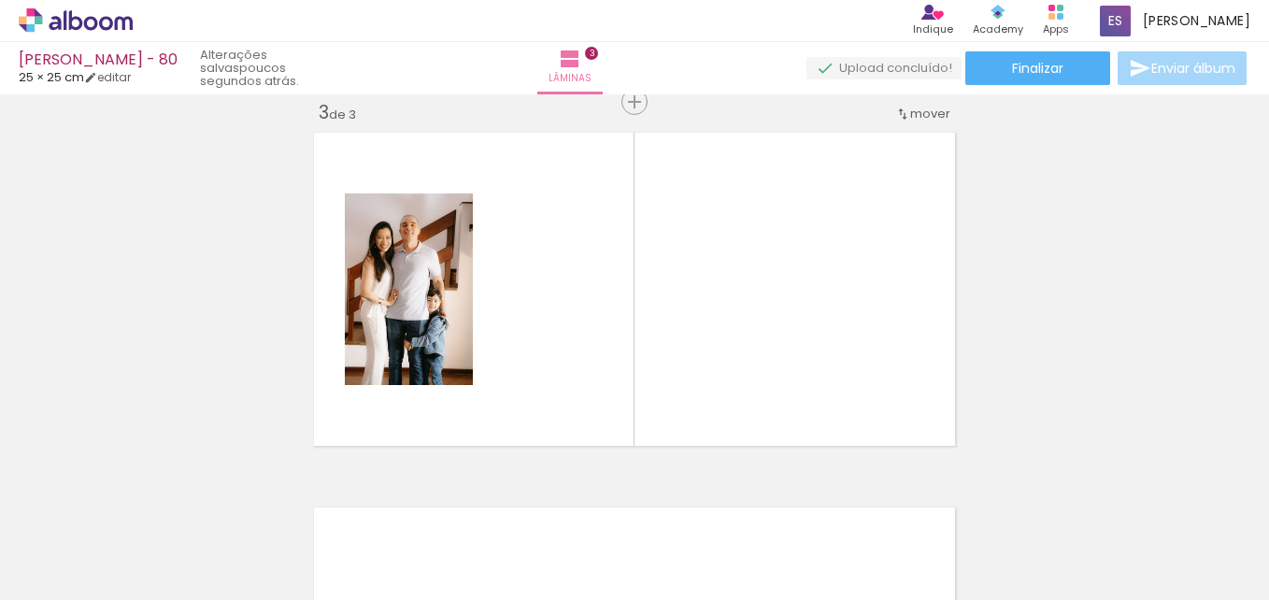
scroll to position [774, 0]
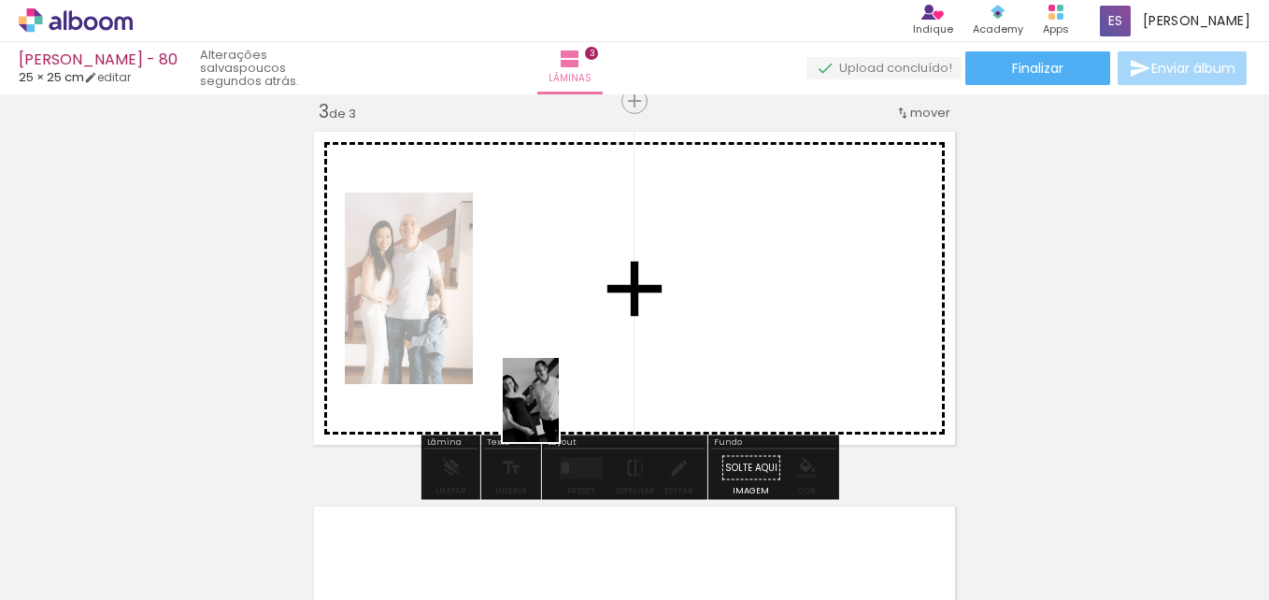
drag, startPoint x: 348, startPoint y: 543, endPoint x: 559, endPoint y: 414, distance: 246.6
click at [559, 414] on quentale-workspace at bounding box center [634, 300] width 1269 height 600
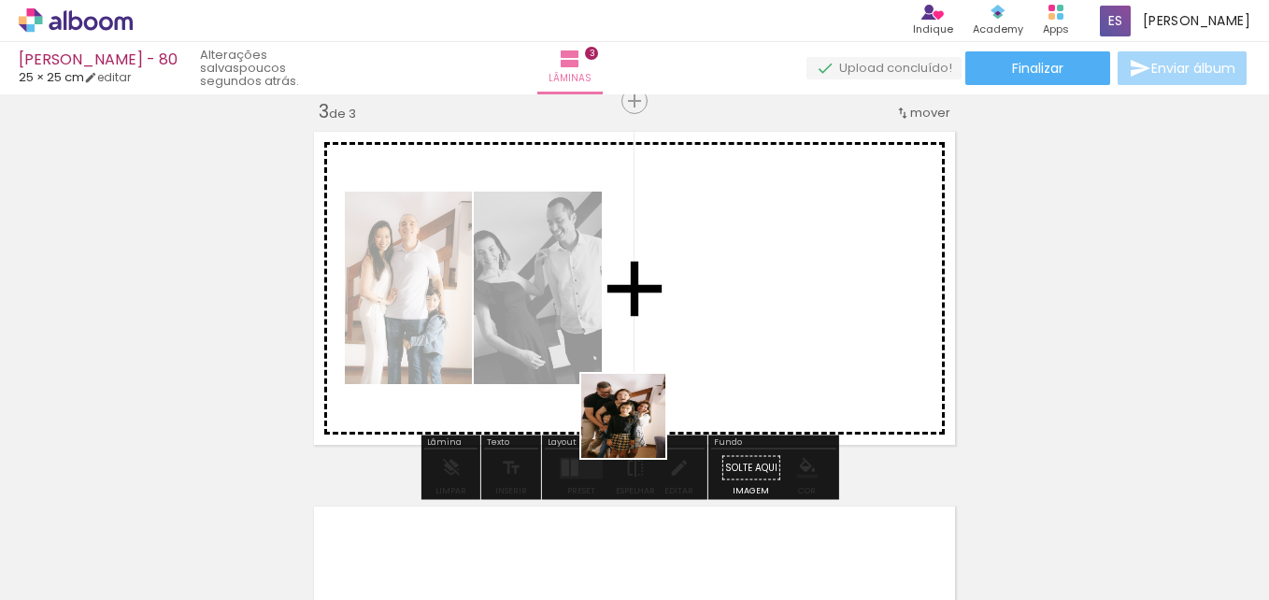
drag, startPoint x: 448, startPoint y: 552, endPoint x: 574, endPoint y: 526, distance: 127.9
click at [656, 390] on quentale-workspace at bounding box center [634, 300] width 1269 height 600
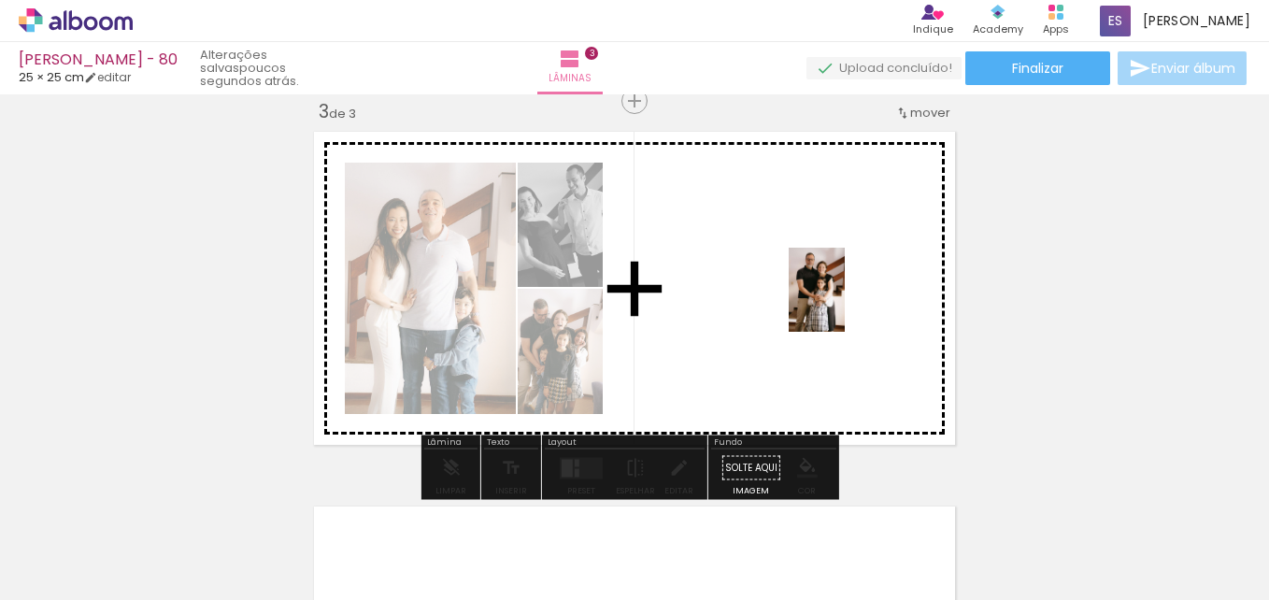
drag, startPoint x: 533, startPoint y: 575, endPoint x: 845, endPoint y: 304, distance: 412.5
click at [845, 304] on quentale-workspace at bounding box center [634, 300] width 1269 height 600
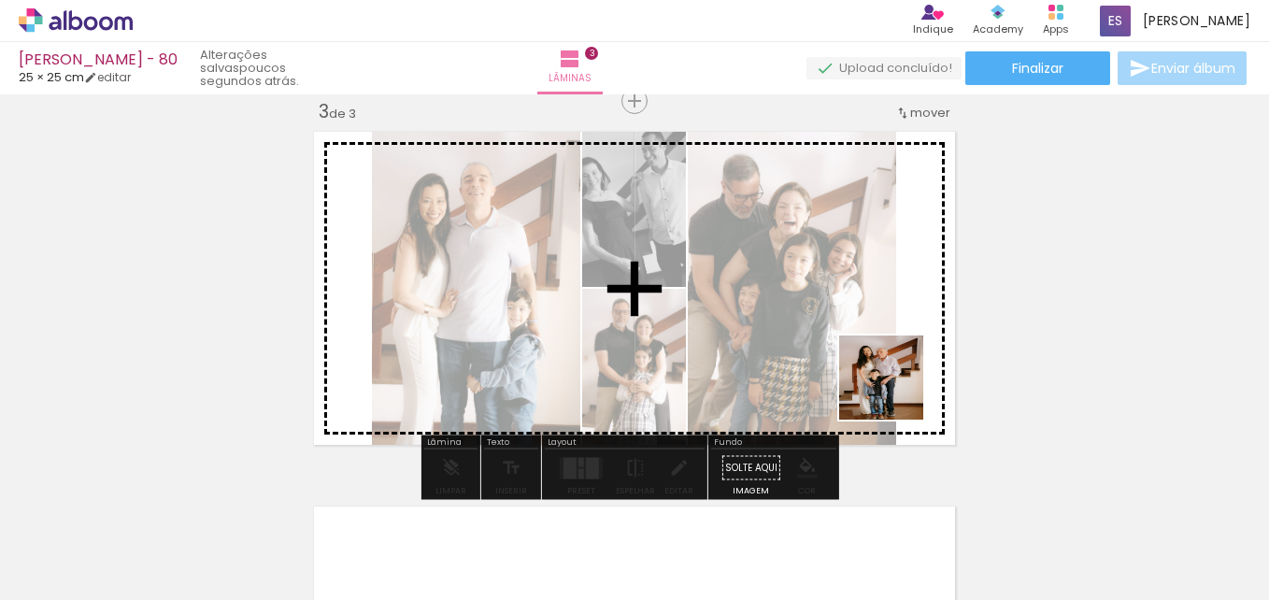
drag, startPoint x: 878, startPoint y: 548, endPoint x: 890, endPoint y: 405, distance: 143.4
click at [895, 367] on quentale-workspace at bounding box center [634, 300] width 1269 height 600
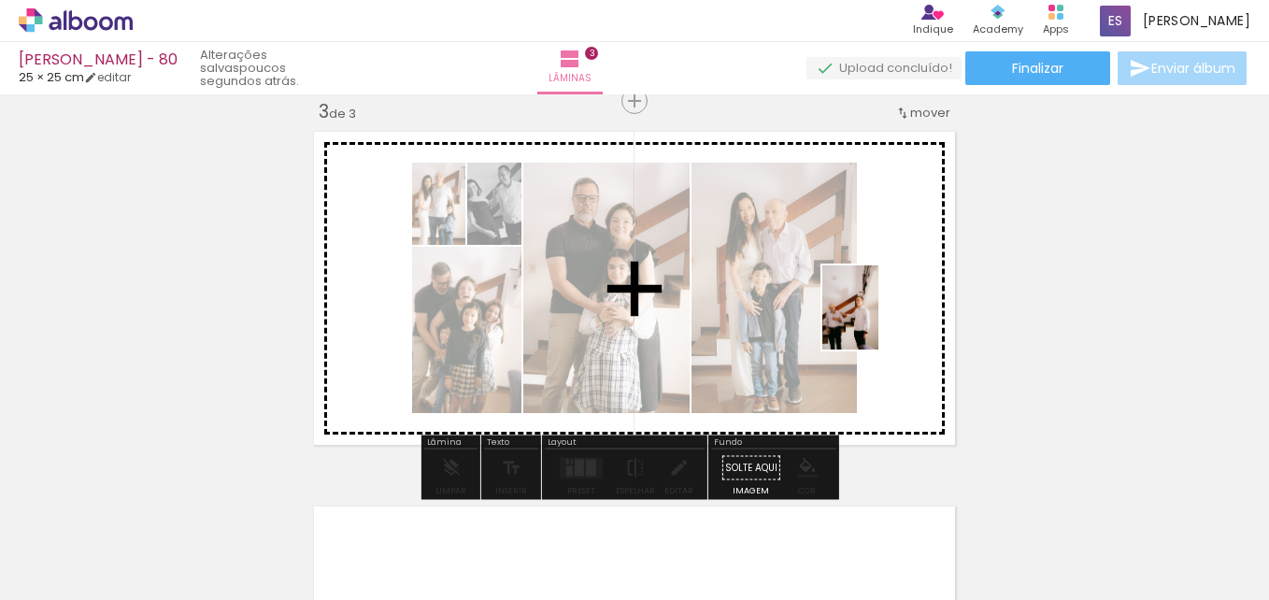
drag, startPoint x: 1061, startPoint y: 568, endPoint x: 878, endPoint y: 320, distance: 307.9
click at [878, 320] on quentale-workspace at bounding box center [634, 300] width 1269 height 600
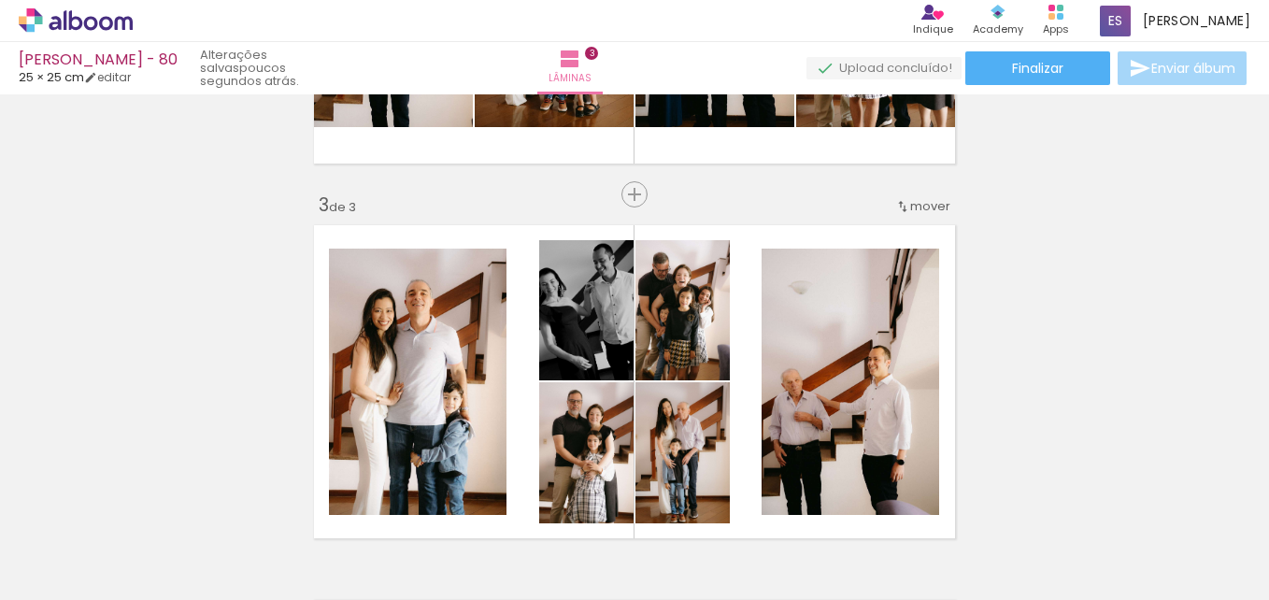
scroll to position [0, 2554]
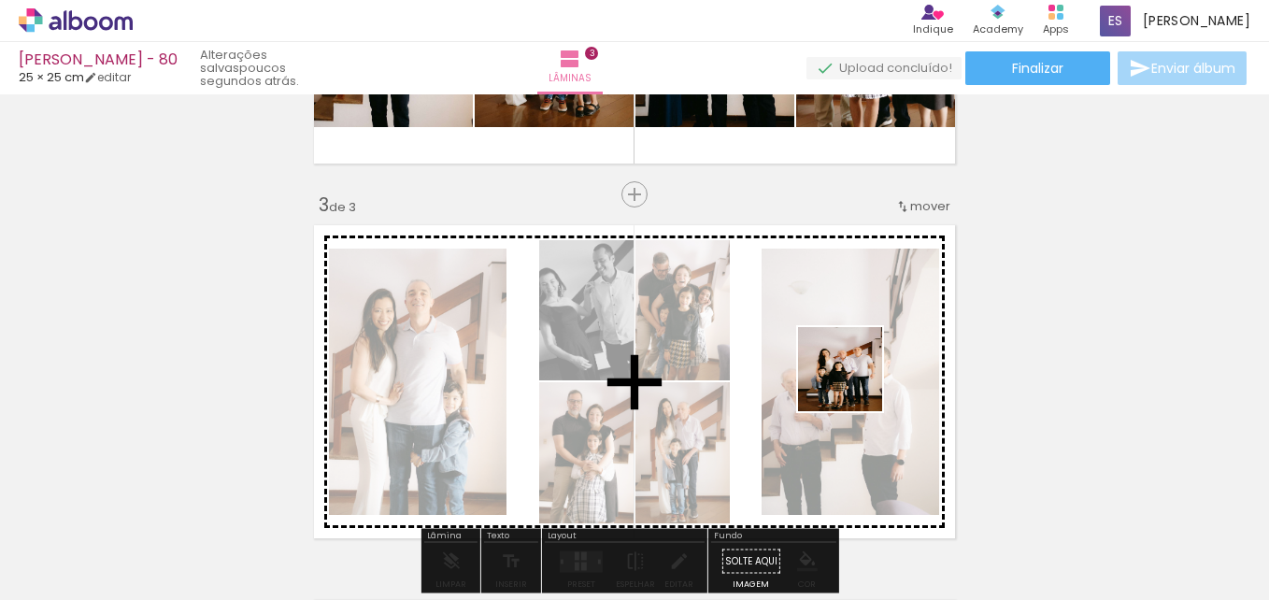
drag, startPoint x: 992, startPoint y: 551, endPoint x: 853, endPoint y: 380, distance: 220.5
click at [853, 380] on quentale-workspace at bounding box center [634, 300] width 1269 height 600
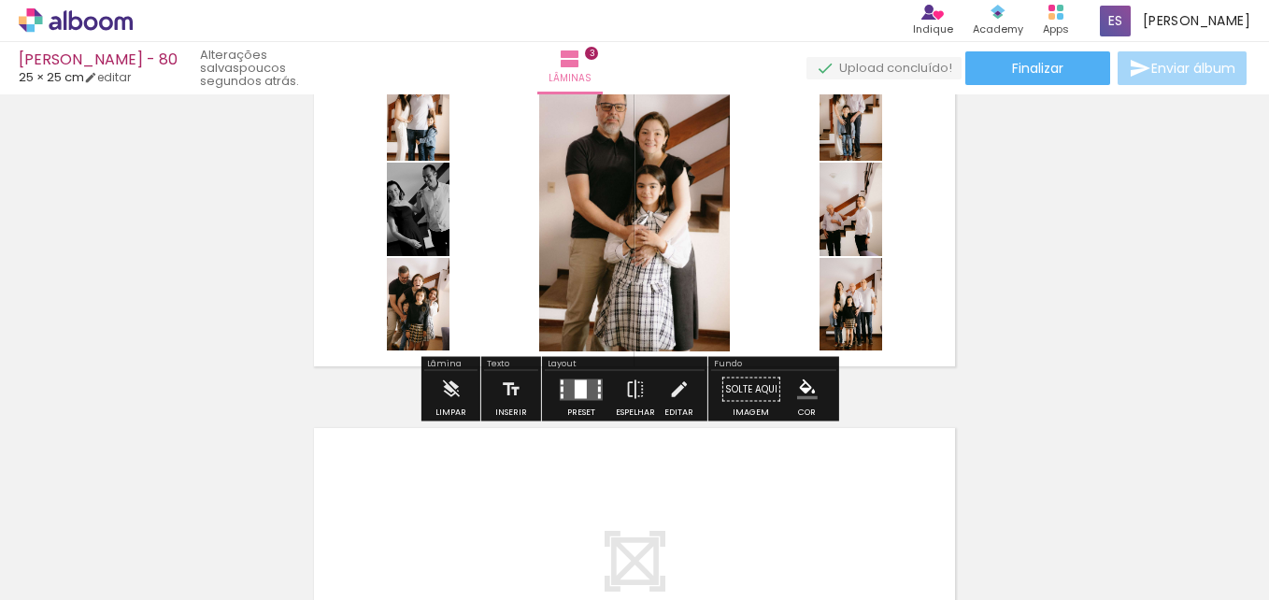
scroll to position [867, 0]
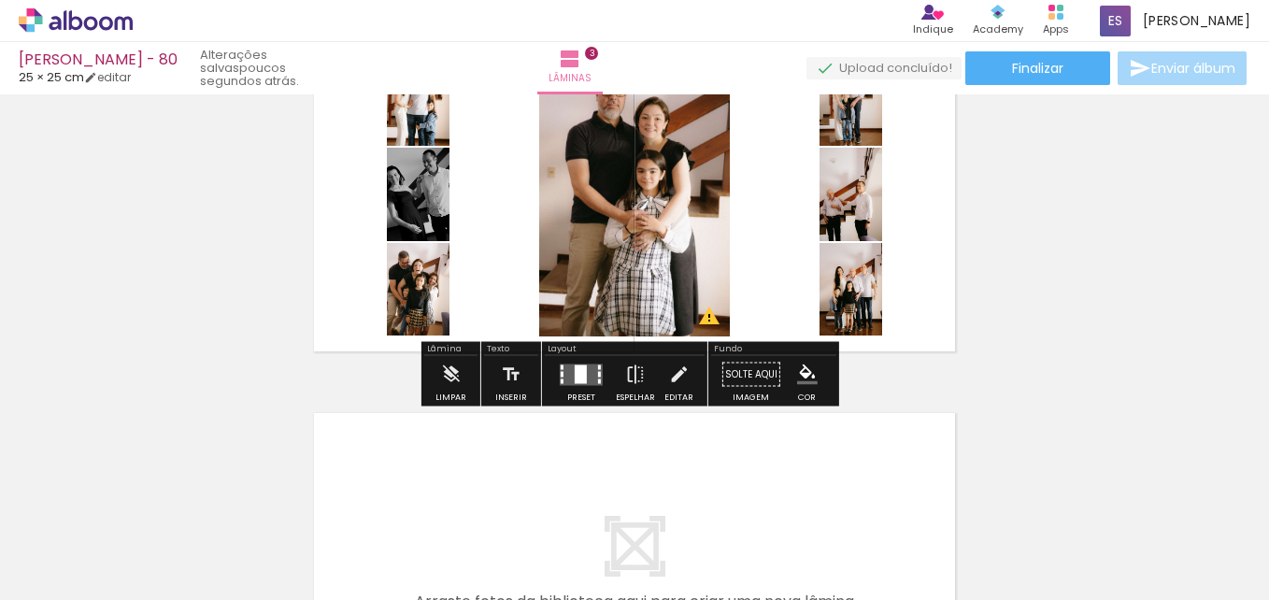
click at [575, 376] on div at bounding box center [581, 373] width 12 height 19
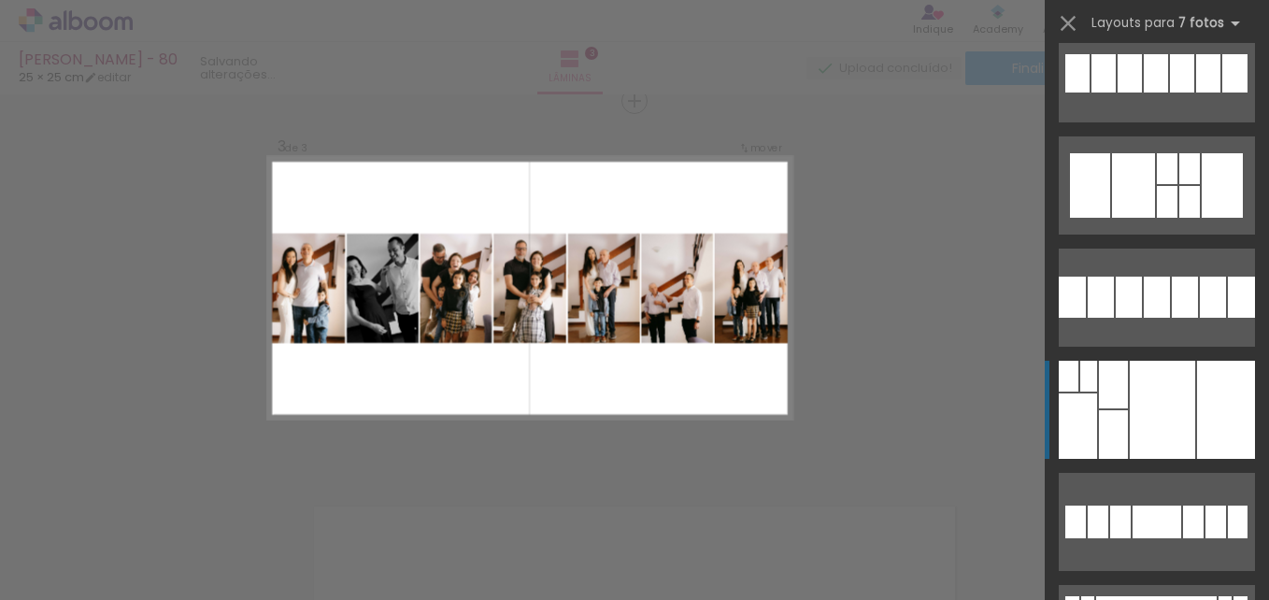
scroll to position [1308, 0]
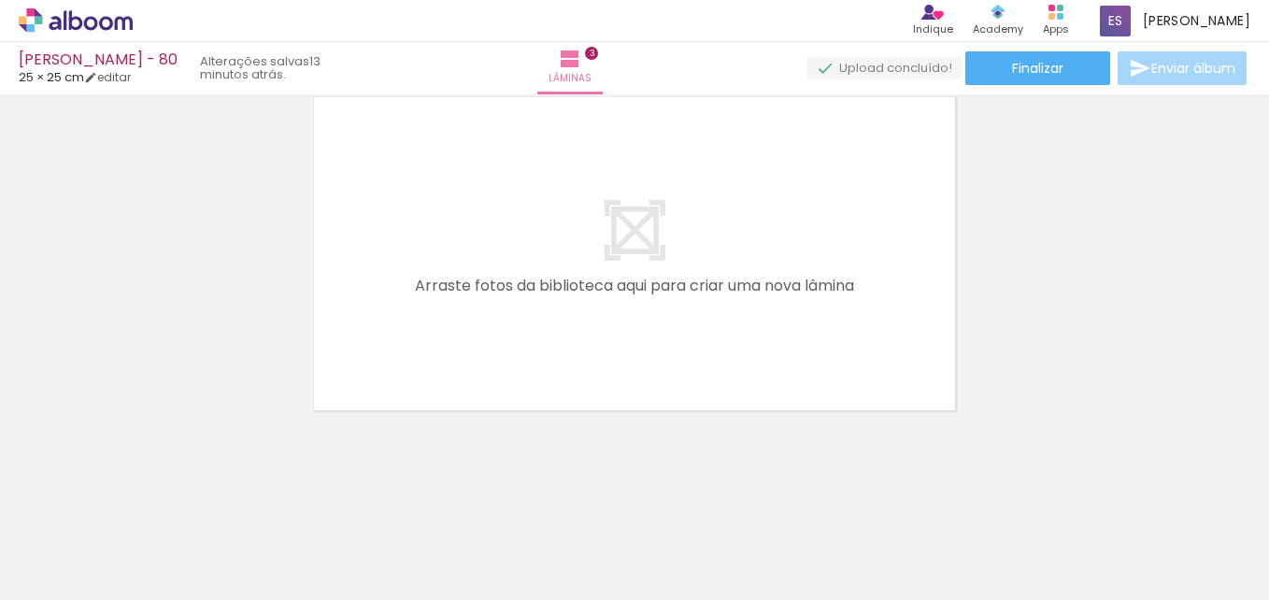
scroll to position [0, 2971]
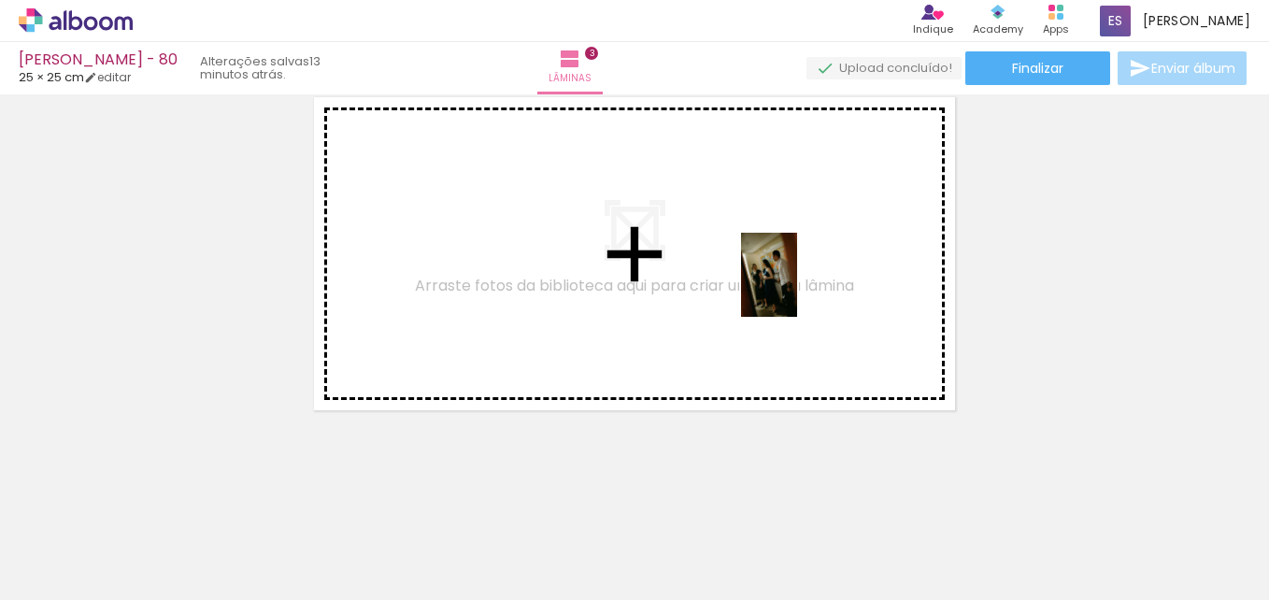
drag, startPoint x: 681, startPoint y: 550, endPoint x: 797, endPoint y: 289, distance: 286.1
click at [797, 289] on quentale-workspace at bounding box center [634, 300] width 1269 height 600
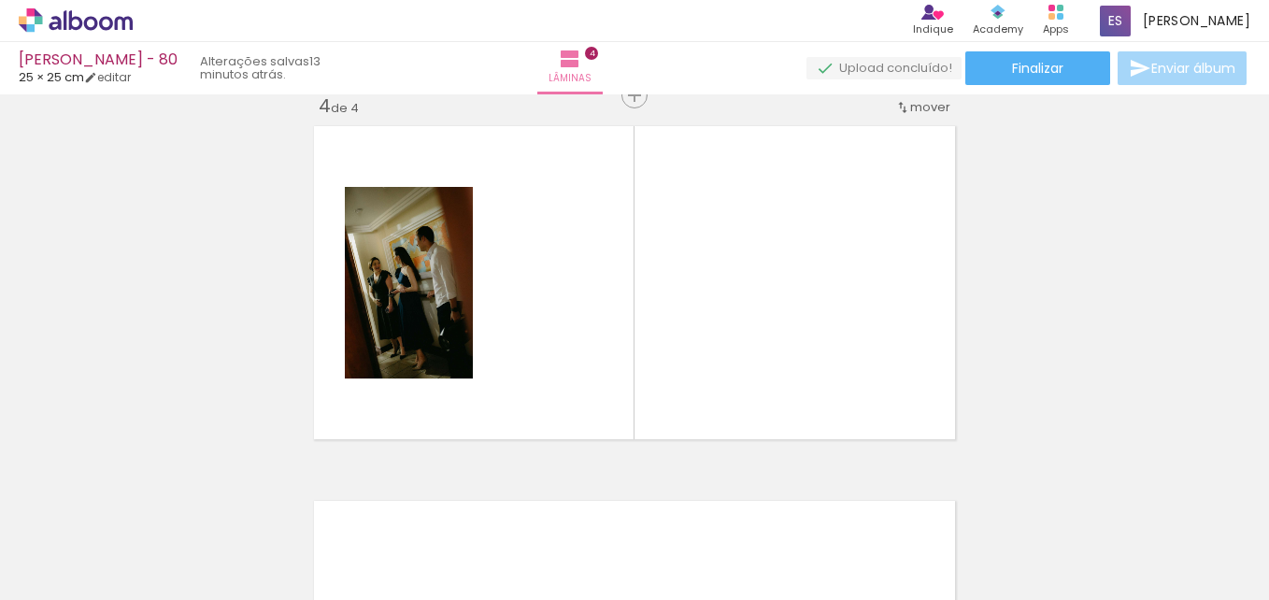
scroll to position [1148, 0]
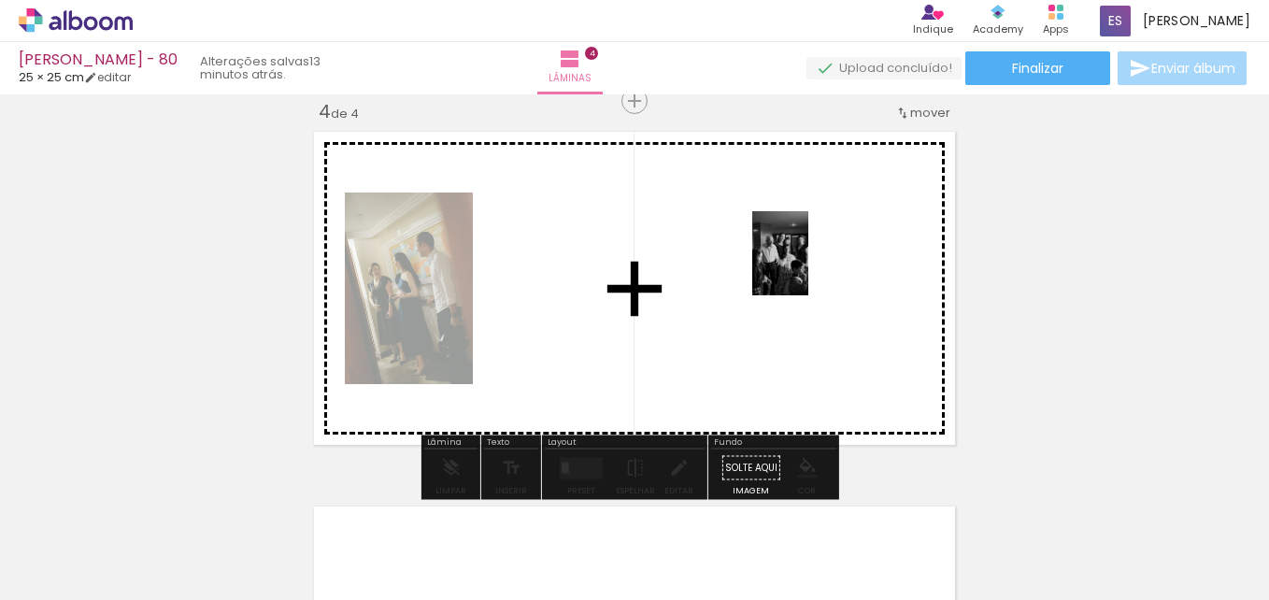
drag, startPoint x: 1200, startPoint y: 534, endPoint x: 1033, endPoint y: 481, distance: 175.5
click at [794, 259] on quentale-workspace at bounding box center [634, 300] width 1269 height 600
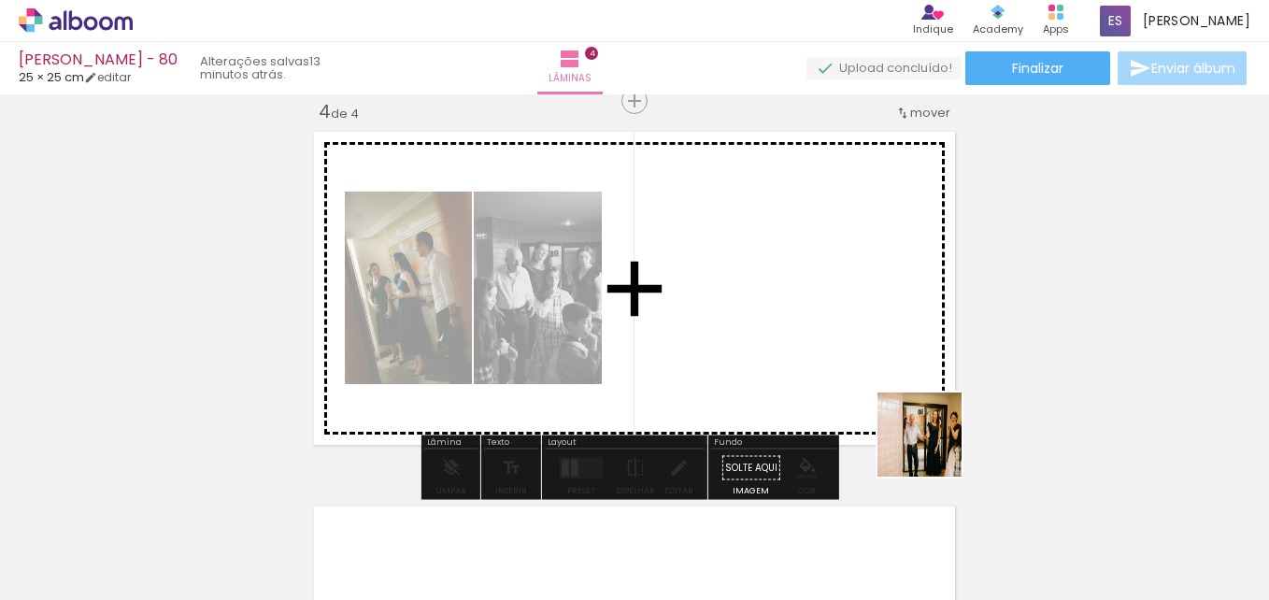
drag, startPoint x: 1091, startPoint y: 542, endPoint x: 765, endPoint y: 281, distance: 417.4
click at [765, 281] on quentale-workspace at bounding box center [634, 300] width 1269 height 600
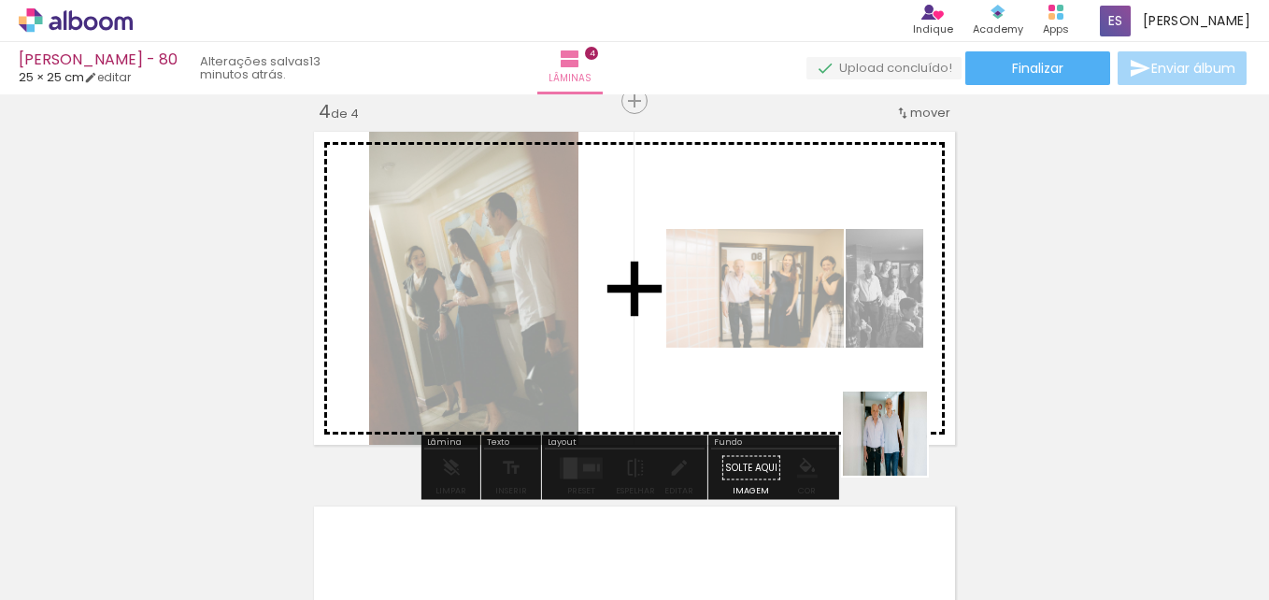
drag, startPoint x: 899, startPoint y: 447, endPoint x: 841, endPoint y: 500, distance: 78.0
click at [762, 296] on quentale-workspace at bounding box center [634, 300] width 1269 height 600
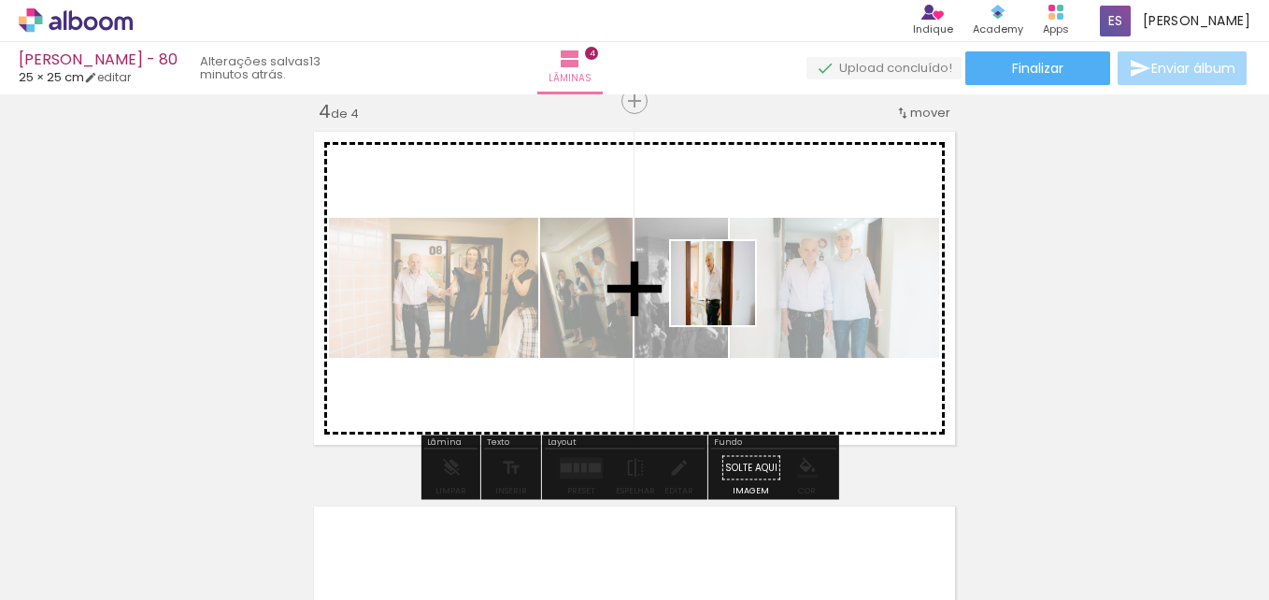
drag, startPoint x: 757, startPoint y: 353, endPoint x: 725, endPoint y: 481, distance: 131.9
click at [704, 220] on quentale-workspace at bounding box center [634, 300] width 1269 height 600
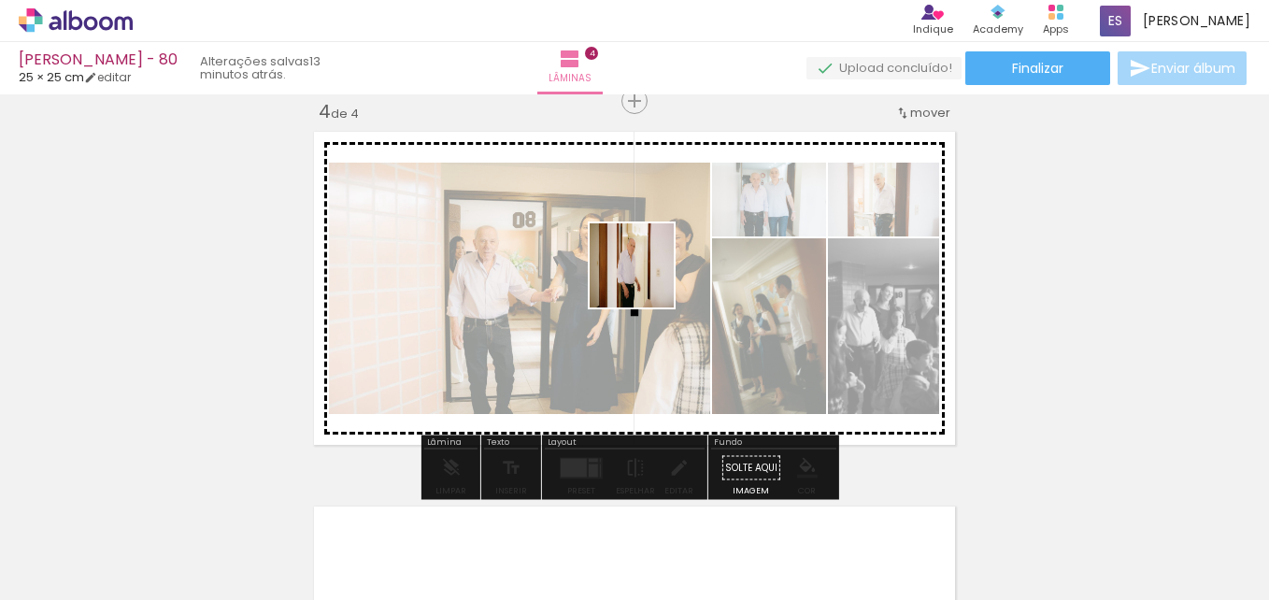
drag, startPoint x: 786, startPoint y: 532, endPoint x: 638, endPoint y: 270, distance: 301.2
click at [644, 277] on quentale-workspace at bounding box center [634, 300] width 1269 height 600
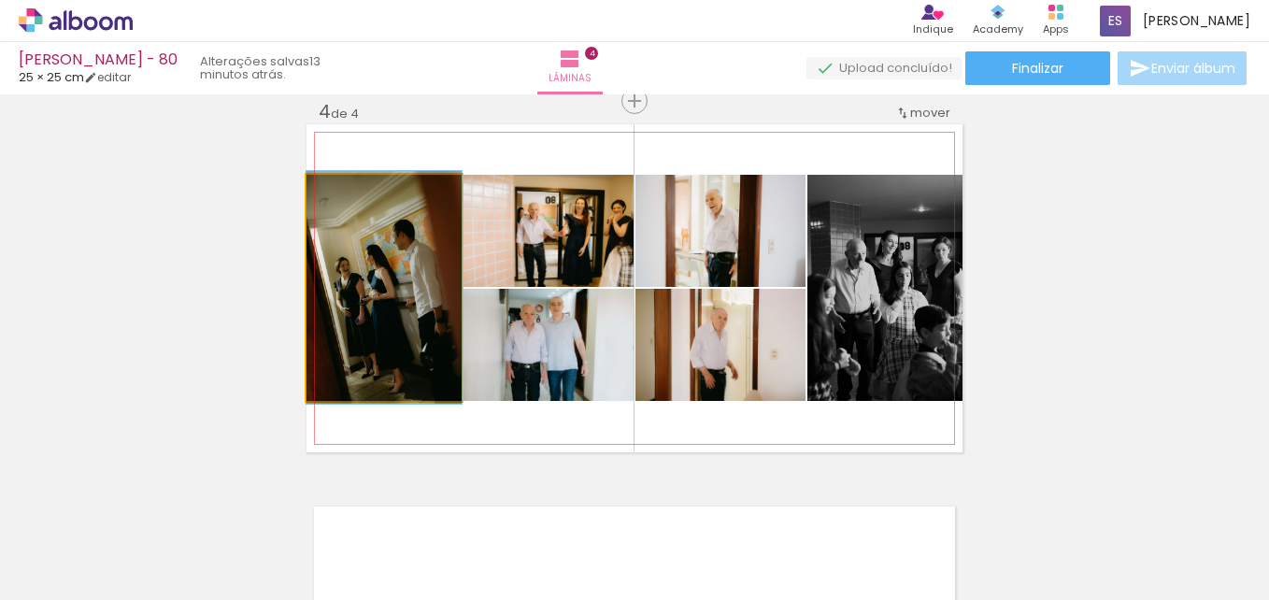
click at [396, 338] on quentale-photo at bounding box center [383, 288] width 155 height 226
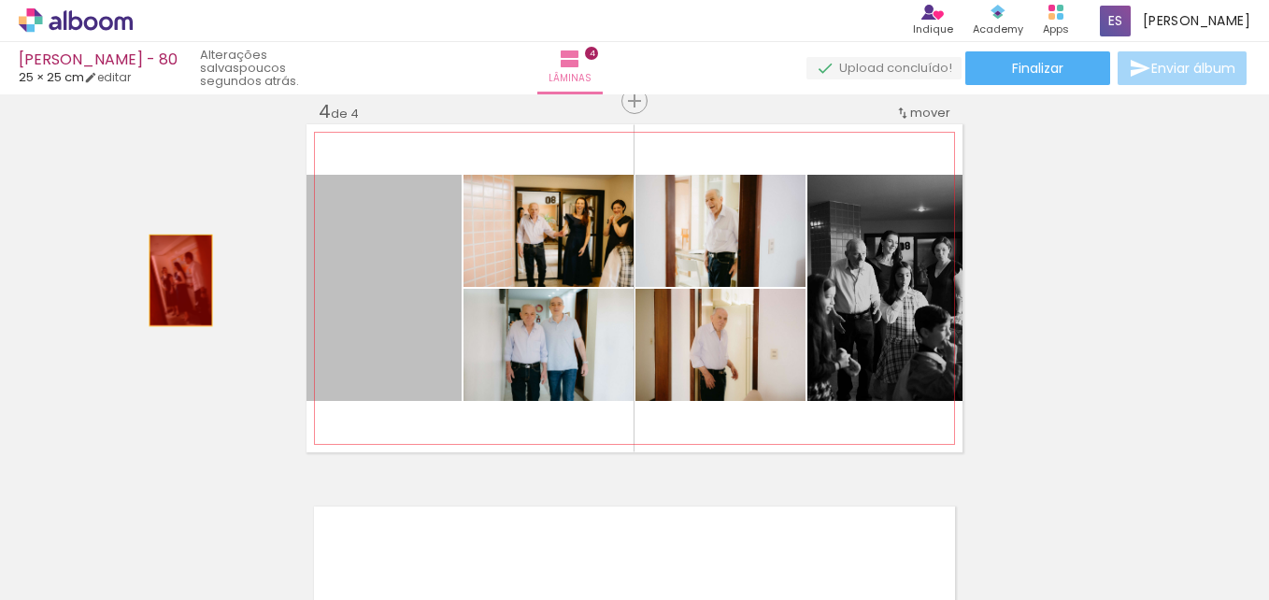
drag, startPoint x: 396, startPoint y: 338, endPoint x: 152, endPoint y: 268, distance: 253.7
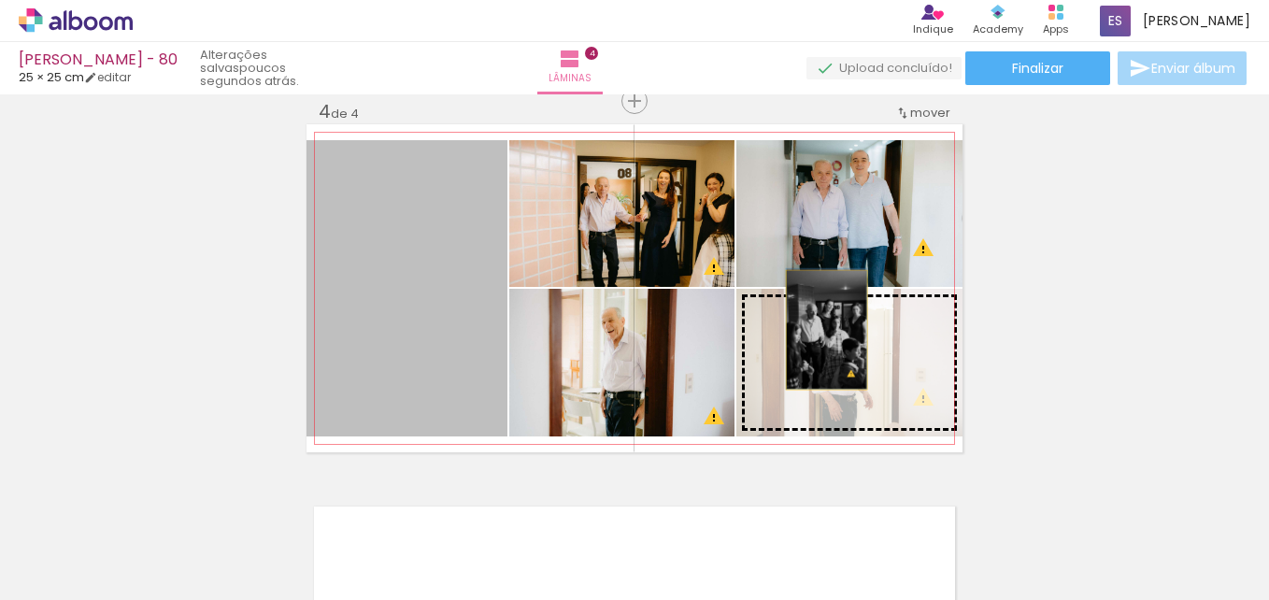
drag, startPoint x: 403, startPoint y: 330, endPoint x: 819, endPoint y: 330, distance: 416.6
click at [0, 0] on slot at bounding box center [0, 0] width 0 height 0
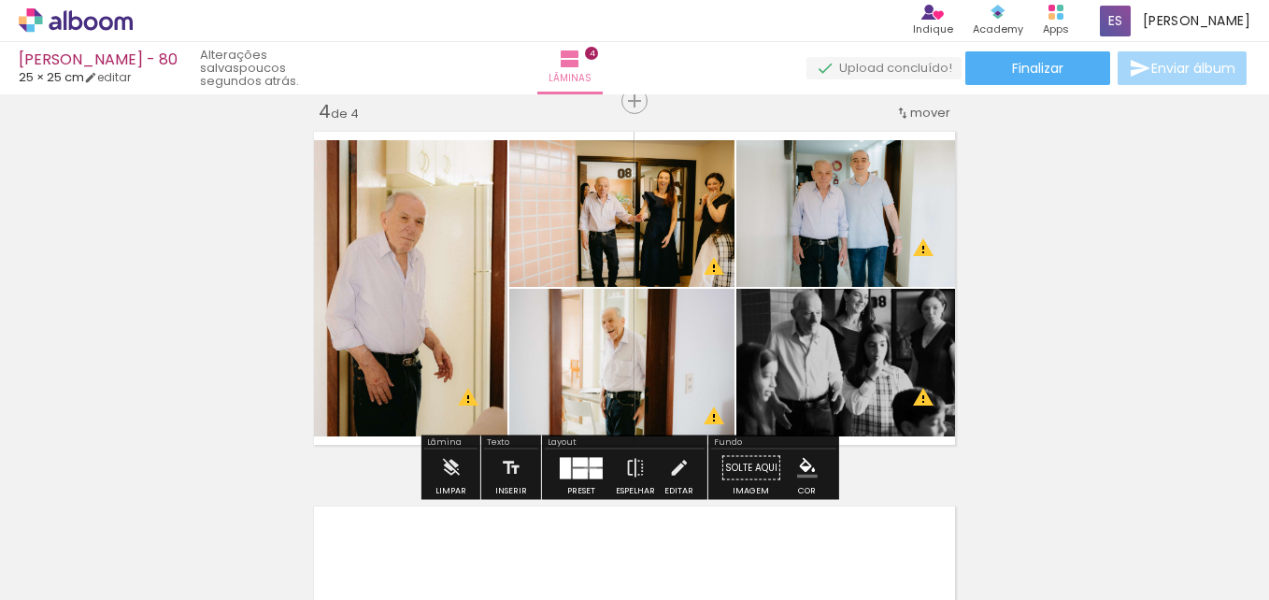
click at [589, 465] on div at bounding box center [595, 461] width 13 height 9
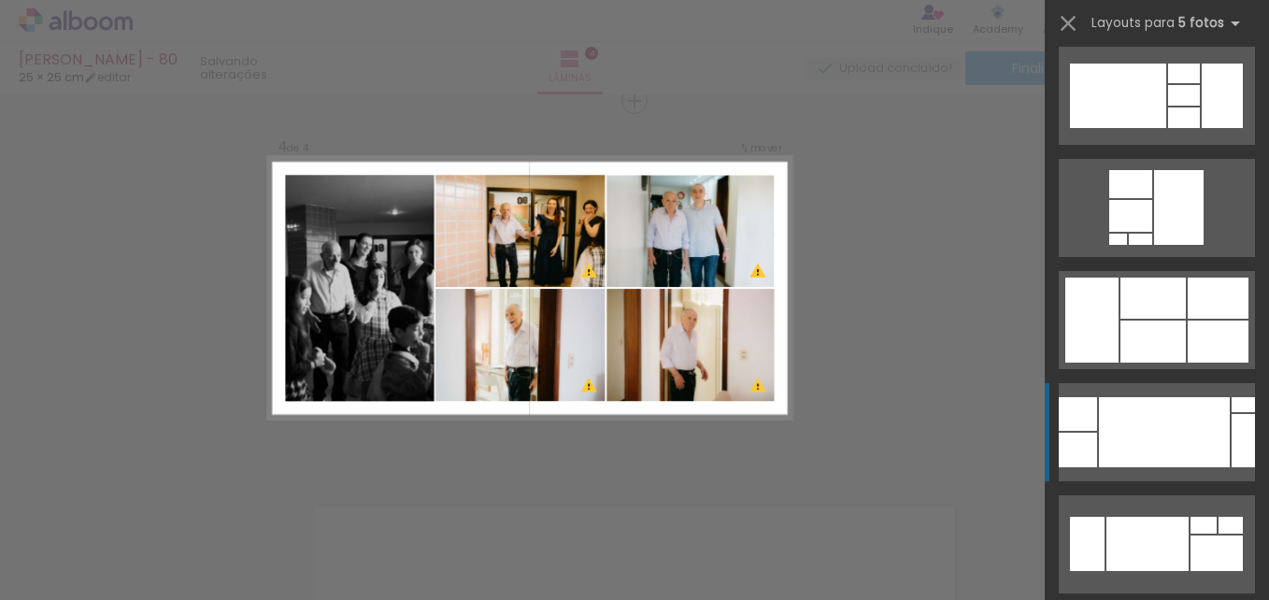
scroll to position [5325, 0]
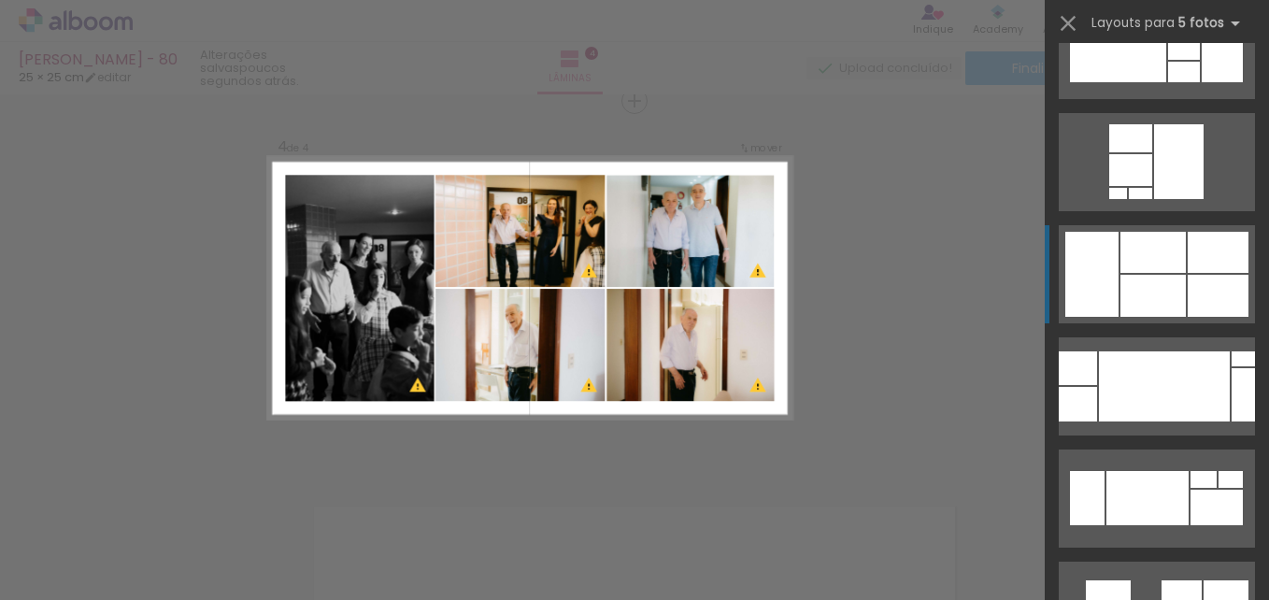
click at [1120, 293] on div at bounding box center [1152, 296] width 65 height 42
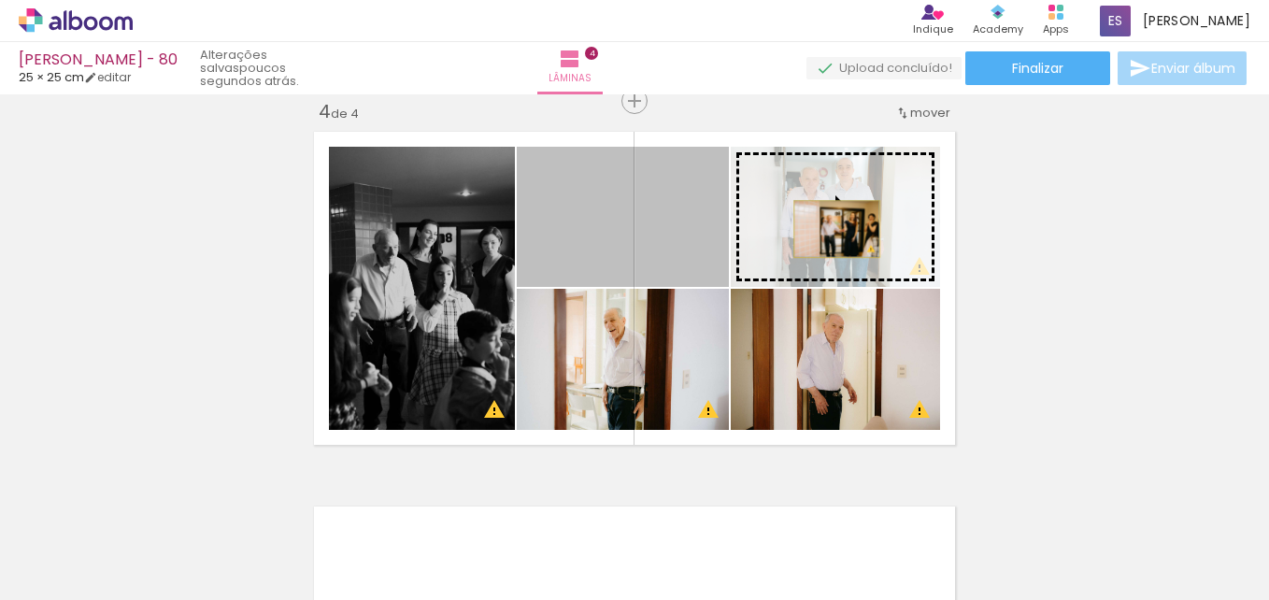
drag, startPoint x: 763, startPoint y: 243, endPoint x: 830, endPoint y: 229, distance: 67.8
click at [0, 0] on slot at bounding box center [0, 0] width 0 height 0
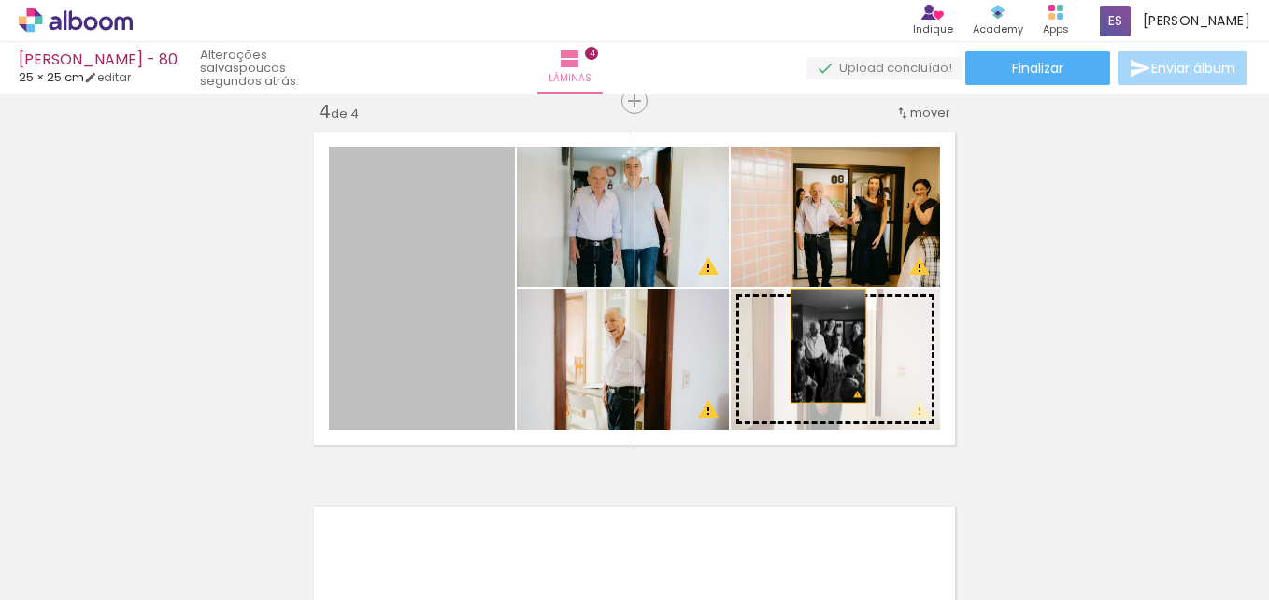
drag, startPoint x: 469, startPoint y: 341, endPoint x: 836, endPoint y: 348, distance: 367.2
click at [0, 0] on slot at bounding box center [0, 0] width 0 height 0
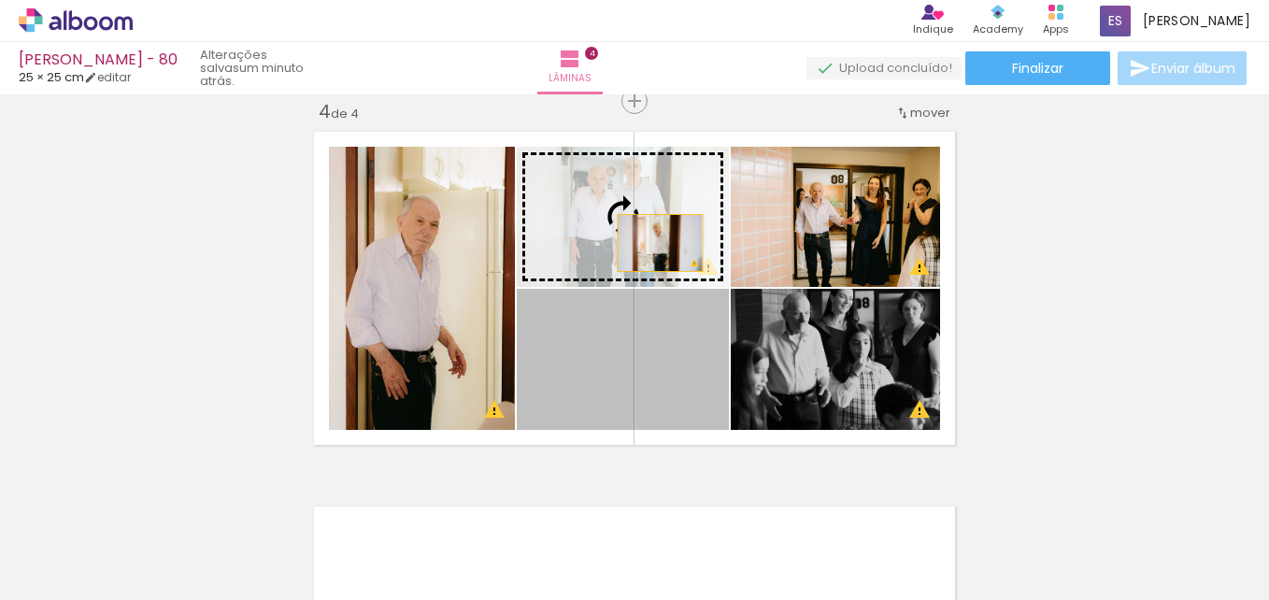
drag, startPoint x: 673, startPoint y: 354, endPoint x: 648, endPoint y: 241, distance: 115.6
click at [0, 0] on slot at bounding box center [0, 0] width 0 height 0
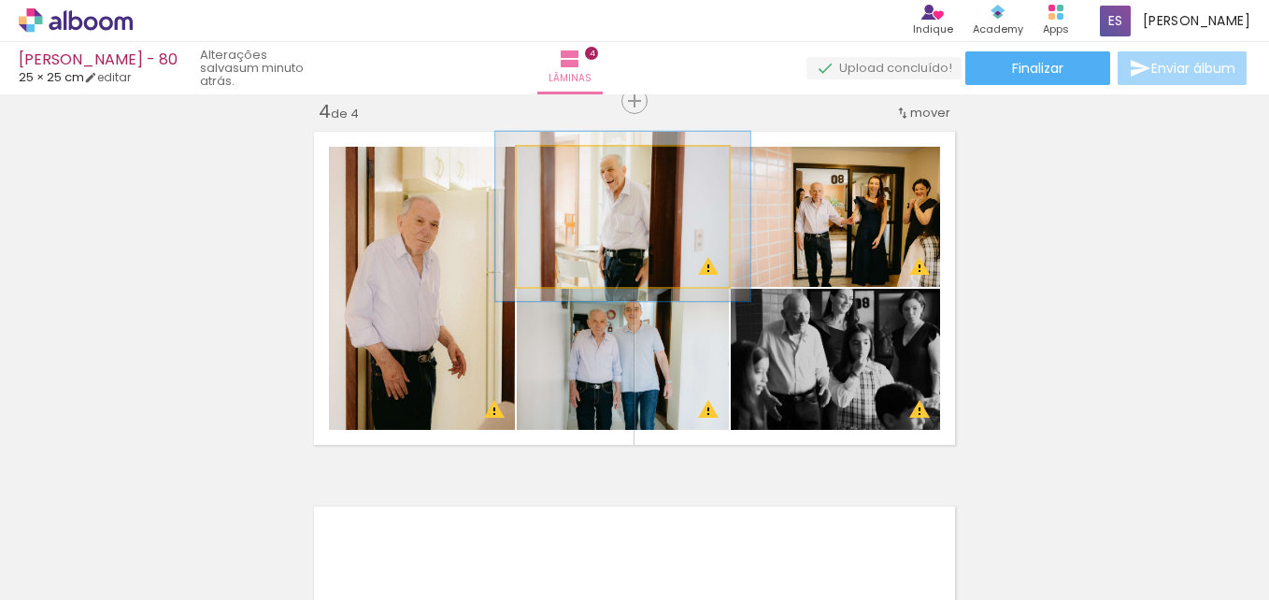
drag, startPoint x: 561, startPoint y: 167, endPoint x: 575, endPoint y: 167, distance: 13.1
type paper-slider "120"
click at [575, 167] on div at bounding box center [574, 166] width 30 height 30
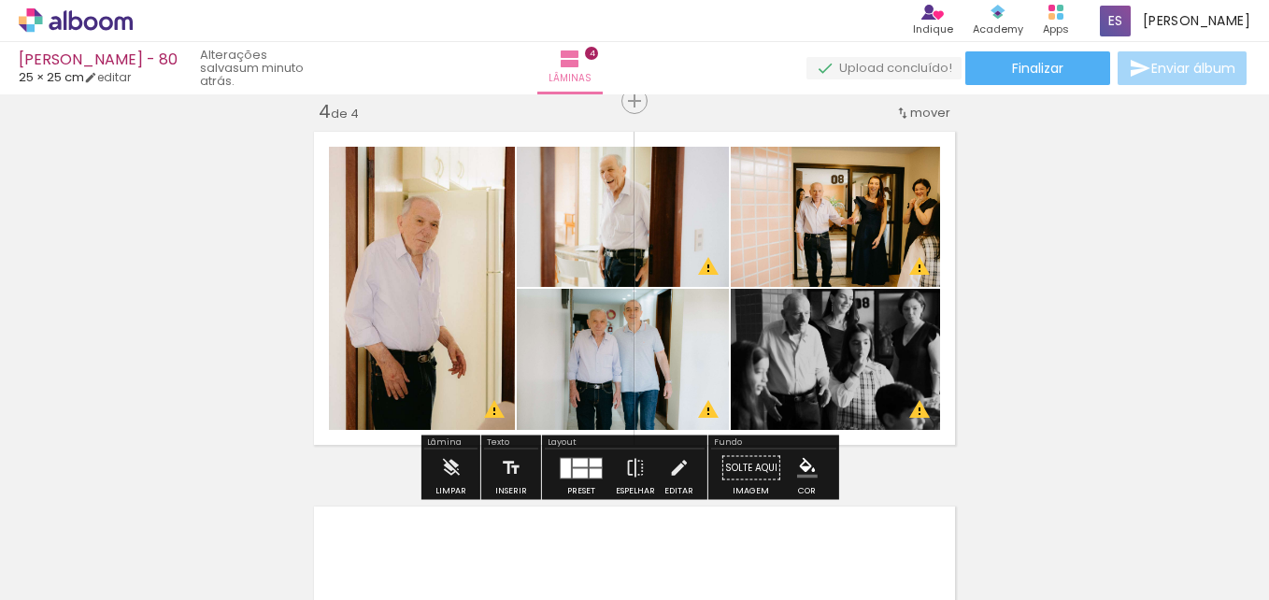
click at [627, 401] on quentale-photo at bounding box center [623, 359] width 212 height 141
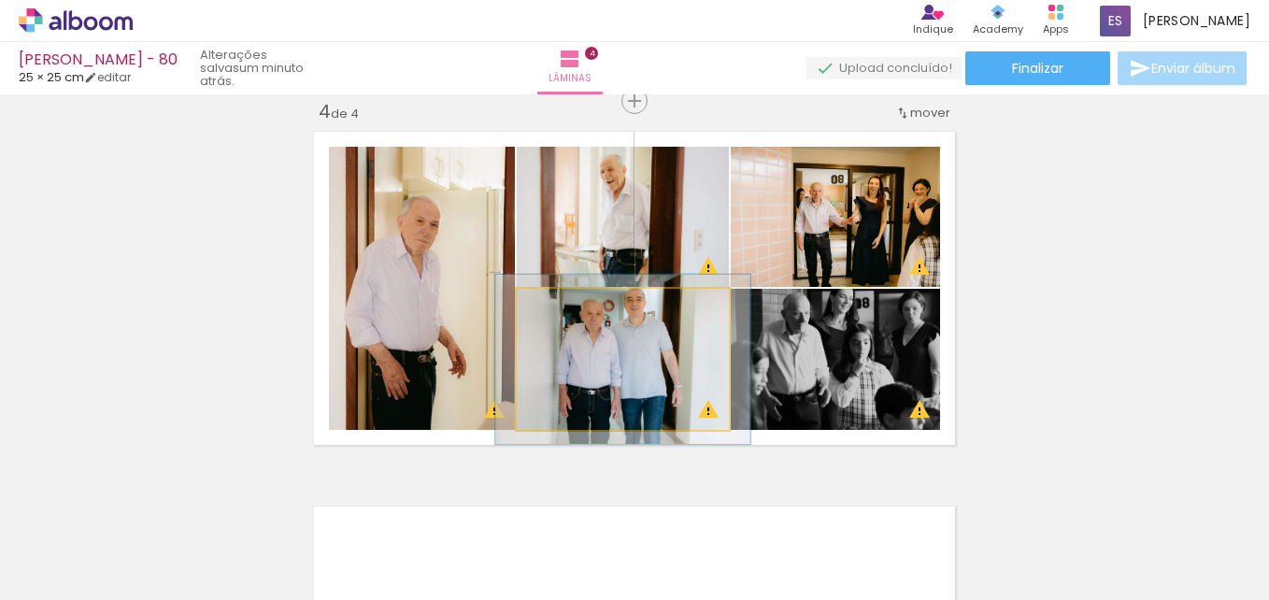
drag, startPoint x: 558, startPoint y: 308, endPoint x: 571, endPoint y: 305, distance: 13.6
type paper-slider "120"
click at [571, 305] on div at bounding box center [573, 308] width 17 height 17
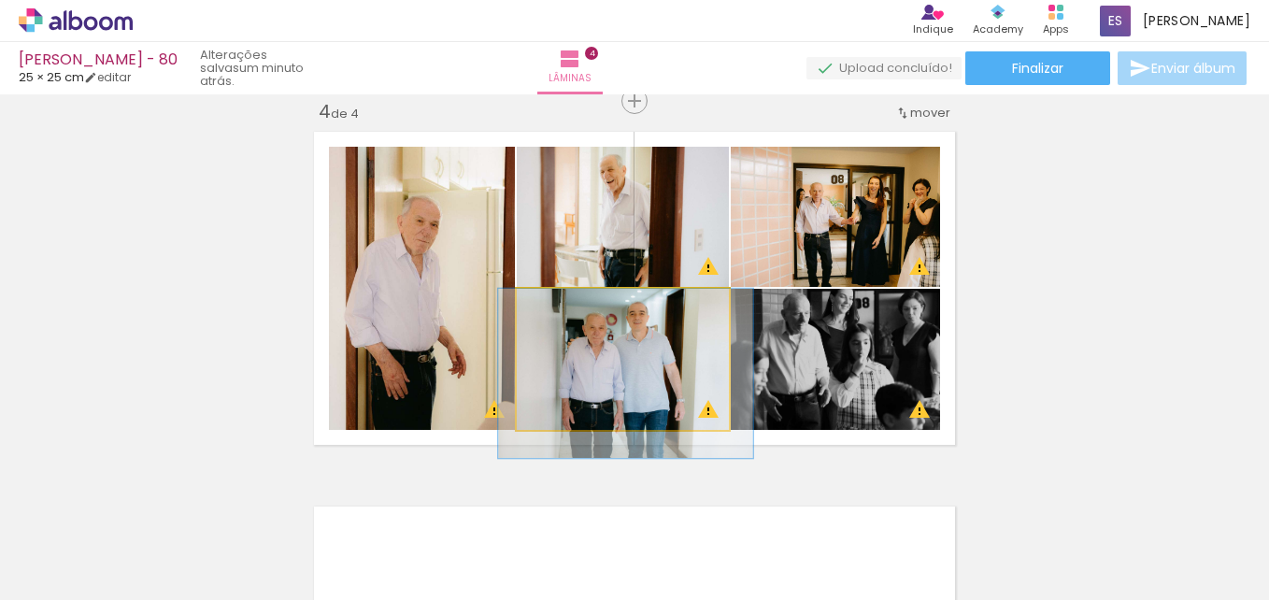
drag, startPoint x: 635, startPoint y: 373, endPoint x: 638, endPoint y: 389, distance: 16.1
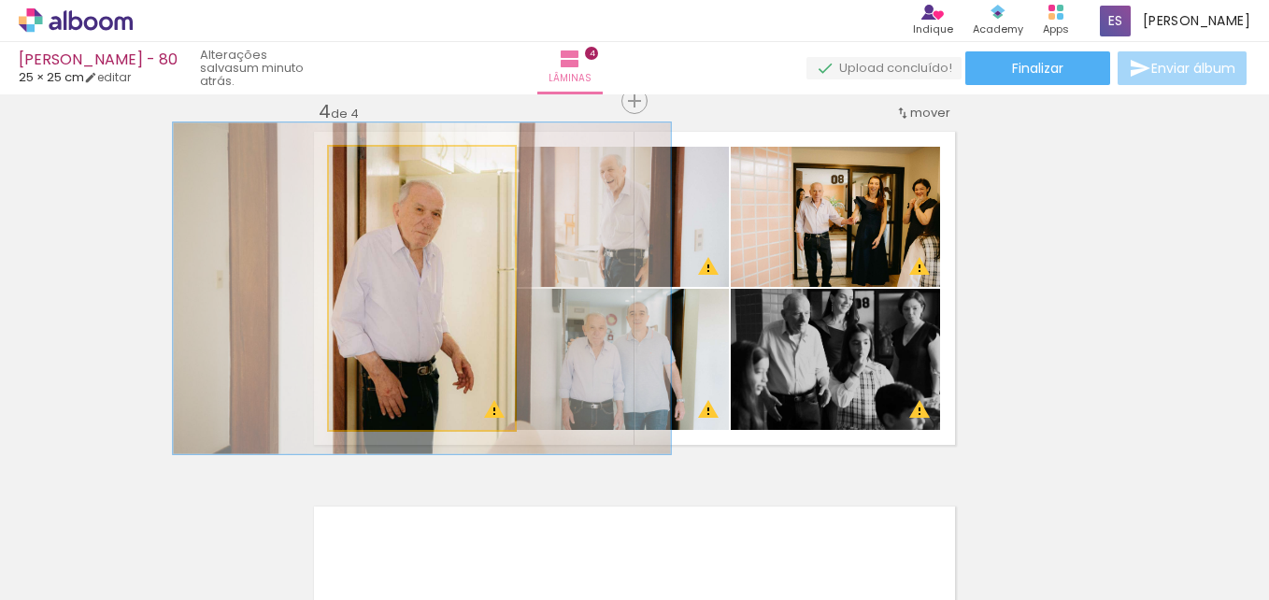
drag, startPoint x: 373, startPoint y: 166, endPoint x: 384, endPoint y: 163, distance: 11.8
type paper-slider "117"
click at [384, 163] on div at bounding box center [384, 166] width 30 height 30
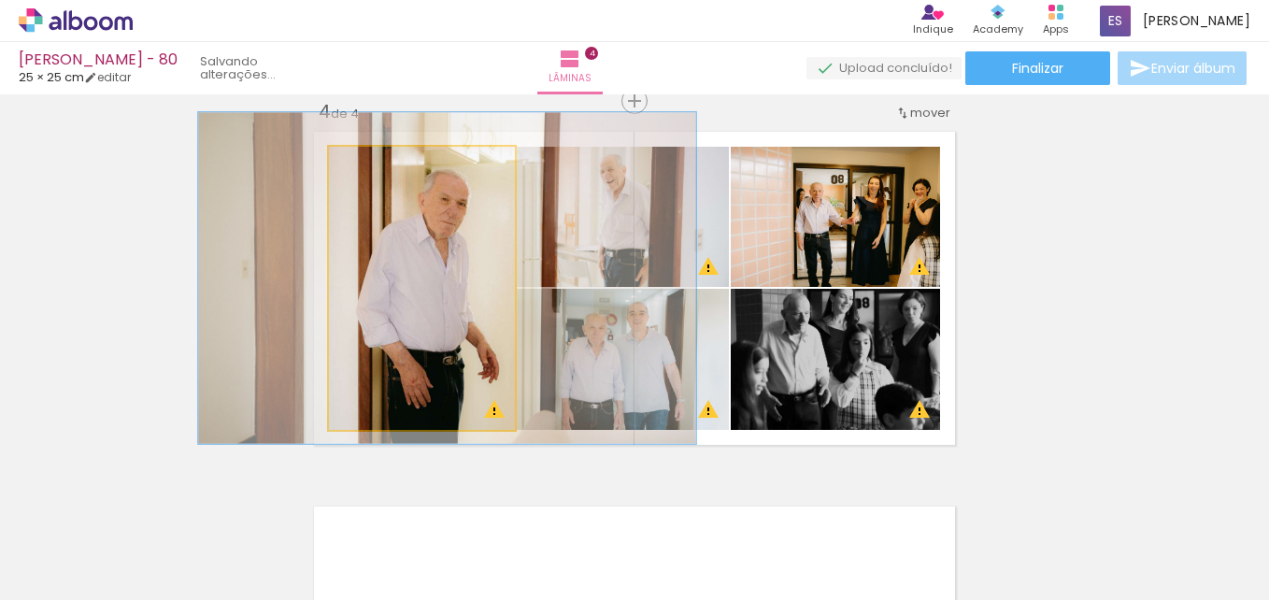
drag, startPoint x: 419, startPoint y: 301, endPoint x: 440, endPoint y: 291, distance: 22.6
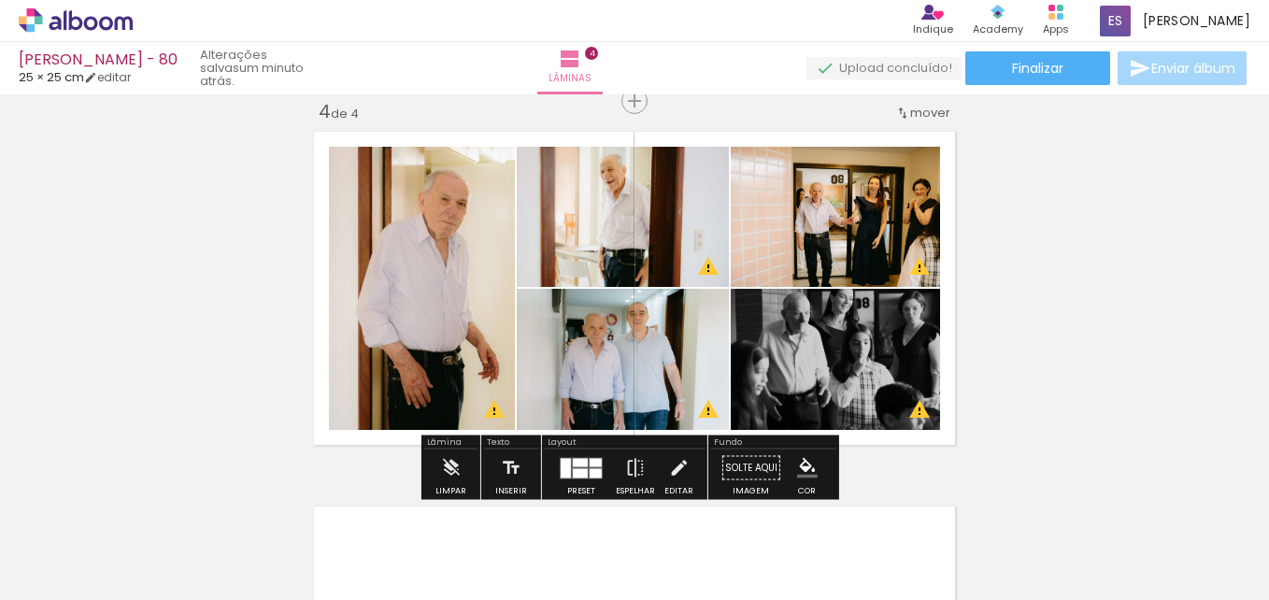
click at [883, 232] on quentale-photo at bounding box center [835, 217] width 209 height 140
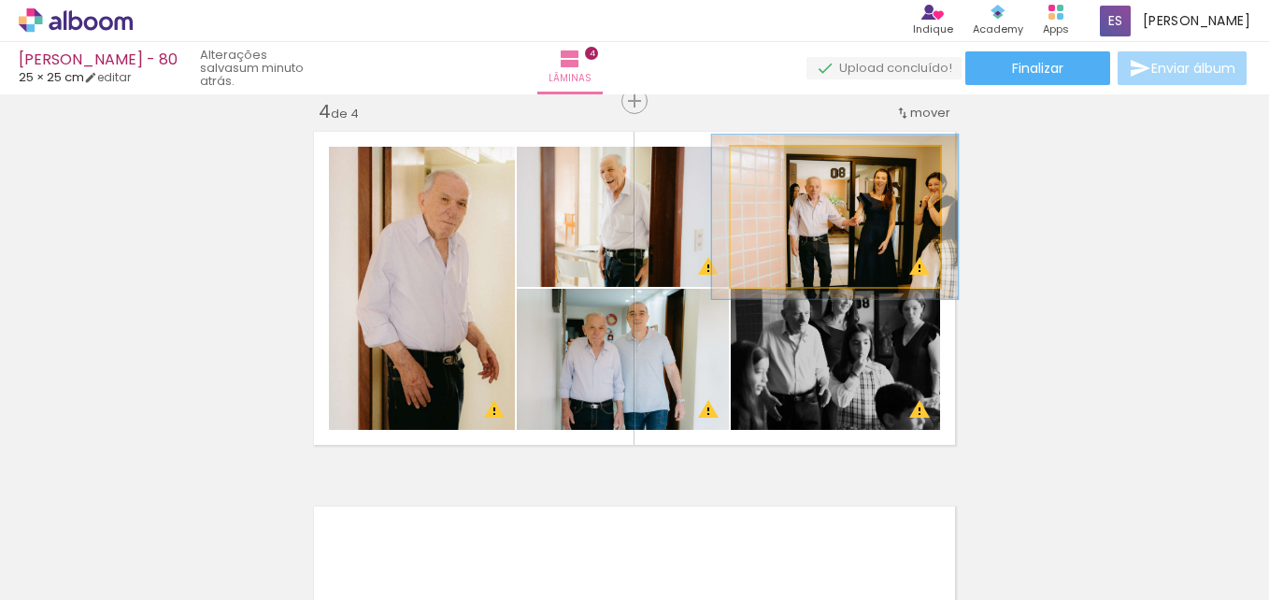
drag, startPoint x: 772, startPoint y: 167, endPoint x: 783, endPoint y: 164, distance: 11.6
type paper-slider "117"
click at [783, 164] on div at bounding box center [785, 166] width 17 height 17
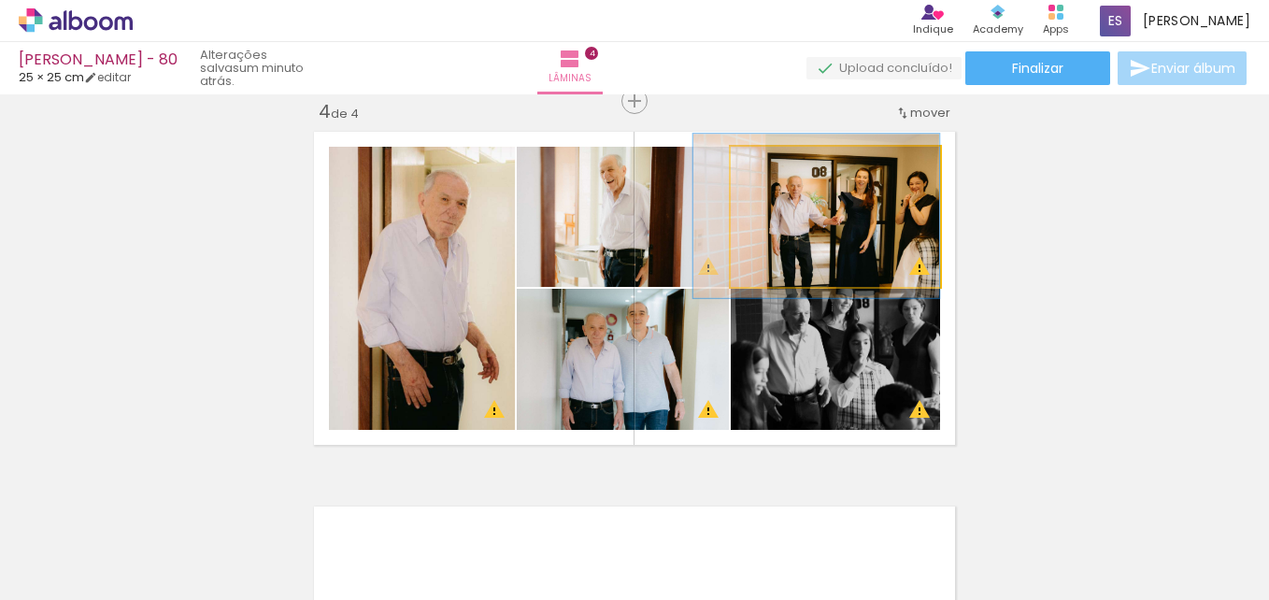
drag, startPoint x: 848, startPoint y: 219, endPoint x: 806, endPoint y: 218, distance: 42.0
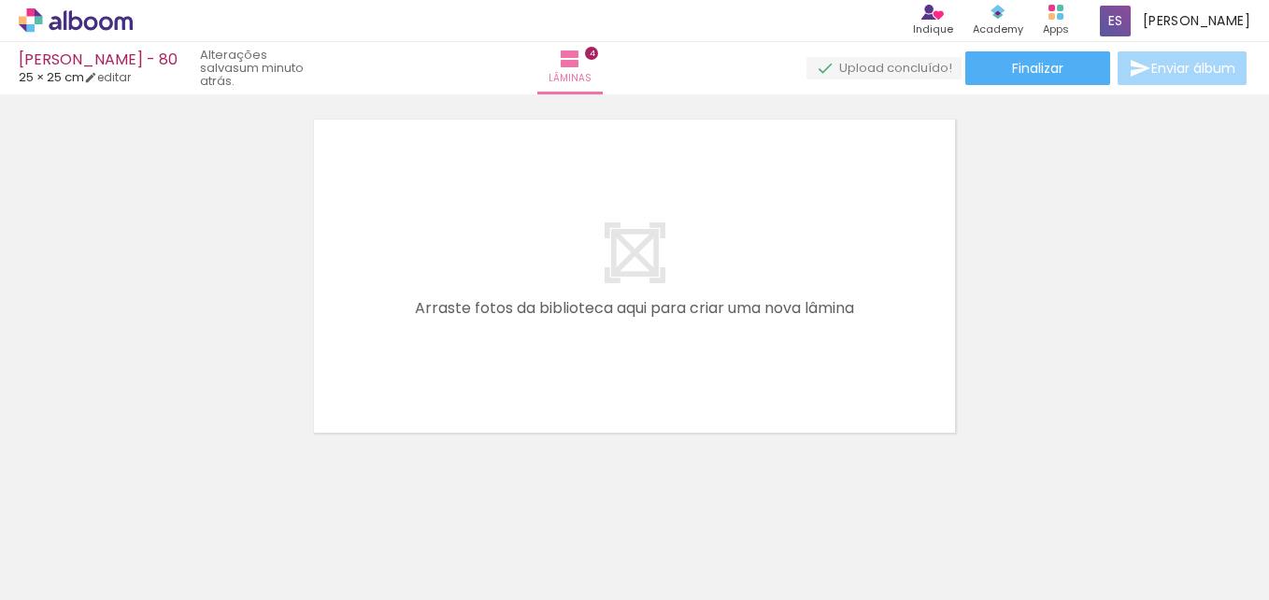
scroll to position [1557, 0]
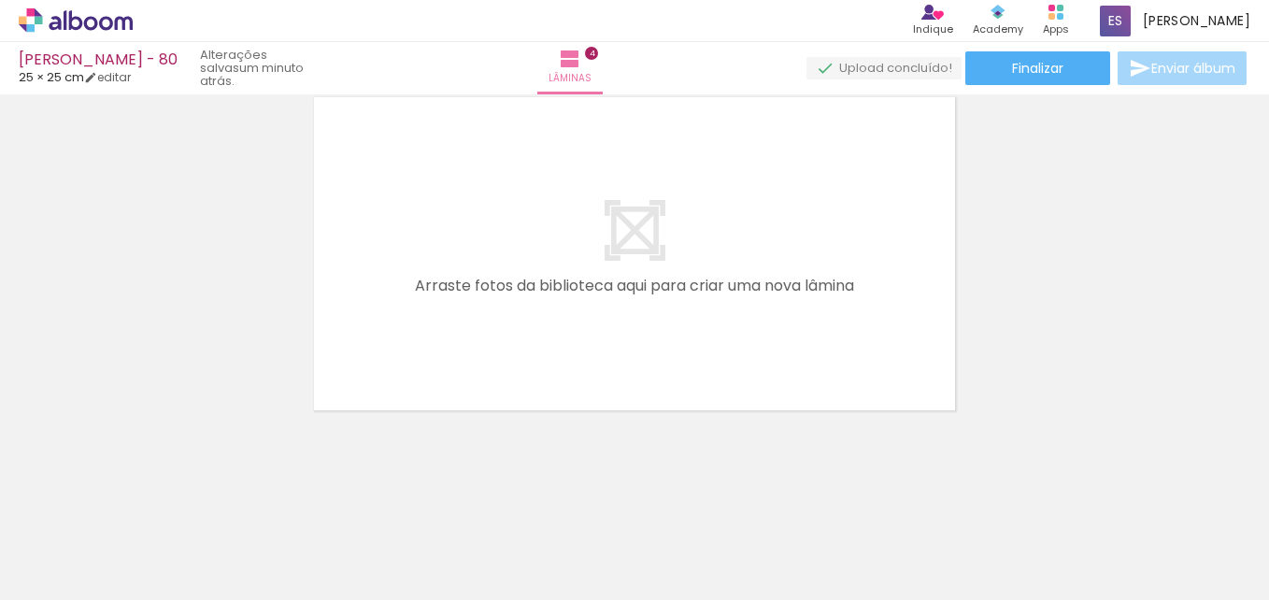
click at [865, 248] on quentale-layouter at bounding box center [634, 254] width 656 height 328
drag, startPoint x: 206, startPoint y: 553, endPoint x: 336, endPoint y: 465, distance: 157.5
click at [443, 346] on quentale-workspace at bounding box center [634, 300] width 1269 height 600
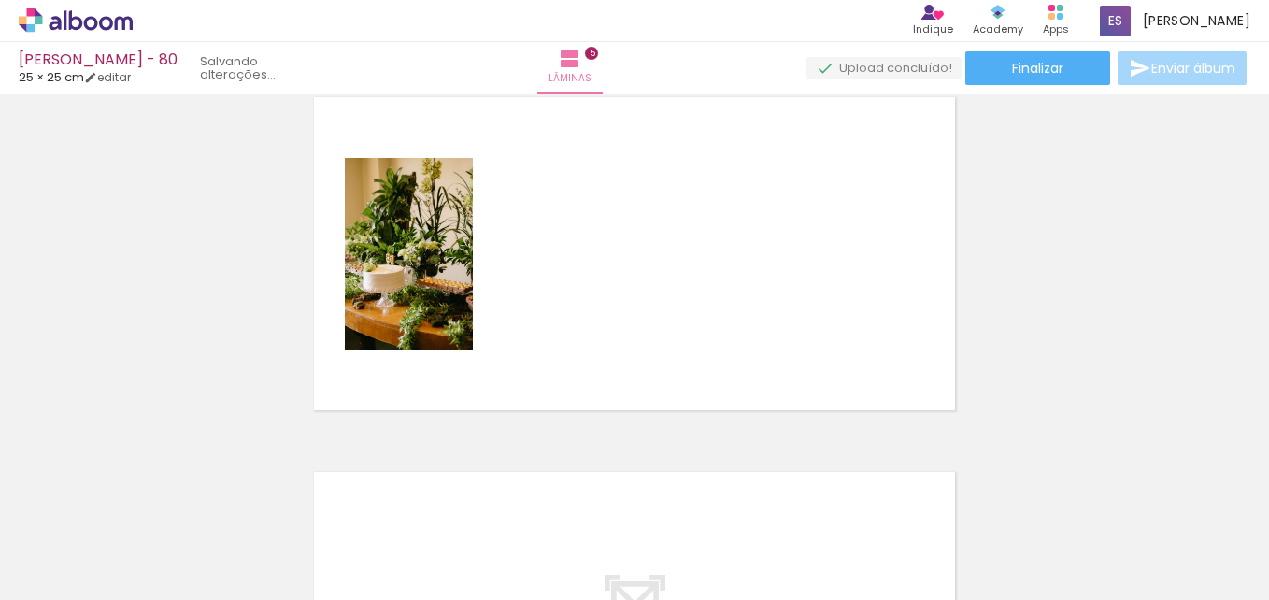
scroll to position [1523, 0]
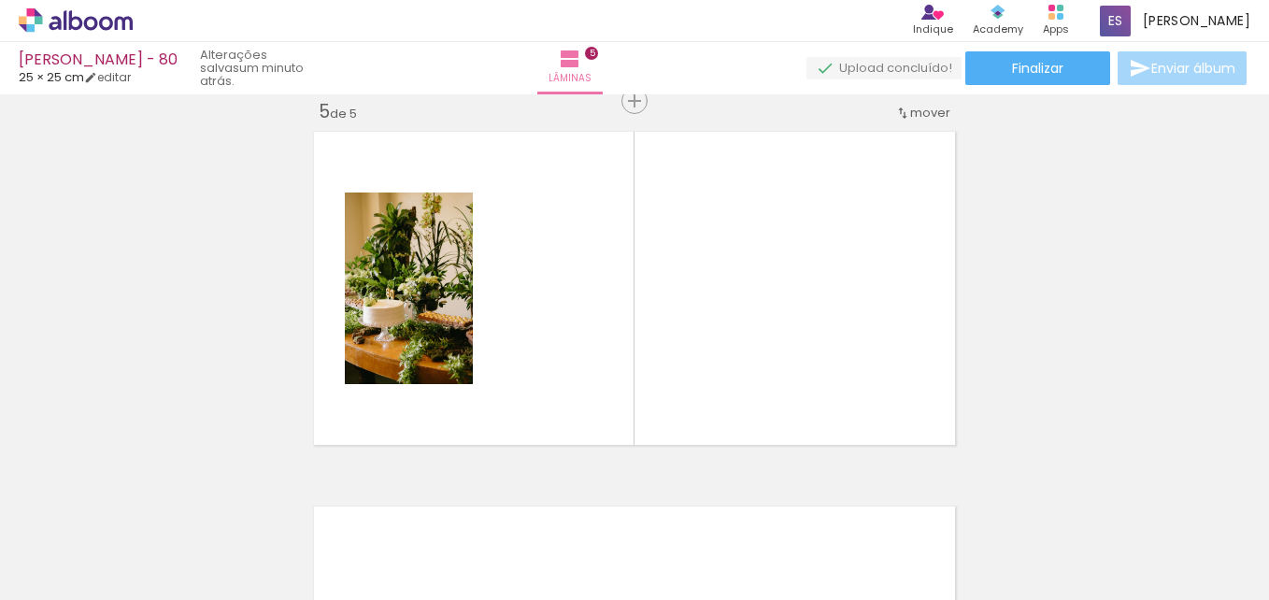
drag, startPoint x: 311, startPoint y: 533, endPoint x: 460, endPoint y: 344, distance: 240.9
click at [460, 344] on quentale-workspace at bounding box center [634, 300] width 1269 height 600
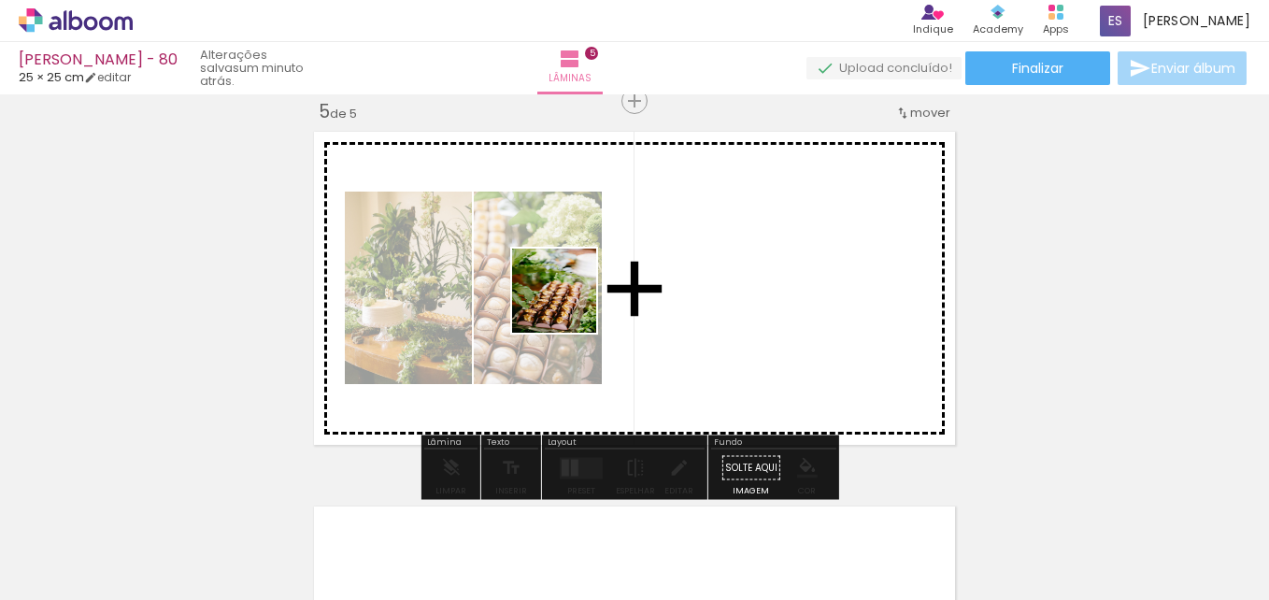
drag, startPoint x: 402, startPoint y: 545, endPoint x: 577, endPoint y: 281, distance: 316.6
click at [577, 281] on quentale-workspace at bounding box center [634, 300] width 1269 height 600
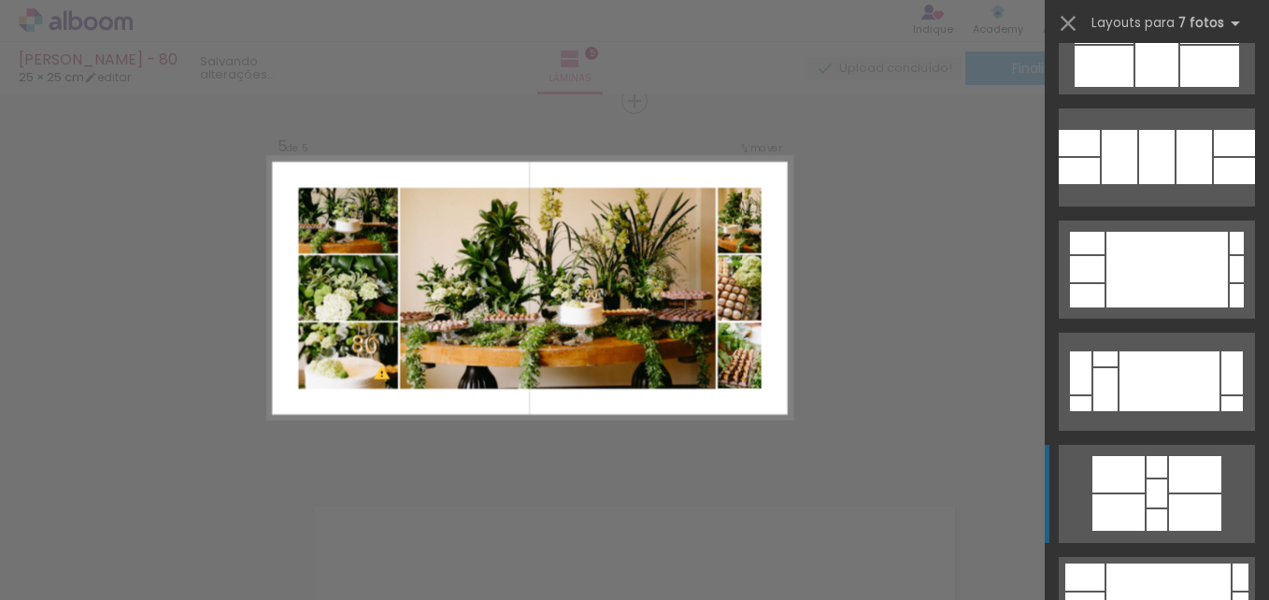
scroll to position [9155, 0]
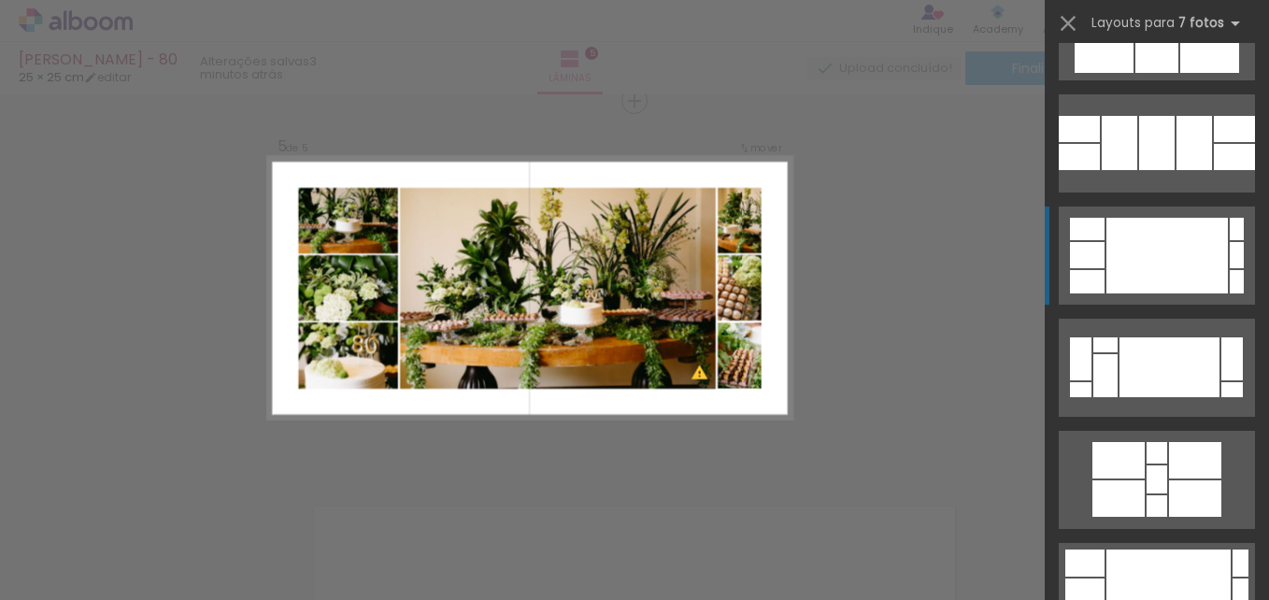
click at [1147, 465] on div at bounding box center [1156, 479] width 21 height 28
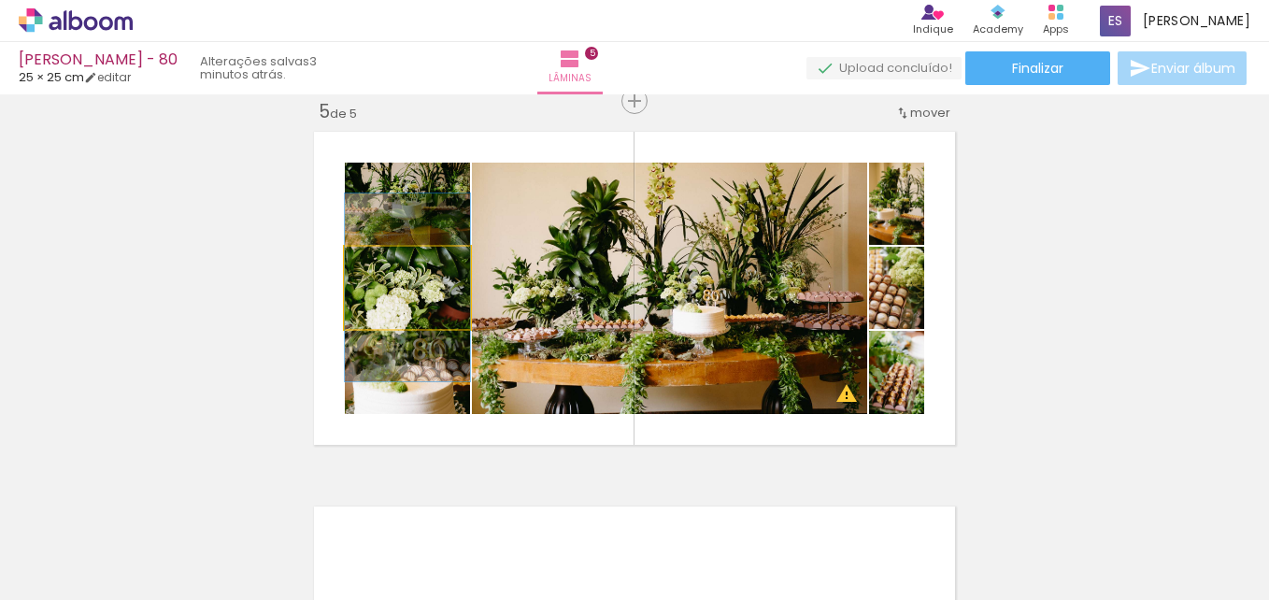
drag, startPoint x: 385, startPoint y: 266, endPoint x: 375, endPoint y: 271, distance: 11.3
type paper-slider "100"
click at [378, 271] on div at bounding box center [386, 266] width 17 height 17
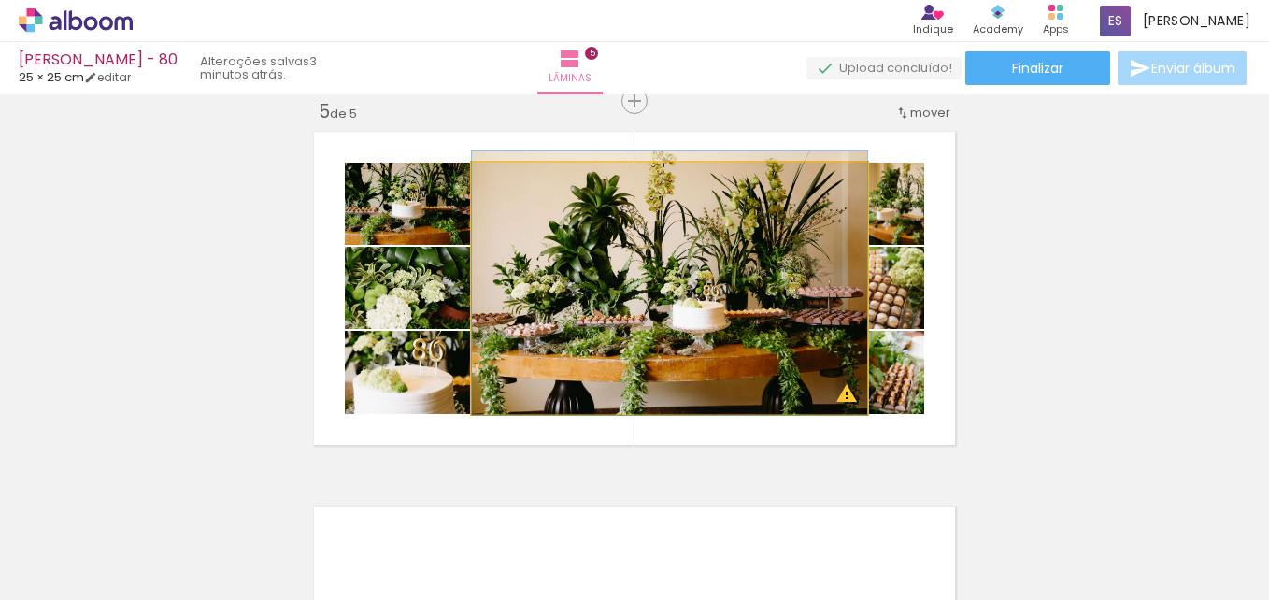
drag, startPoint x: 825, startPoint y: 344, endPoint x: 791, endPoint y: 339, distance: 34.0
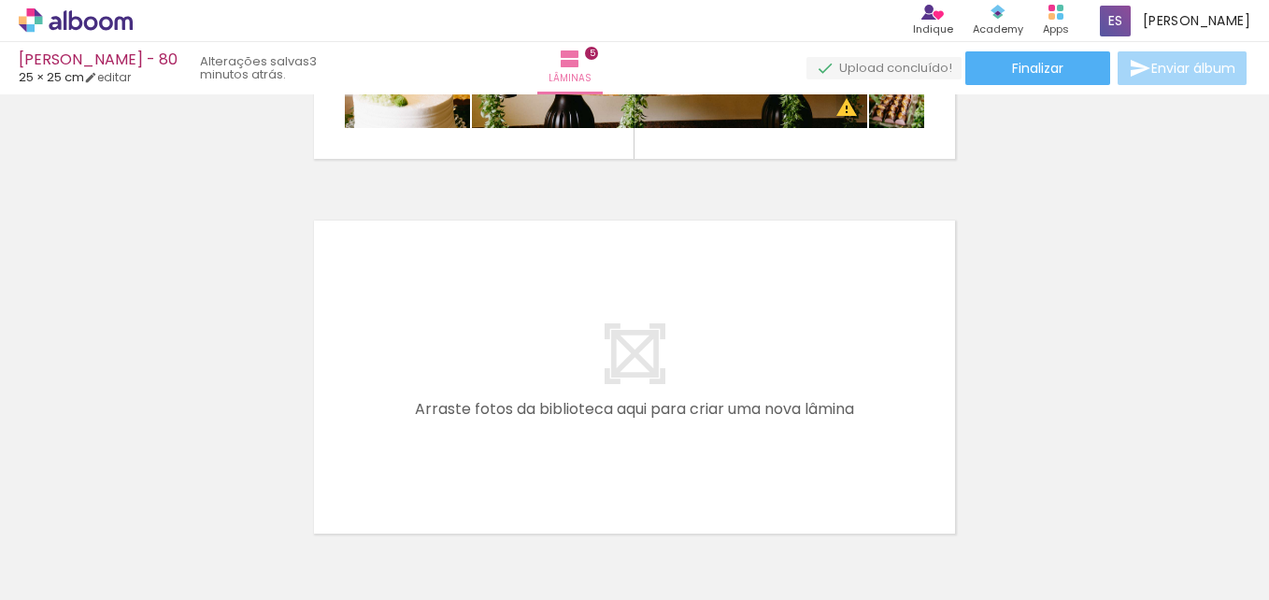
scroll to position [1896, 0]
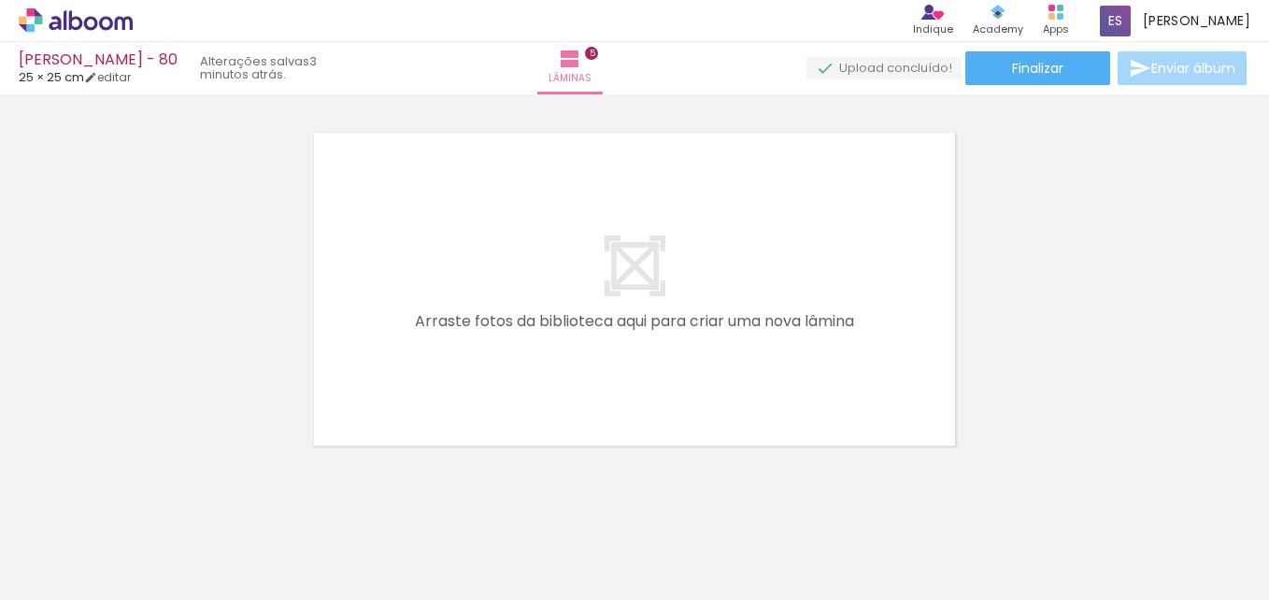
click at [866, 337] on quentale-layouter at bounding box center [634, 289] width 656 height 328
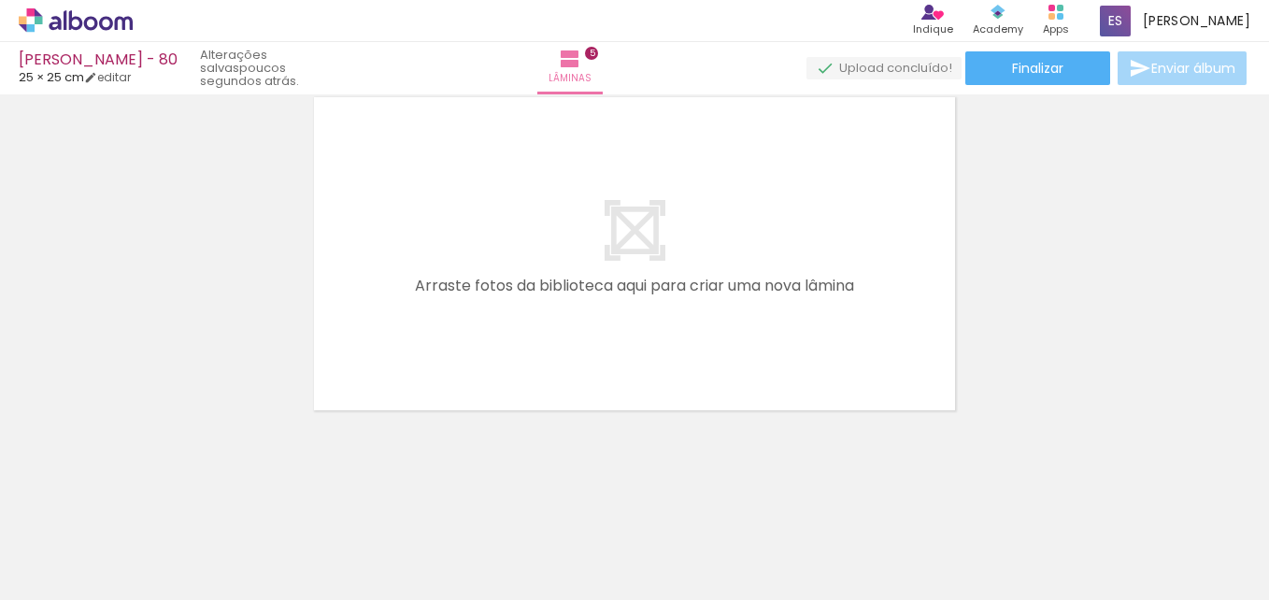
scroll to position [0, 237]
drag, startPoint x: 371, startPoint y: 538, endPoint x: 464, endPoint y: 443, distance: 133.4
click at [483, 324] on quentale-workspace at bounding box center [634, 300] width 1269 height 600
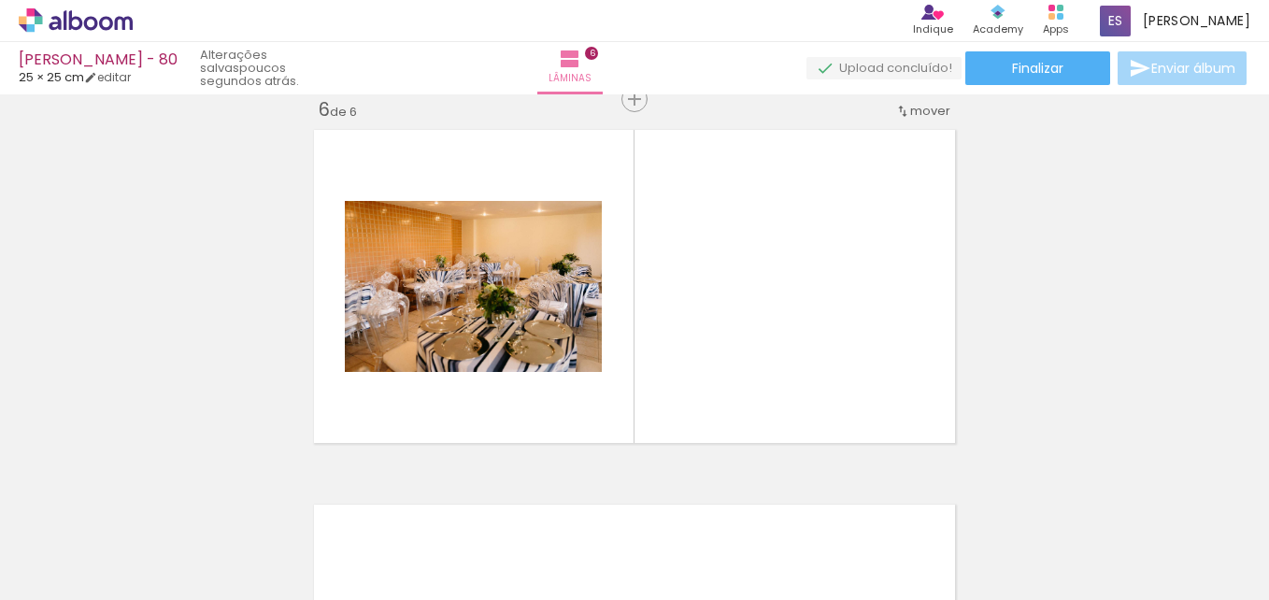
scroll to position [1897, 0]
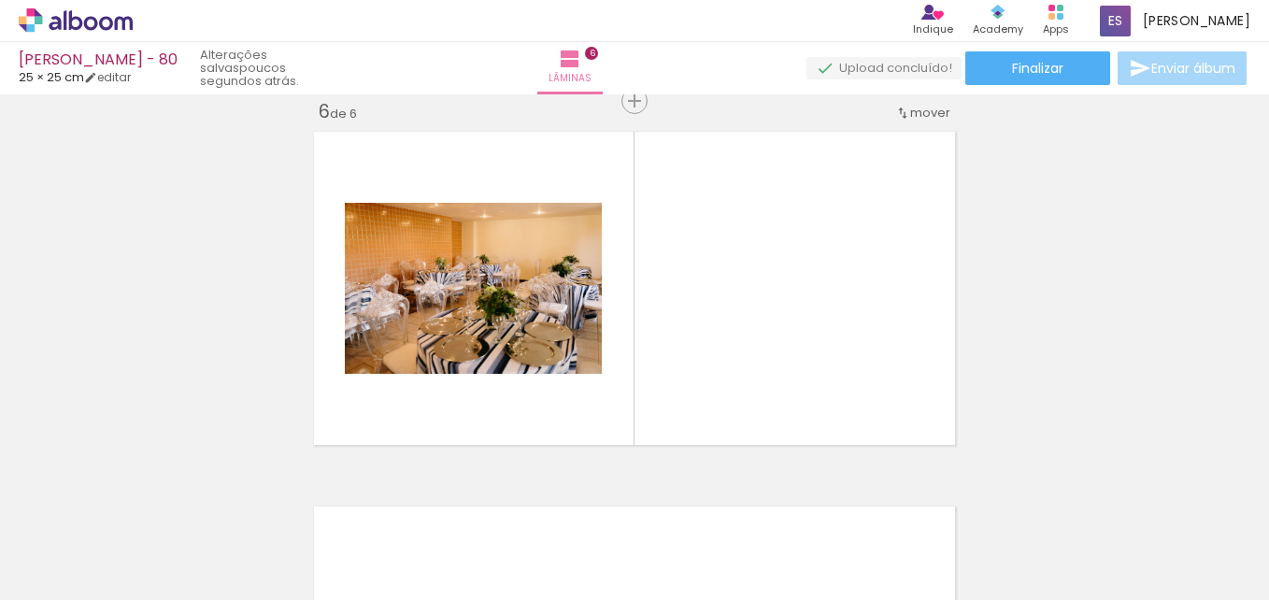
drag, startPoint x: 482, startPoint y: 521, endPoint x: 589, endPoint y: 487, distance: 112.9
click at [563, 366] on quentale-workspace at bounding box center [634, 300] width 1269 height 600
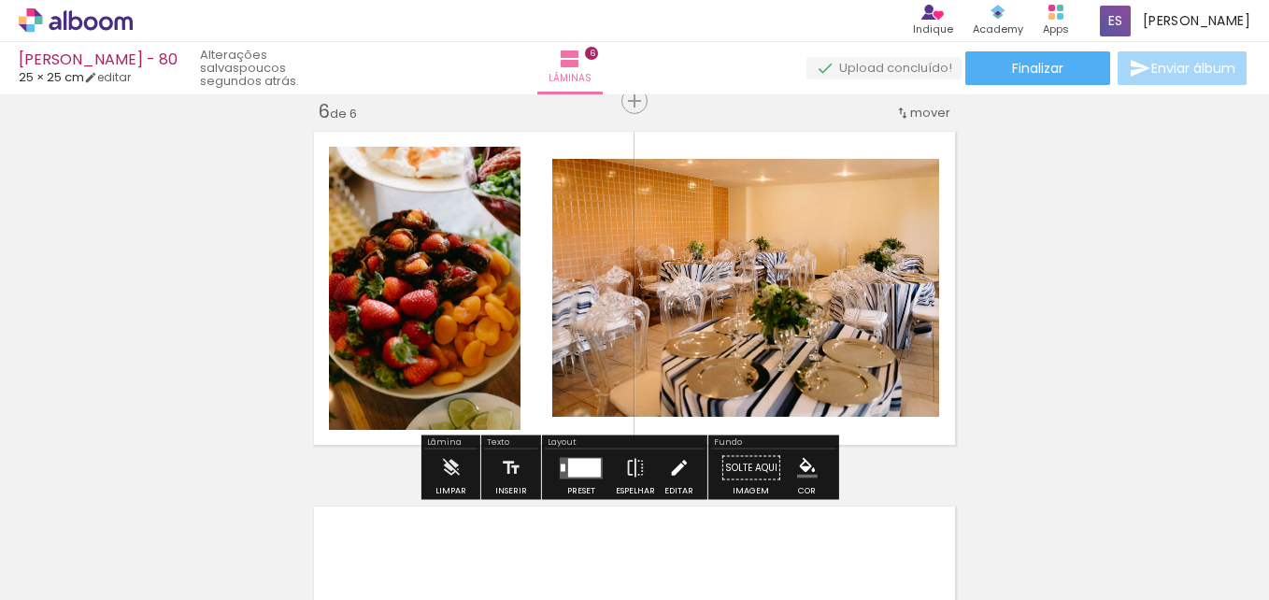
drag, startPoint x: 592, startPoint y: 527, endPoint x: 683, endPoint y: 475, distance: 104.6
click at [692, 409] on quentale-workspace at bounding box center [634, 300] width 1269 height 600
